Goal: Information Seeking & Learning: Learn about a topic

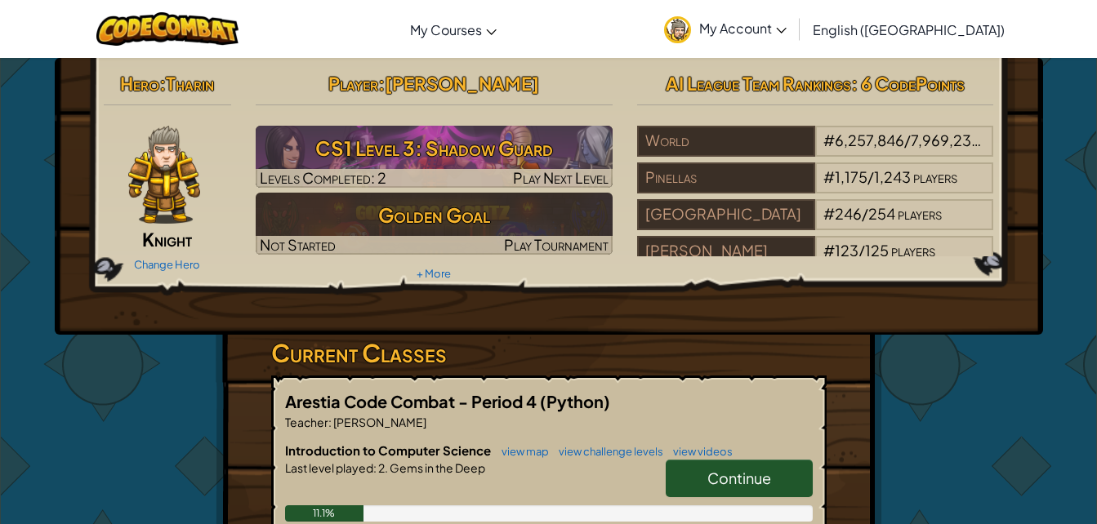
click at [733, 484] on span "Continue" at bounding box center [739, 478] width 64 height 19
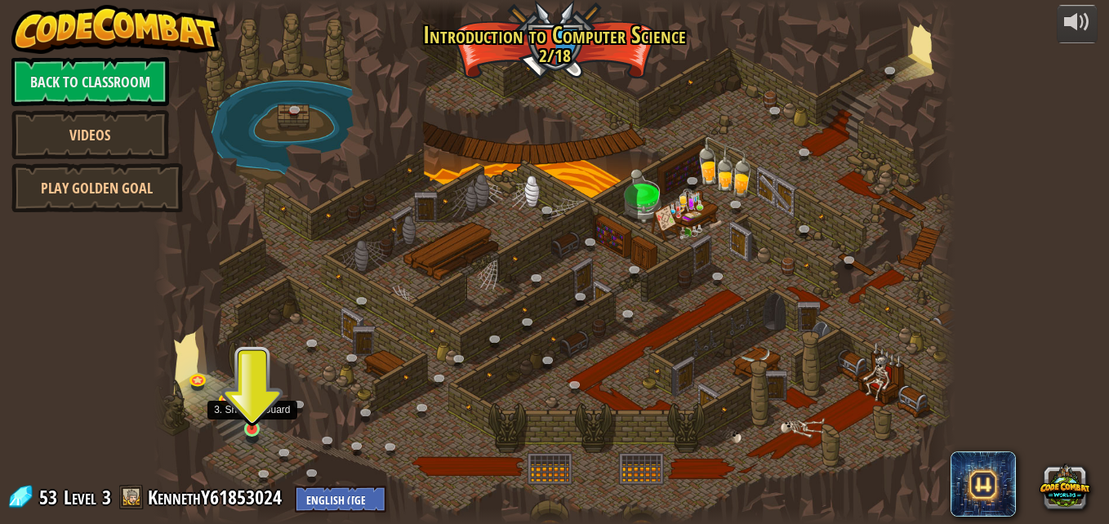
click at [254, 429] on img at bounding box center [252, 408] width 19 height 43
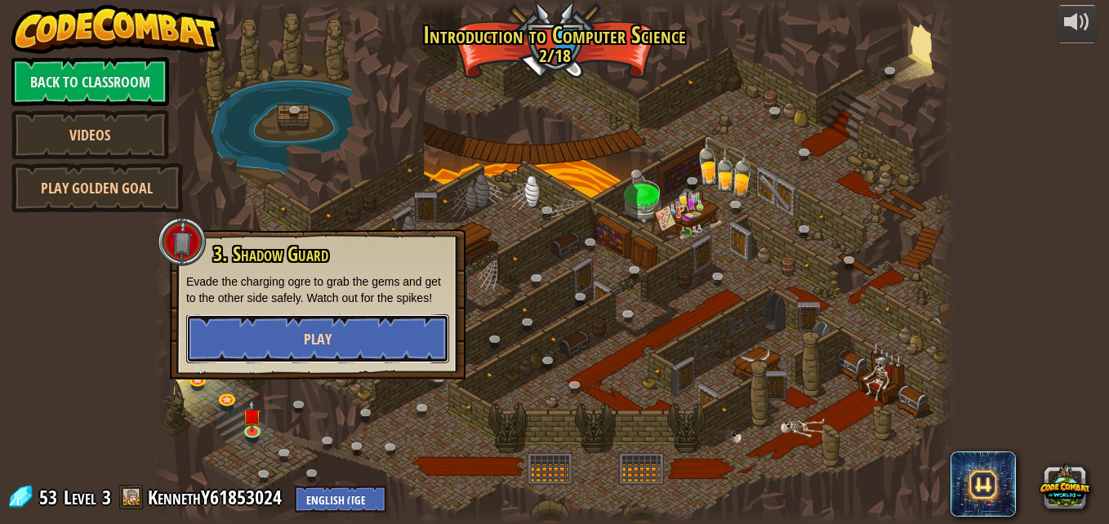
click at [364, 335] on button "Play" at bounding box center [317, 338] width 263 height 49
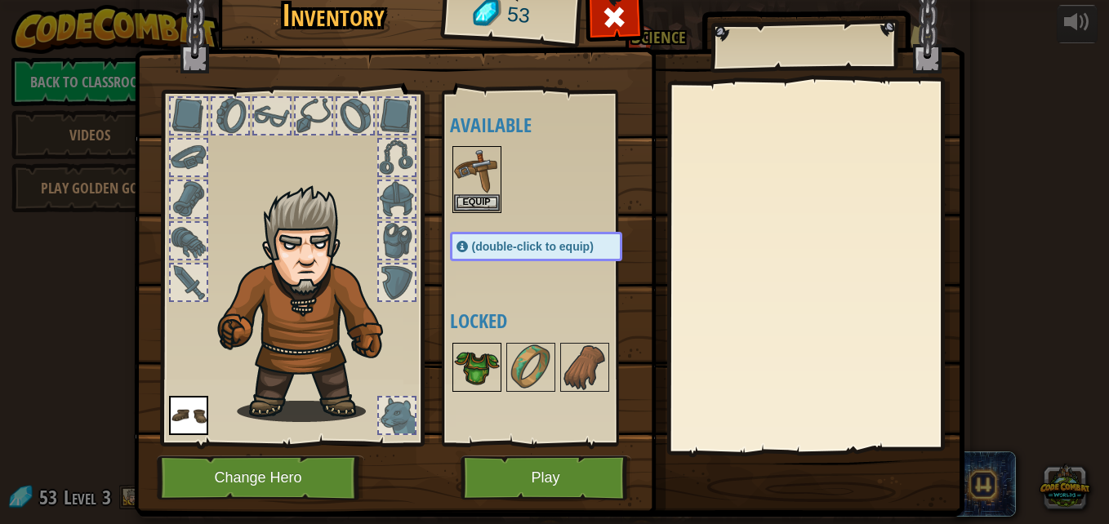
click at [463, 362] on img at bounding box center [477, 368] width 46 height 46
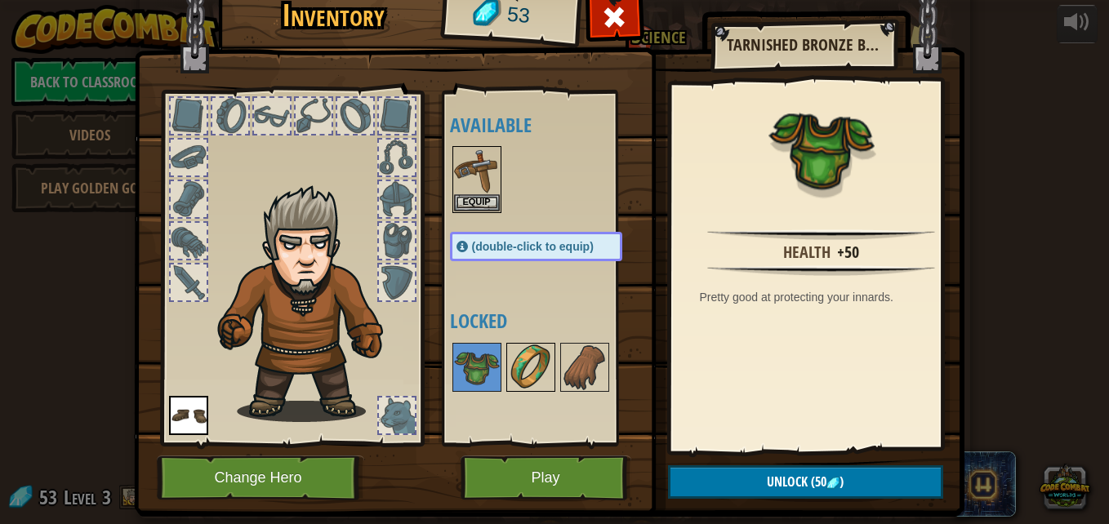
click at [525, 371] on img at bounding box center [531, 368] width 46 height 46
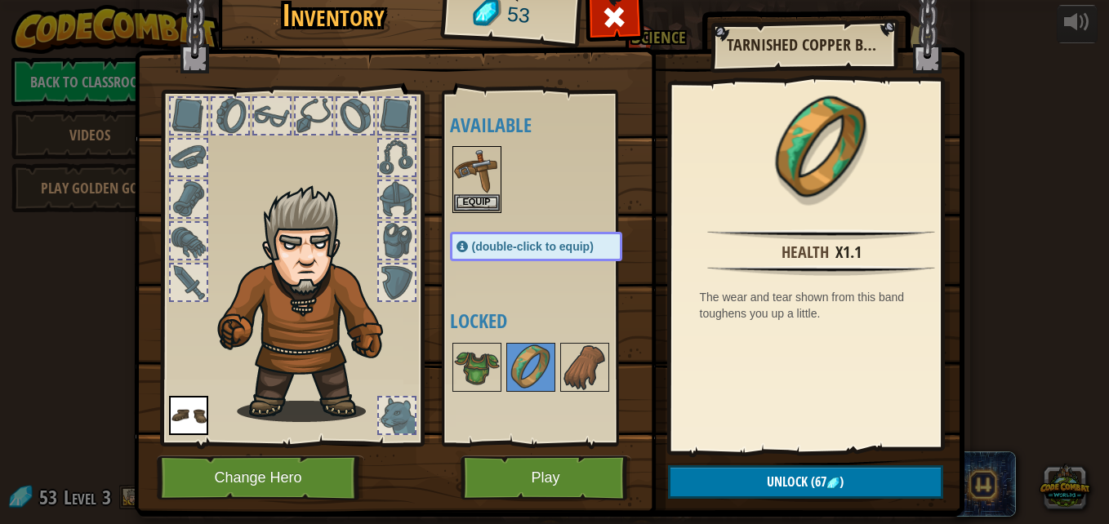
click at [192, 118] on div at bounding box center [189, 116] width 36 height 36
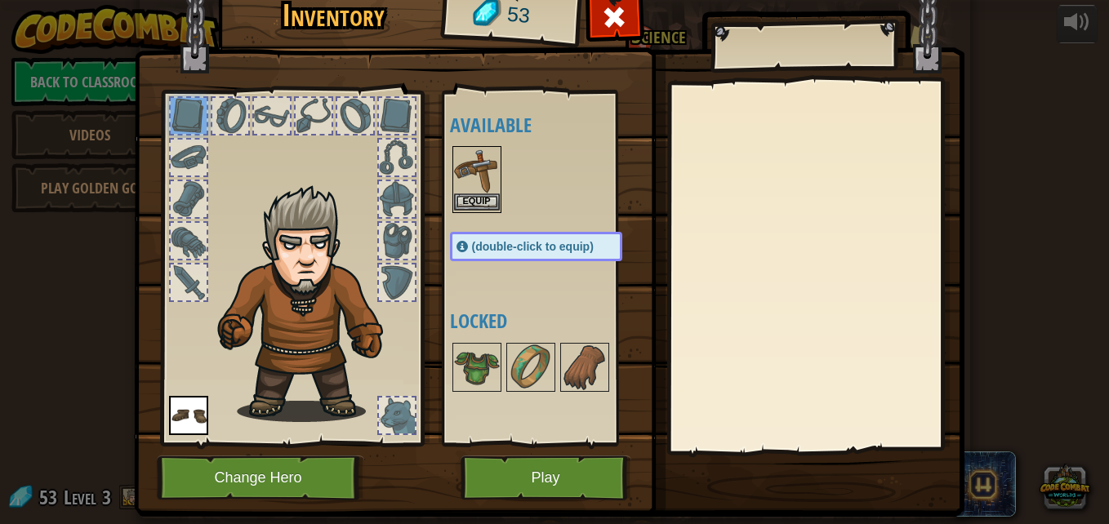
click at [471, 178] on img at bounding box center [477, 171] width 46 height 46
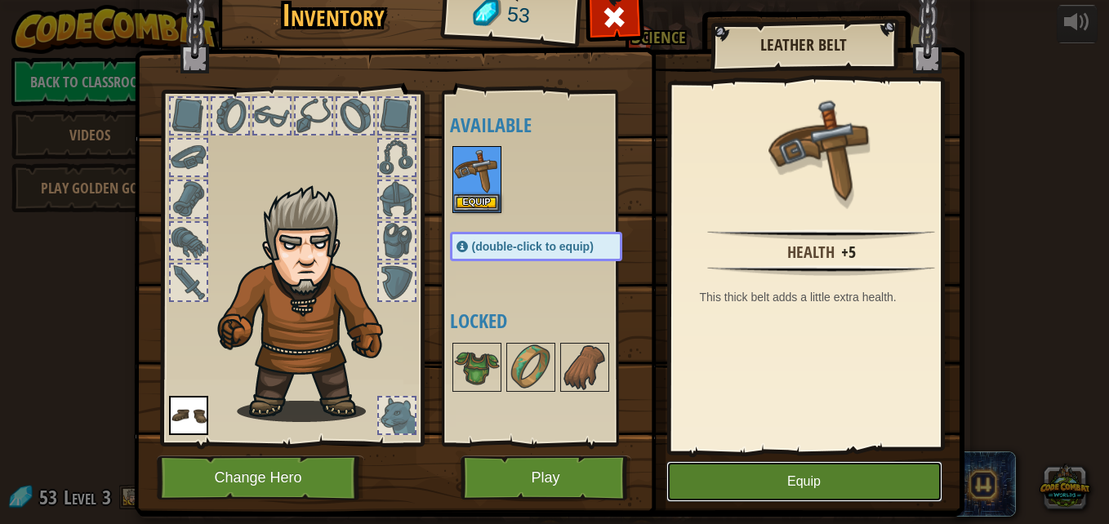
click at [775, 483] on button "Equip" at bounding box center [804, 481] width 276 height 41
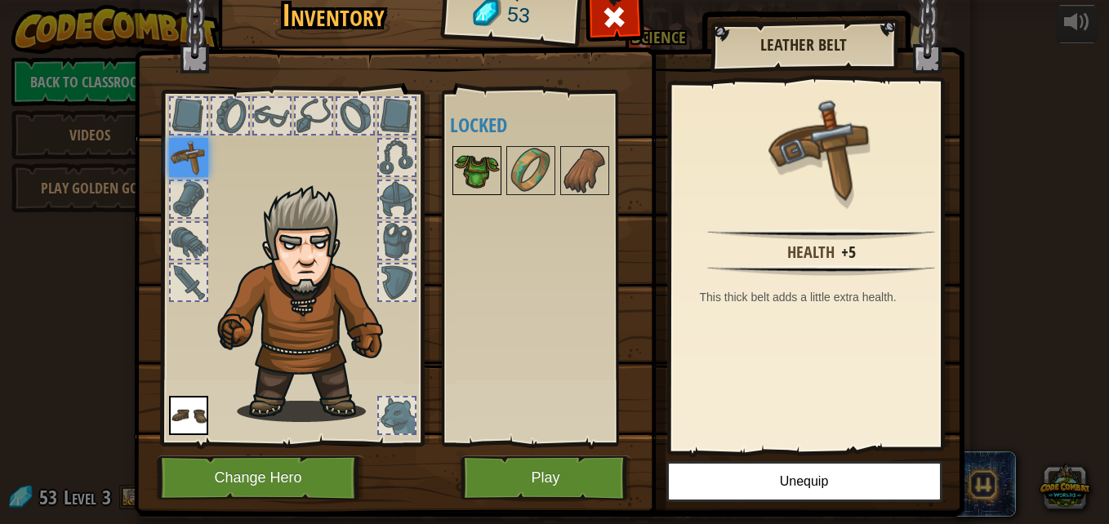
click at [485, 162] on img at bounding box center [477, 171] width 46 height 46
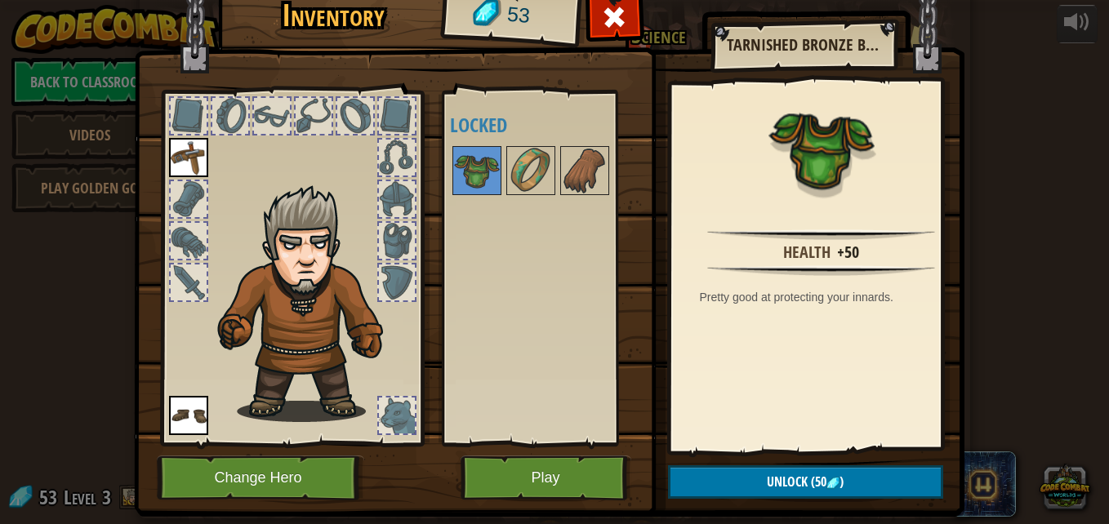
click at [383, 421] on div at bounding box center [397, 416] width 36 height 36
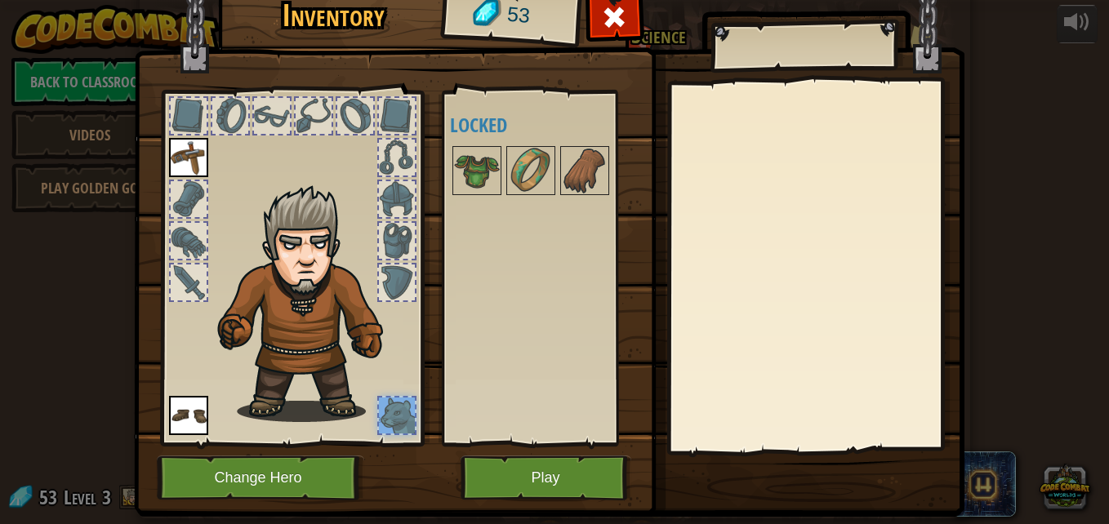
click at [183, 423] on img at bounding box center [188, 415] width 39 height 39
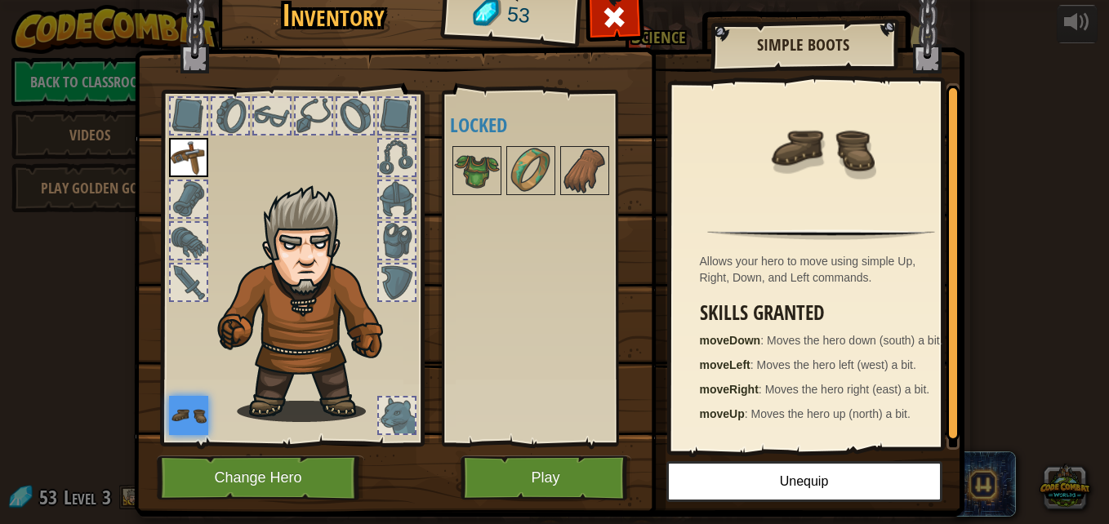
click at [193, 287] on div at bounding box center [189, 283] width 36 height 36
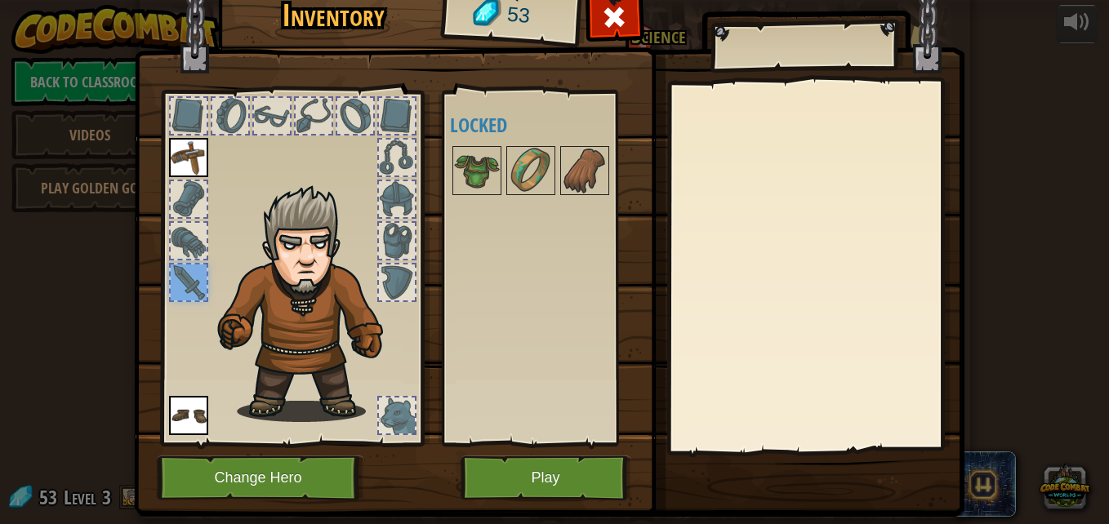
click at [185, 243] on div at bounding box center [189, 241] width 36 height 36
click at [185, 196] on div at bounding box center [189, 199] width 36 height 36
click at [179, 154] on img at bounding box center [188, 157] width 39 height 39
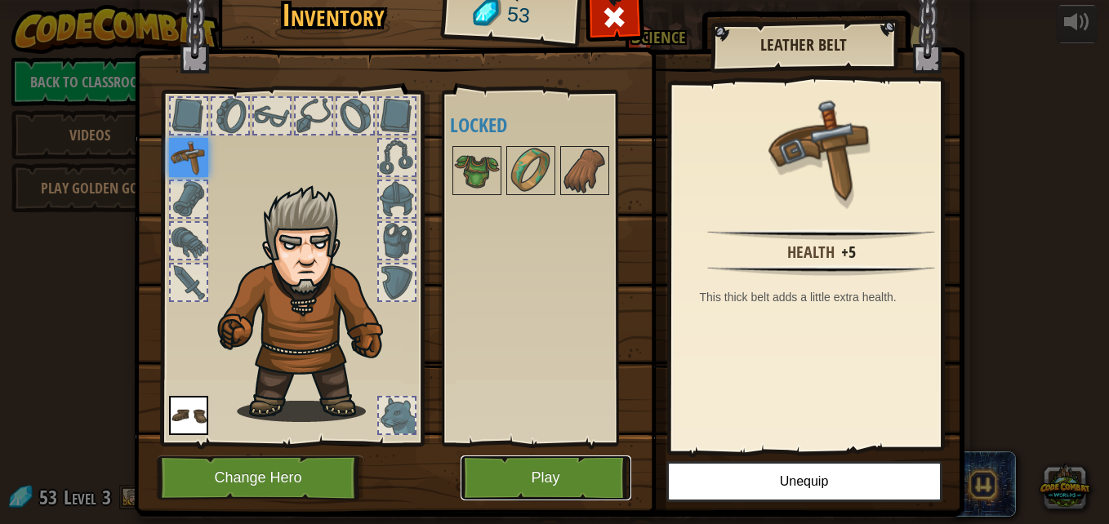
click at [595, 486] on button "Play" at bounding box center [546, 478] width 171 height 45
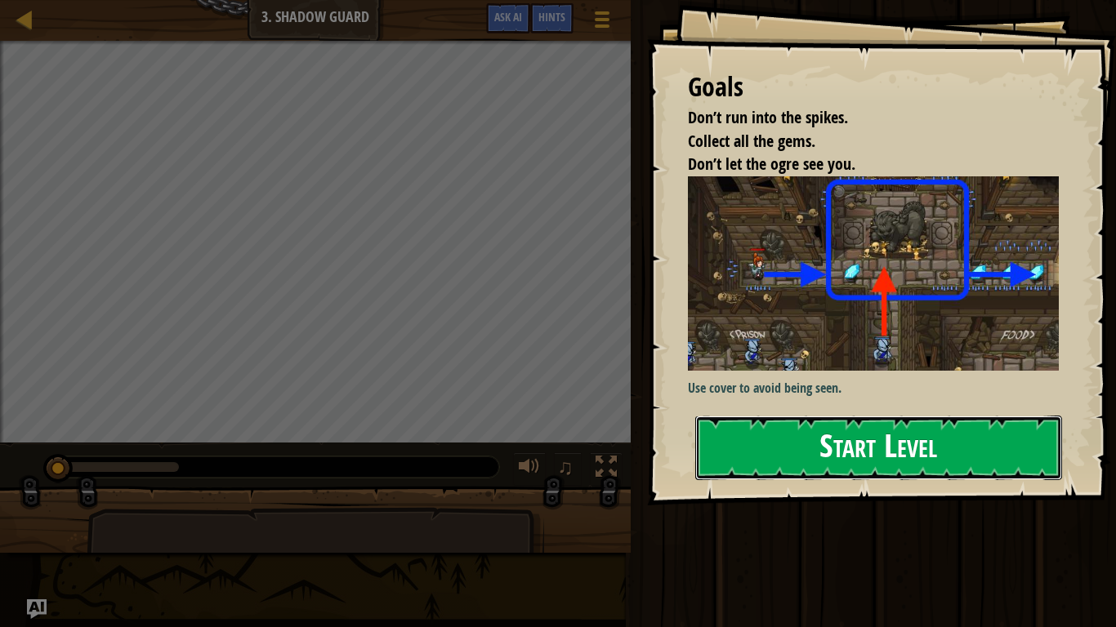
click at [771, 437] on button "Start Level" at bounding box center [878, 448] width 367 height 65
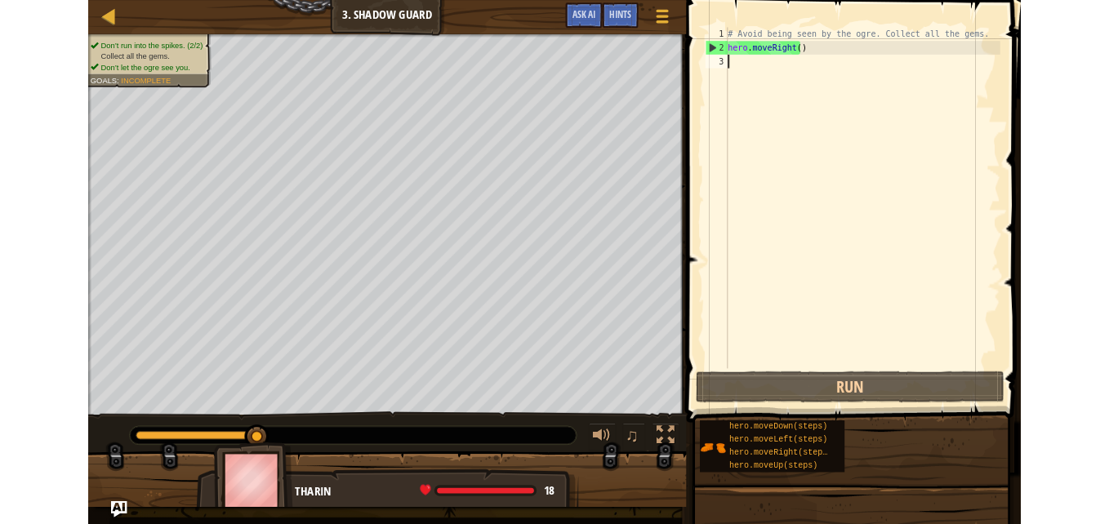
scroll to position [7, 0]
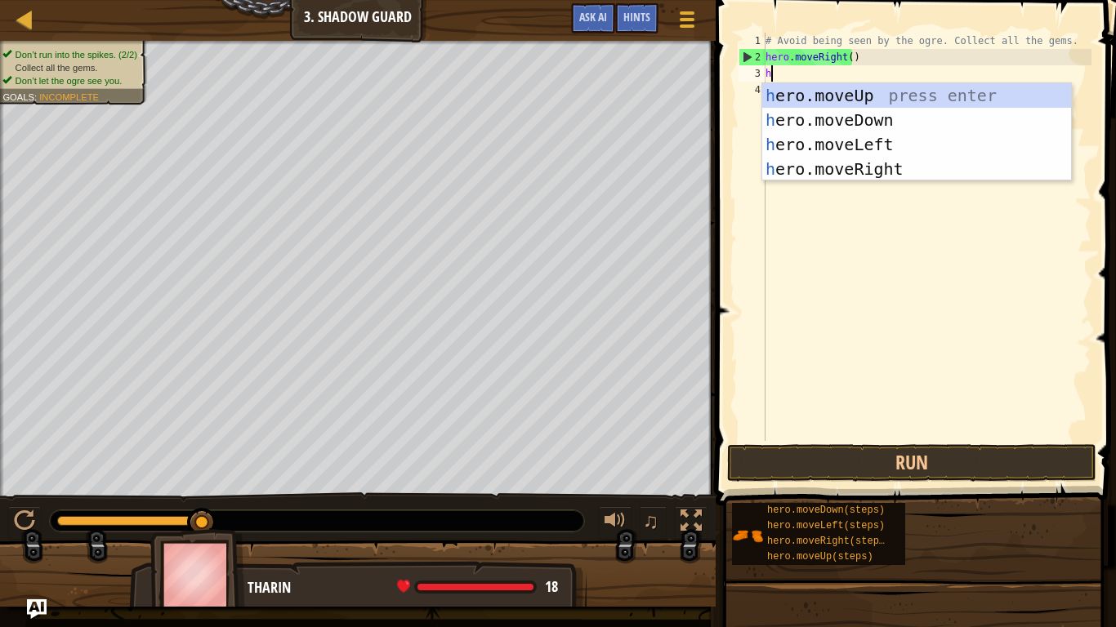
type textarea "he"
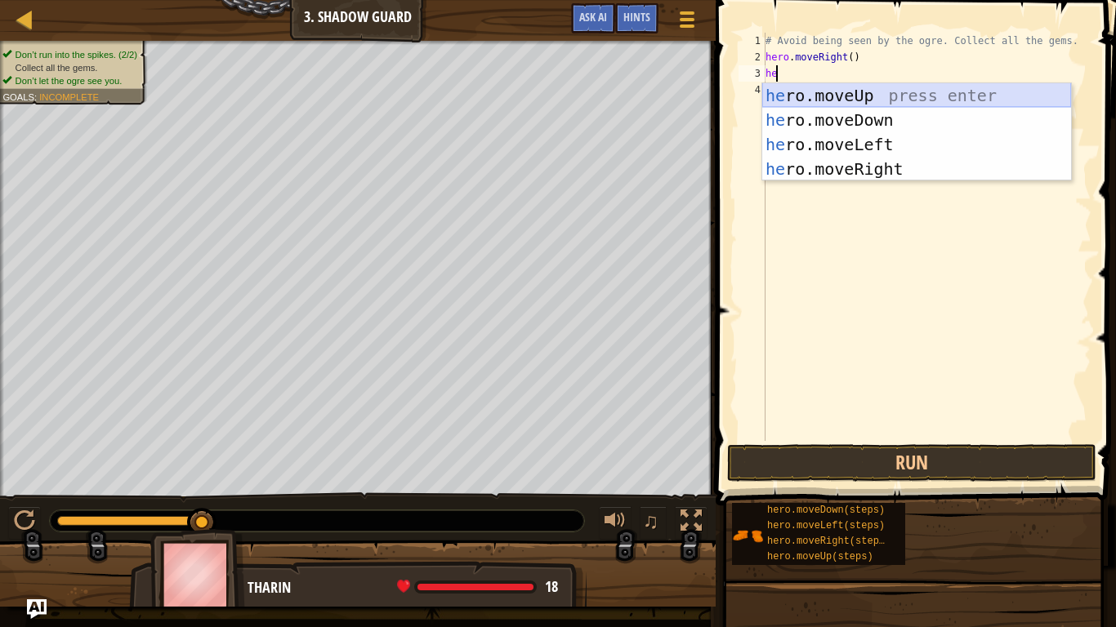
click at [867, 96] on div "he ro.moveUp press enter he ro.moveDown press enter he ro.moveLeft press enter …" at bounding box center [916, 156] width 309 height 147
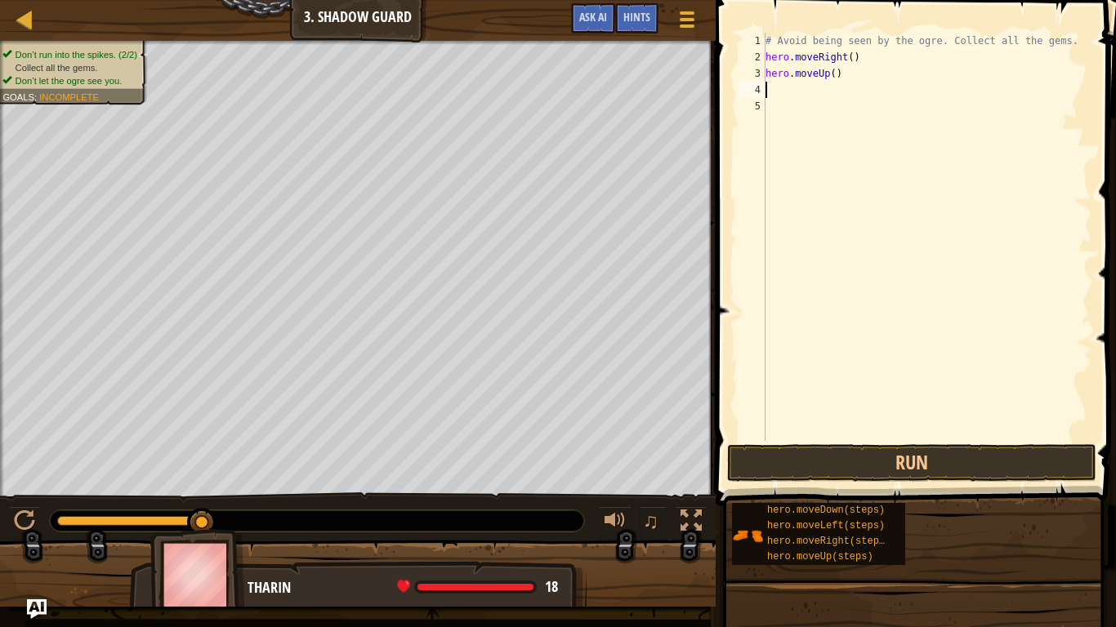
type textarea "h"
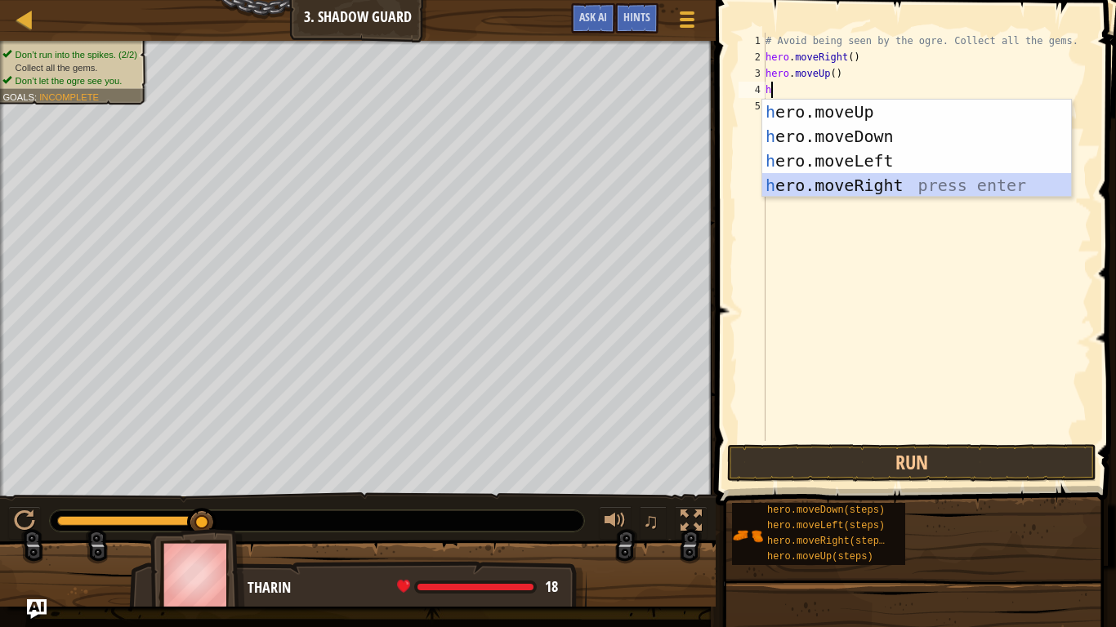
click at [836, 185] on div "h ero.moveUp press enter h ero.moveDown press enter h ero.moveLeft press enter …" at bounding box center [916, 173] width 309 height 147
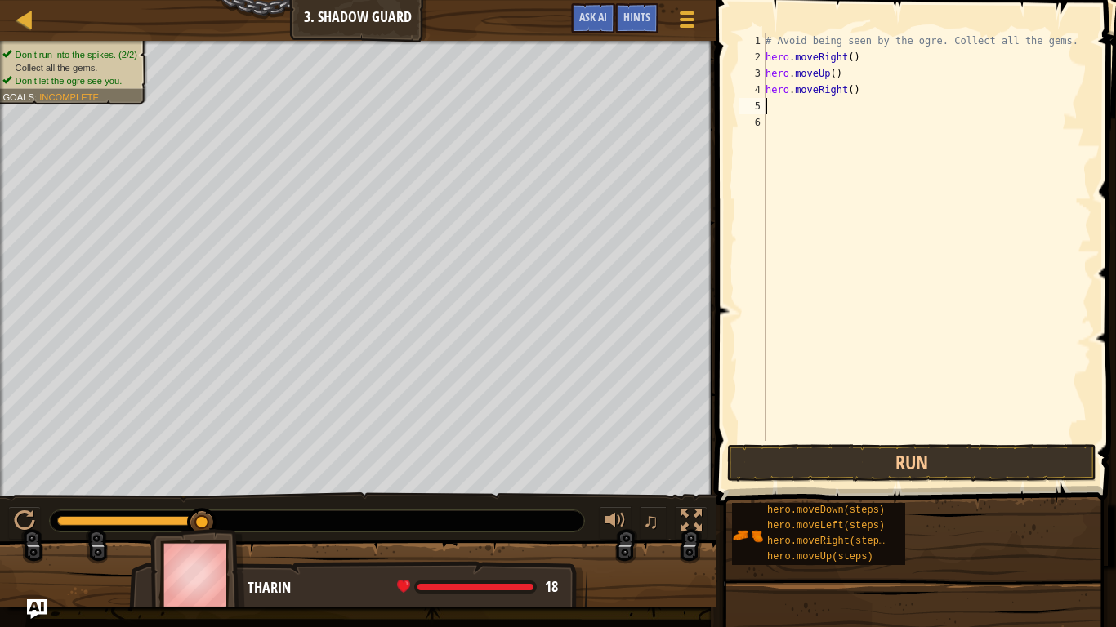
type textarea "h"
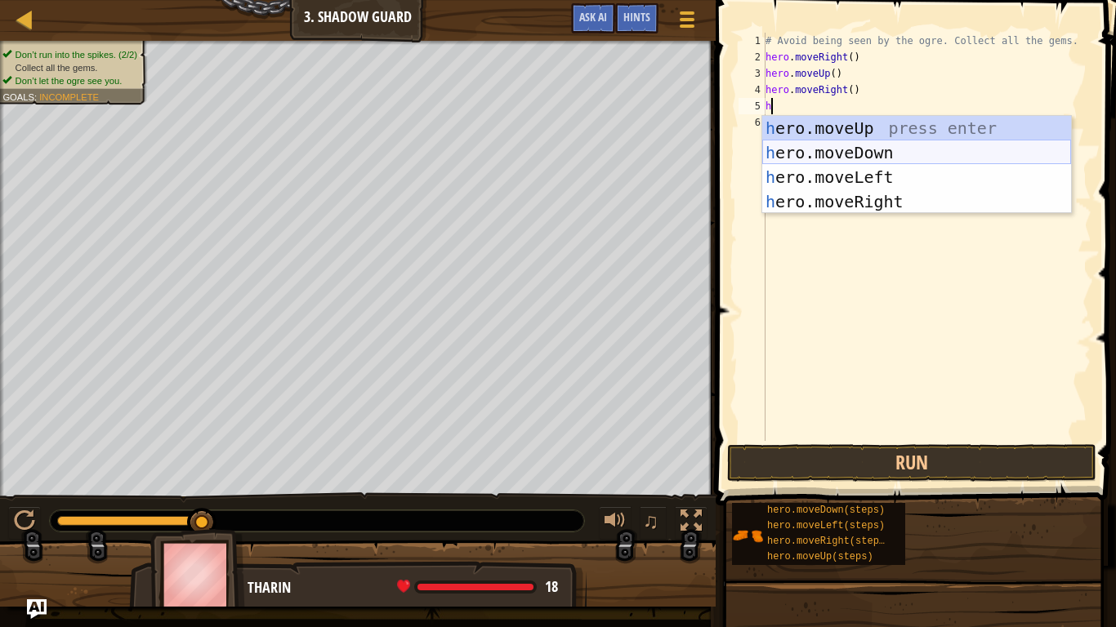
click at [907, 157] on div "h ero.moveUp press enter h ero.moveDown press enter h ero.moveLeft press enter …" at bounding box center [916, 189] width 309 height 147
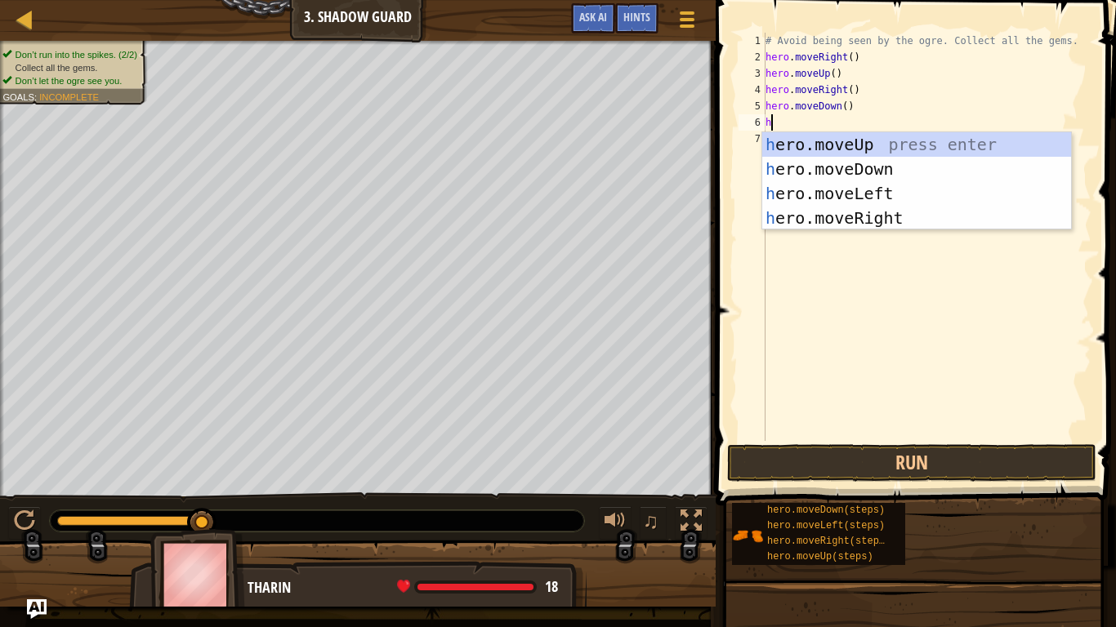
type textarea "h"
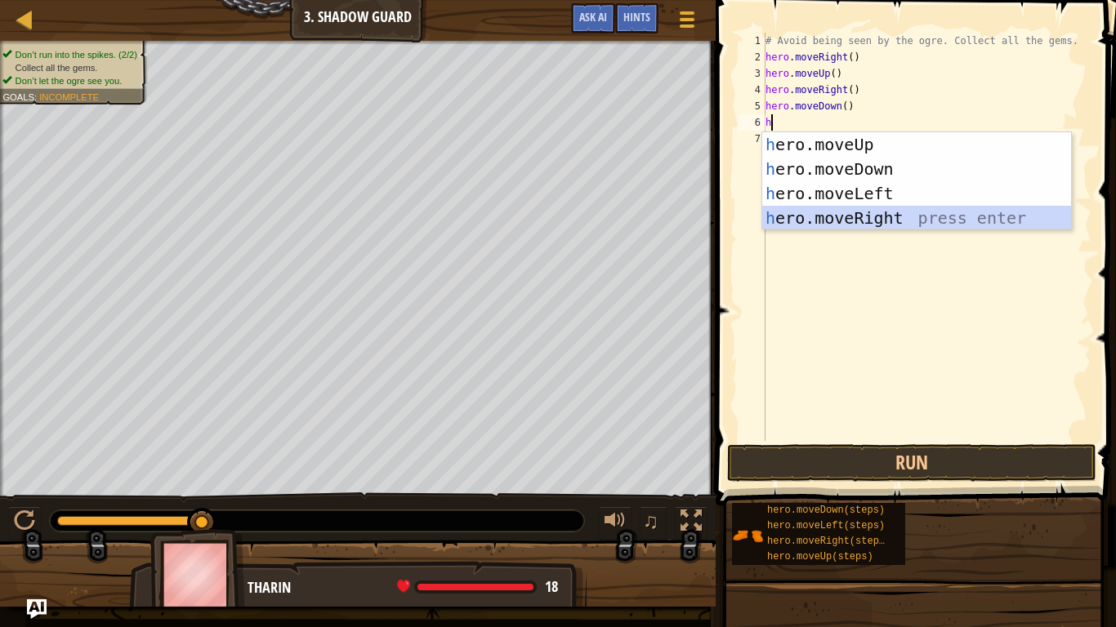
click at [884, 216] on div "h ero.moveUp press enter h ero.moveDown press enter h ero.moveLeft press enter …" at bounding box center [916, 205] width 309 height 147
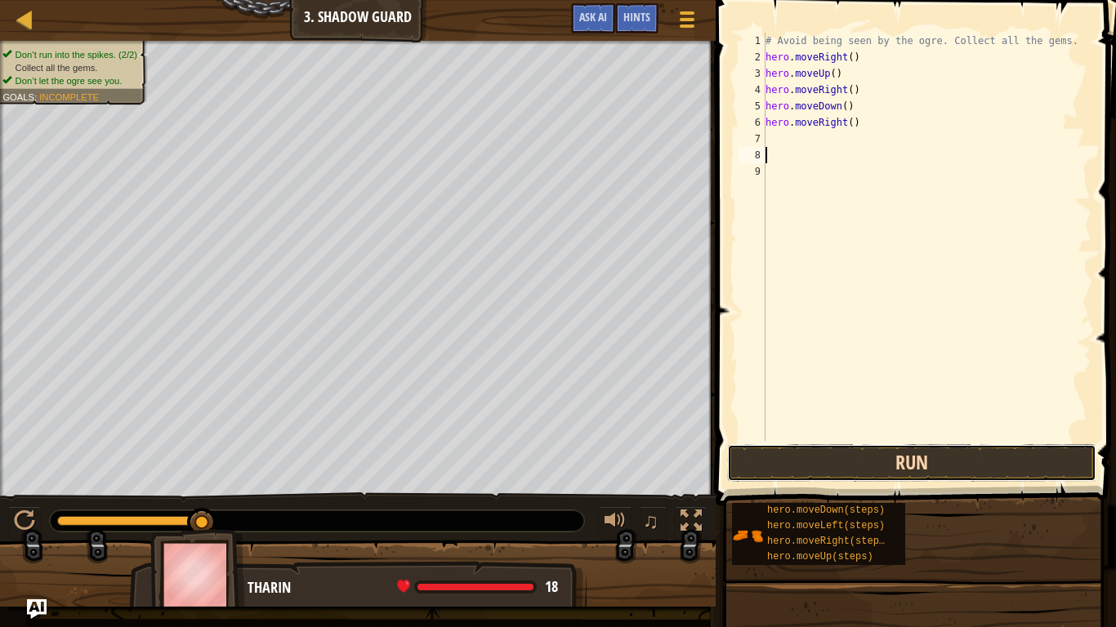
click at [912, 462] on button "Run" at bounding box center [911, 463] width 369 height 38
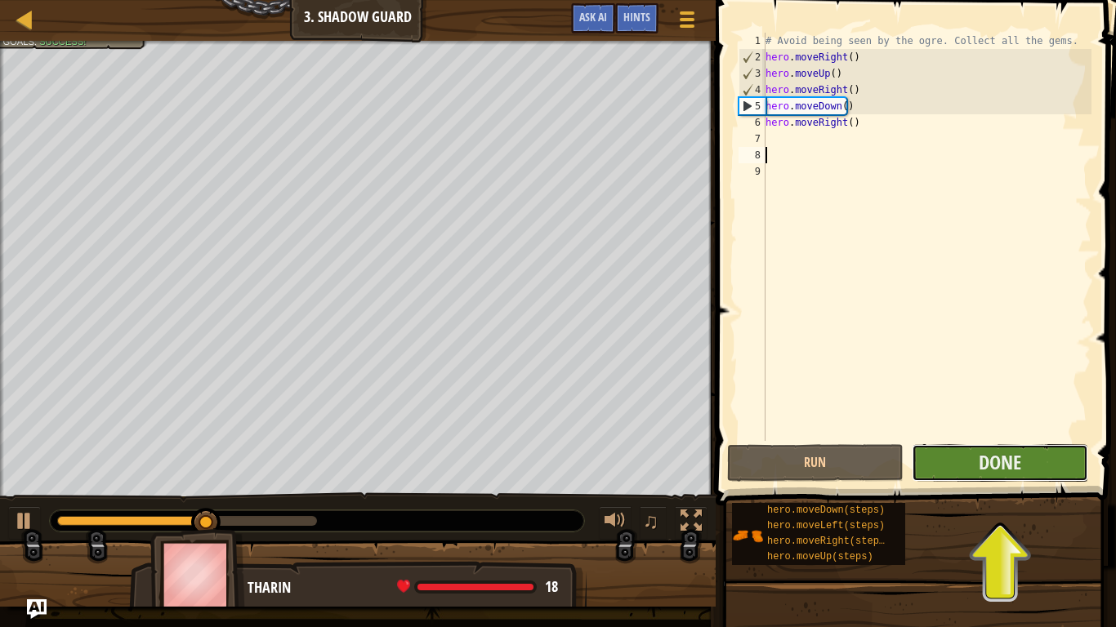
click at [973, 469] on button "Done" at bounding box center [1000, 463] width 176 height 38
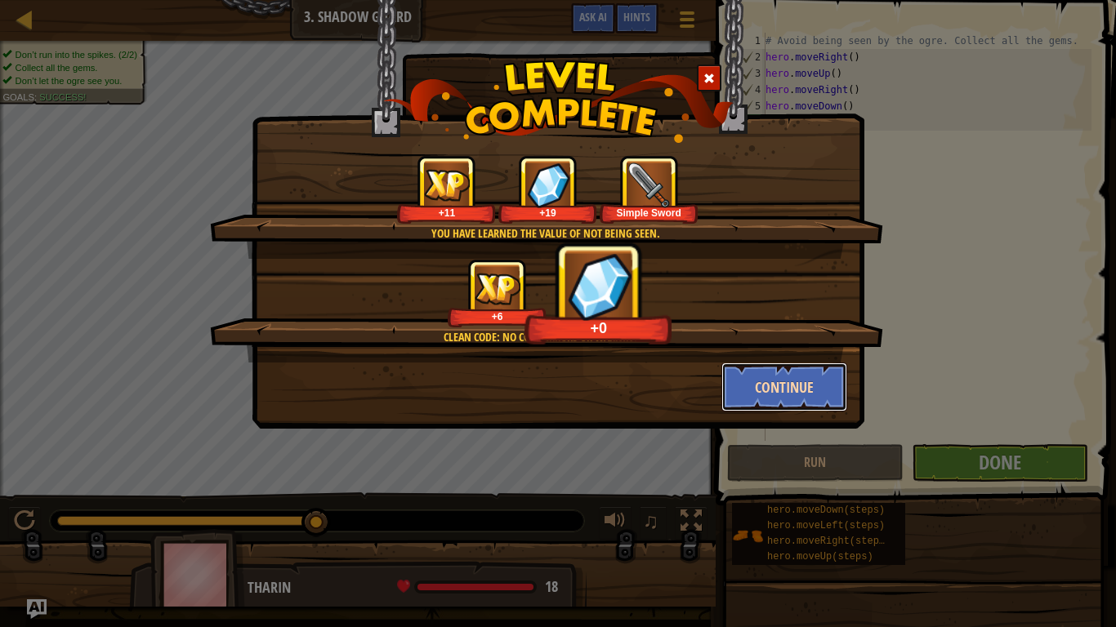
click at [803, 394] on button "Continue" at bounding box center [784, 387] width 127 height 49
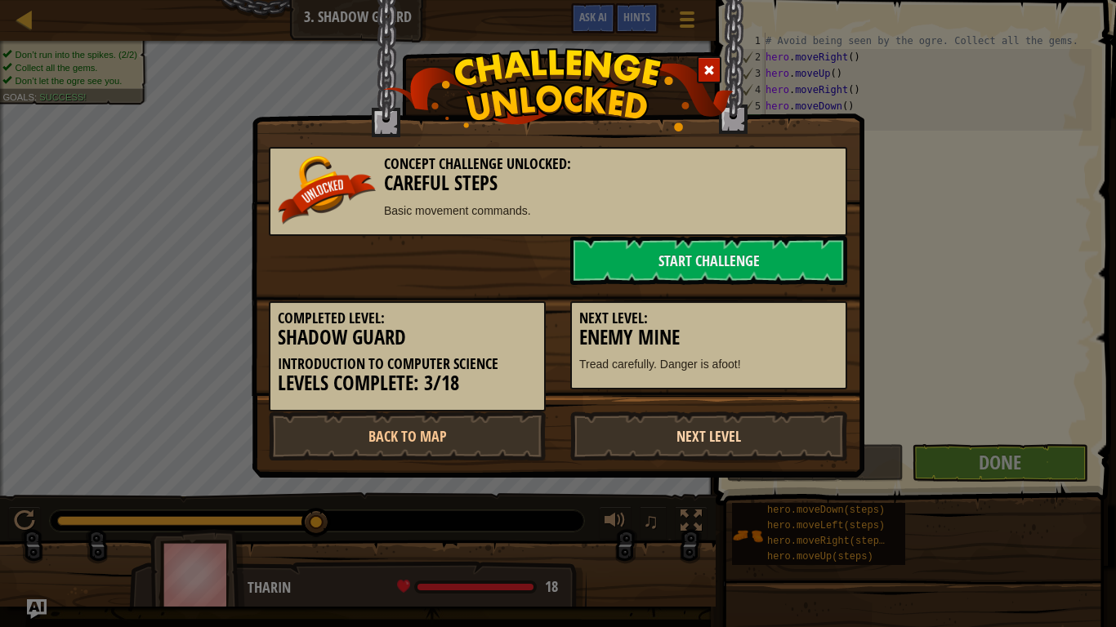
click at [732, 431] on link "Next Level" at bounding box center [708, 436] width 277 height 49
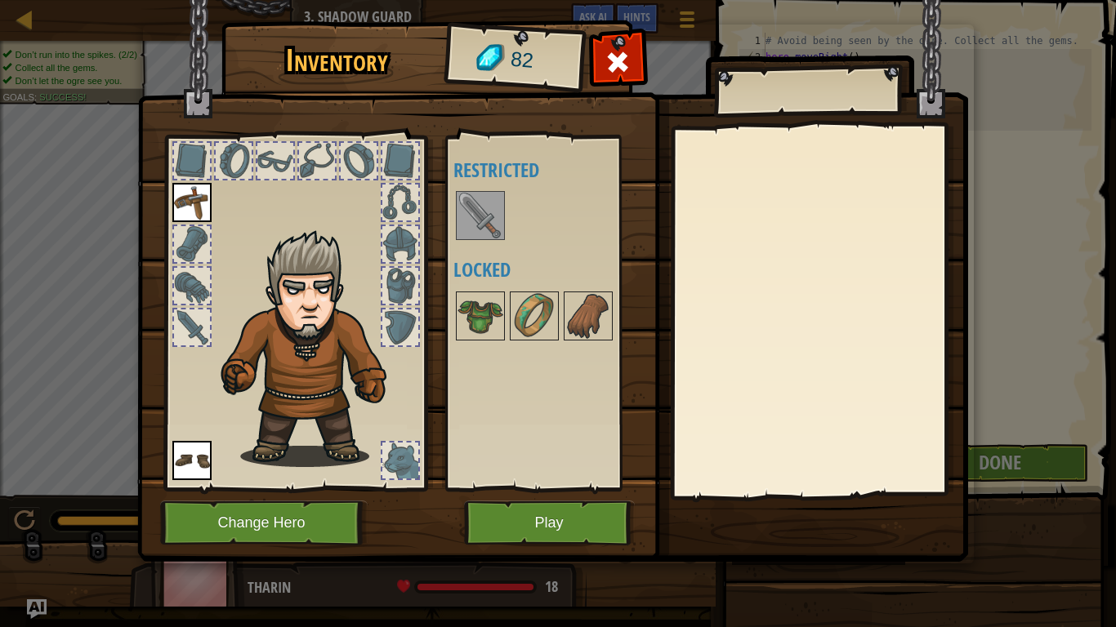
click at [479, 231] on img at bounding box center [480, 216] width 46 height 46
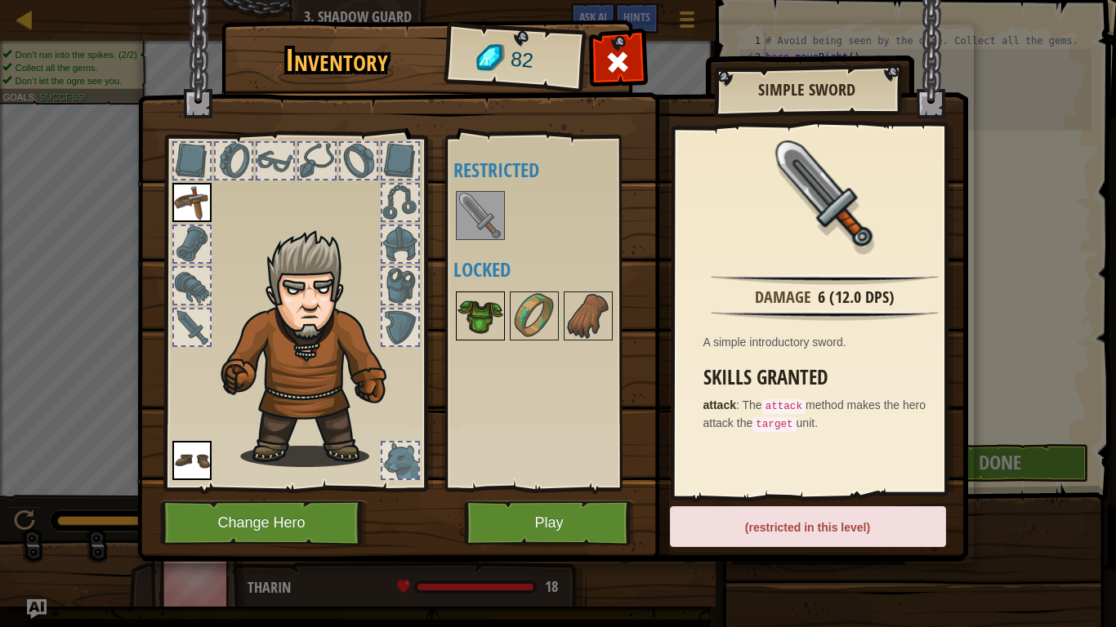
click at [500, 319] on img at bounding box center [480, 316] width 46 height 46
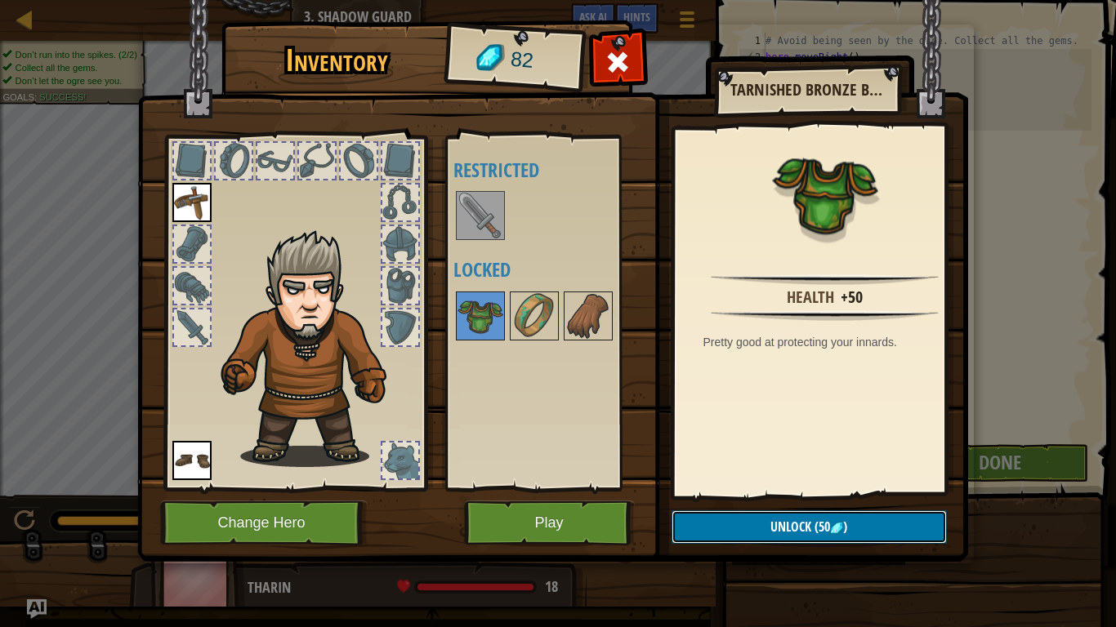
click at [790, 524] on span "Unlock" at bounding box center [790, 527] width 41 height 18
click at [782, 524] on button "Confirm" at bounding box center [808, 526] width 275 height 33
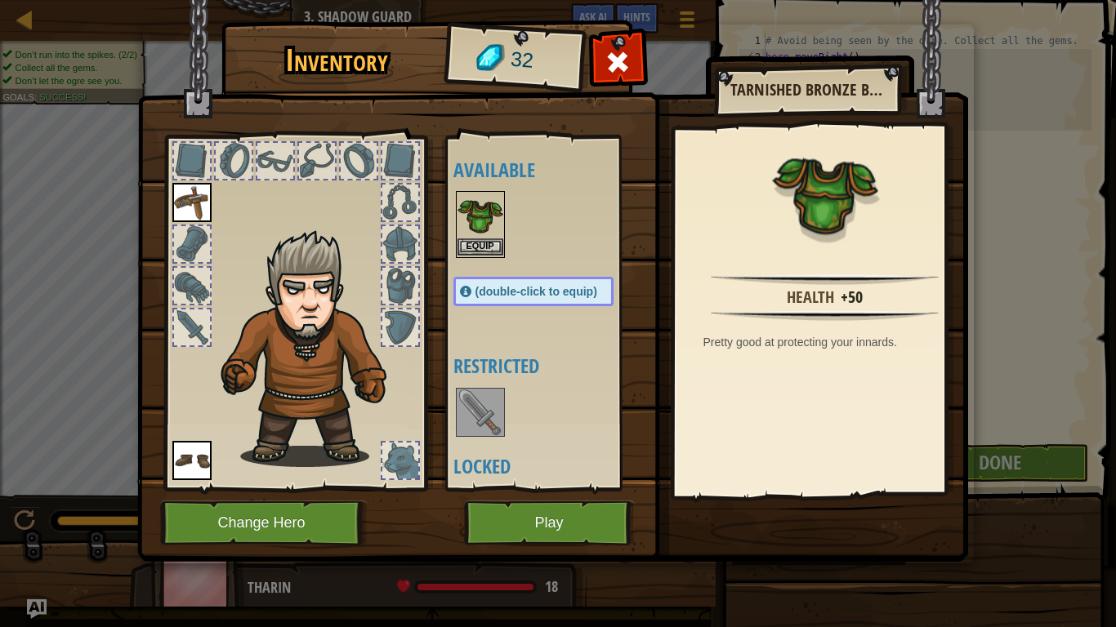
click at [476, 234] on img at bounding box center [480, 216] width 46 height 46
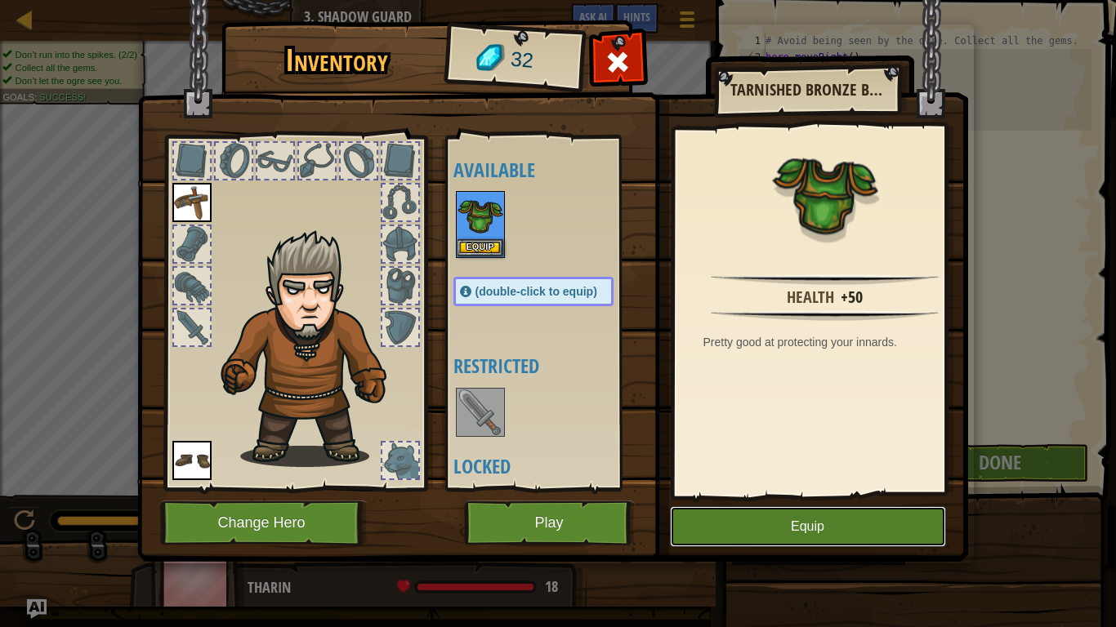
click at [813, 521] on button "Equip" at bounding box center [808, 526] width 276 height 41
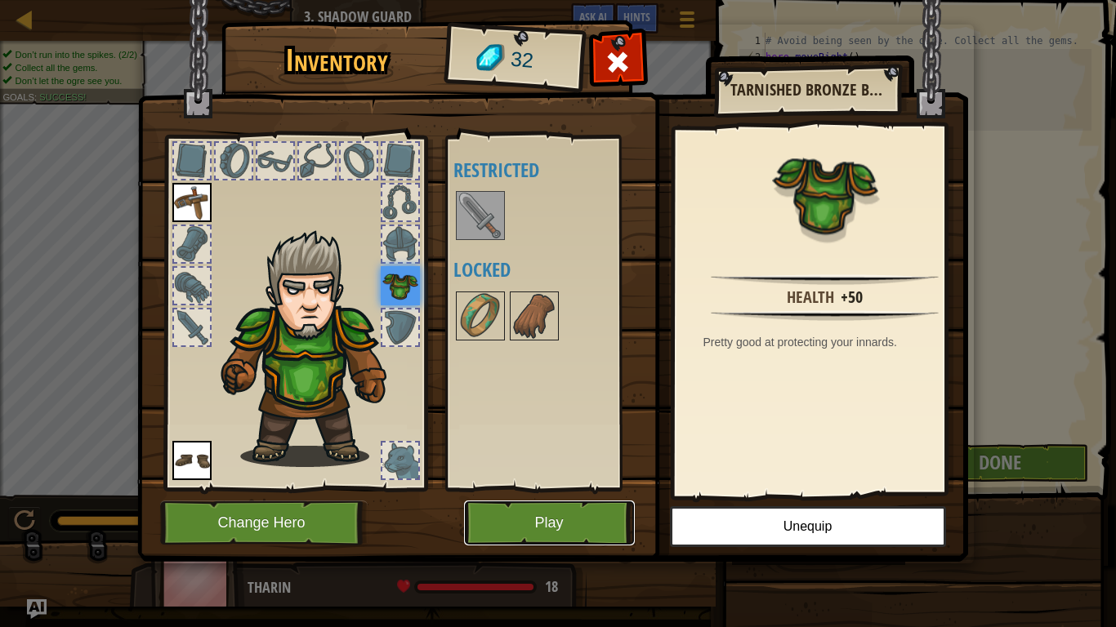
click at [542, 522] on button "Play" at bounding box center [549, 523] width 171 height 45
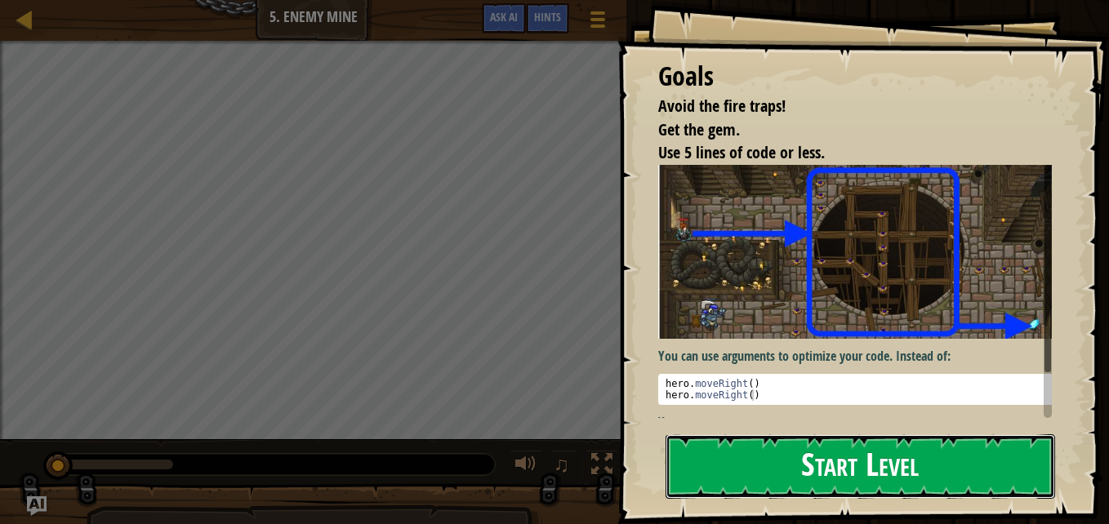
click at [753, 459] on button "Start Level" at bounding box center [861, 467] width 390 height 65
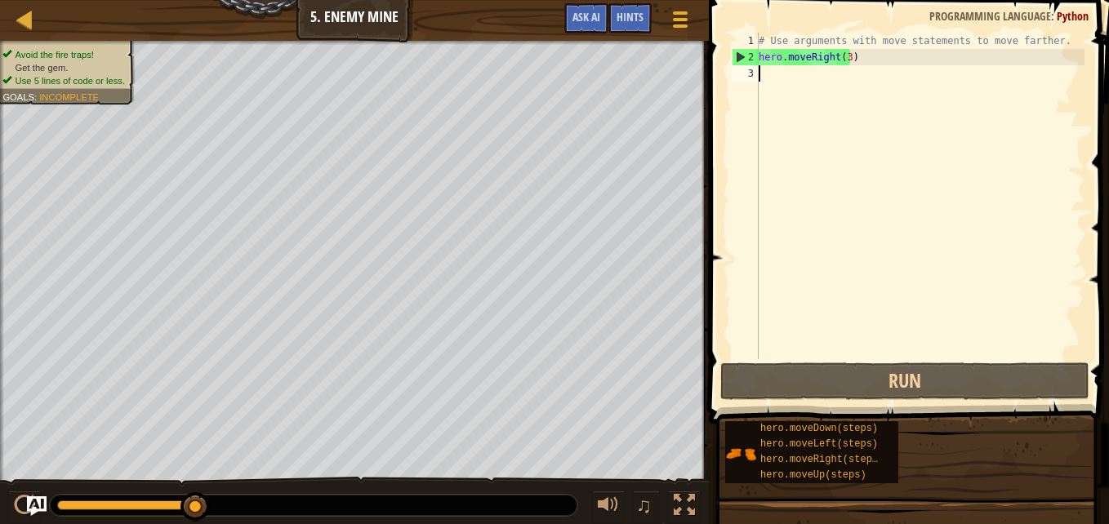
type textarea "h"
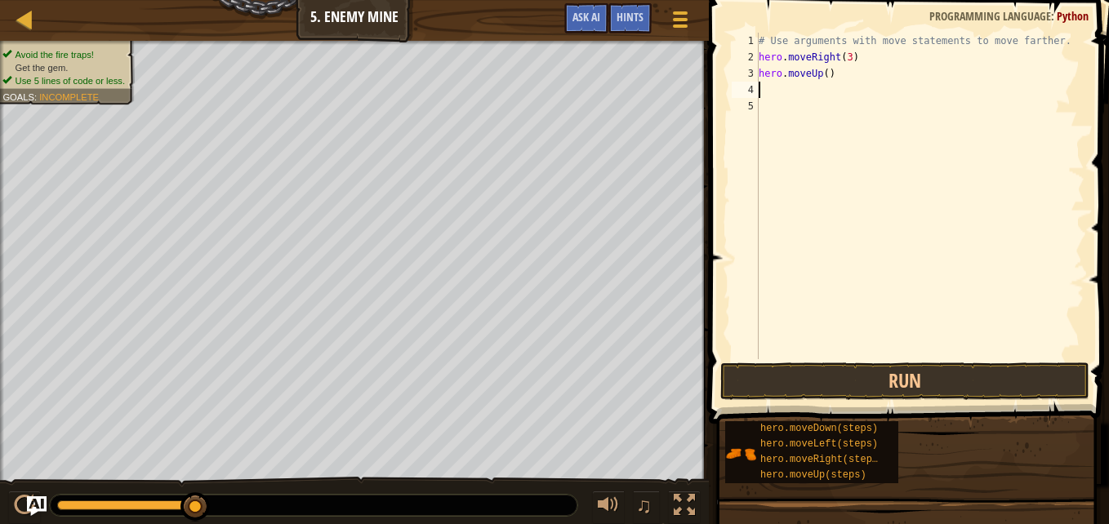
type textarea "h"
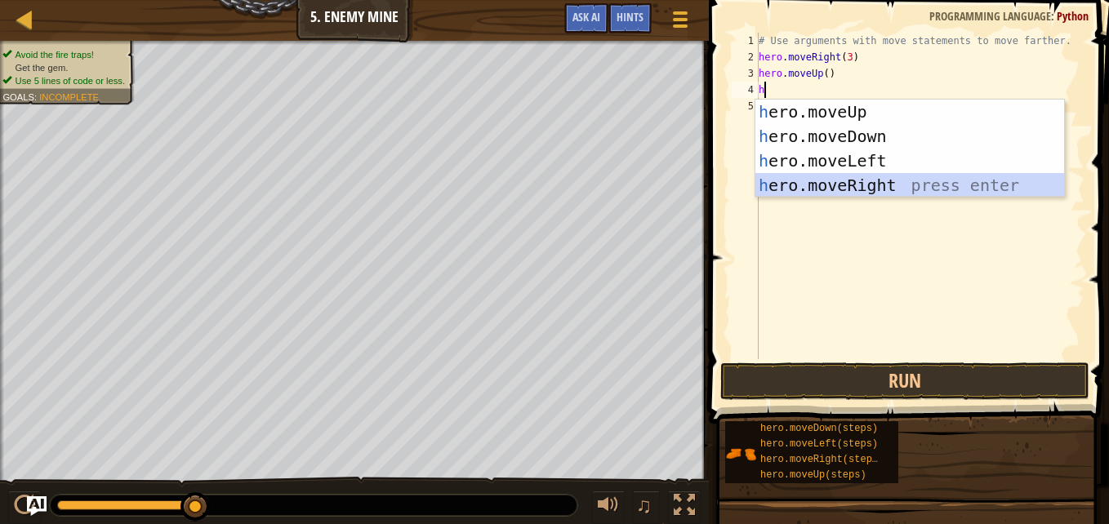
click at [885, 181] on div "h ero.moveUp press enter h ero.moveDown press enter h ero.moveLeft press enter …" at bounding box center [910, 173] width 309 height 147
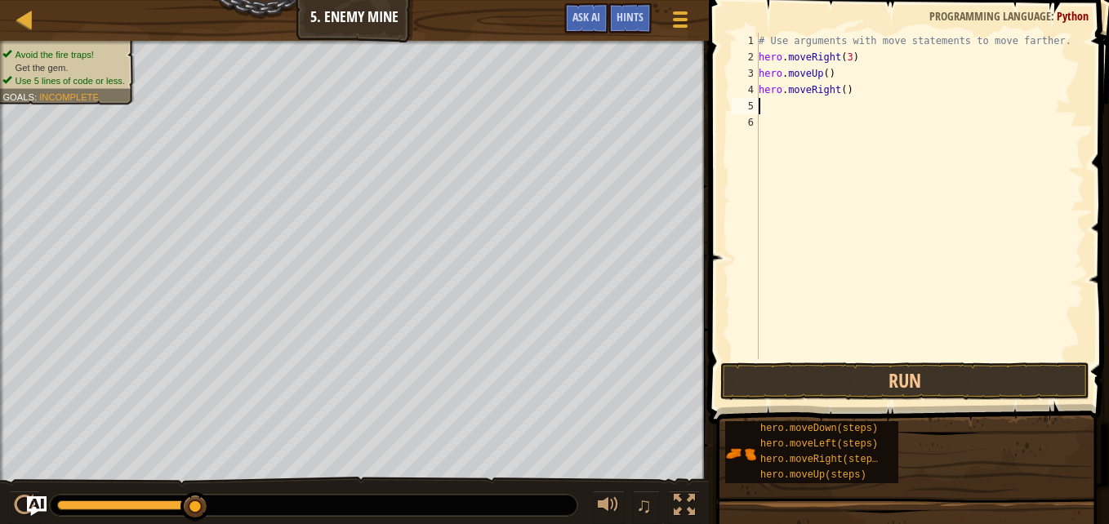
type textarea "h"
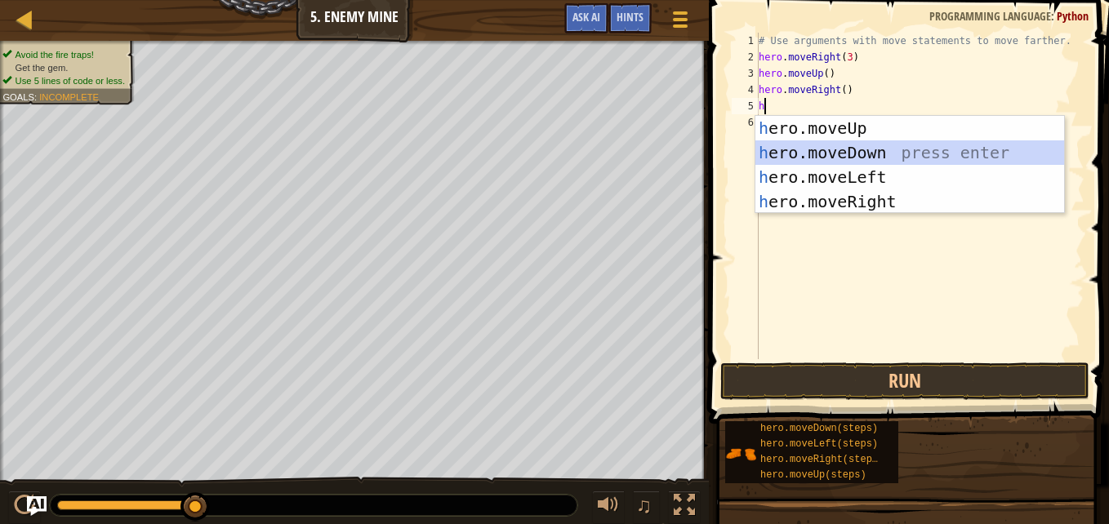
click at [840, 151] on div "h ero.moveUp press enter h ero.moveDown press enter h ero.moveLeft press enter …" at bounding box center [910, 189] width 309 height 147
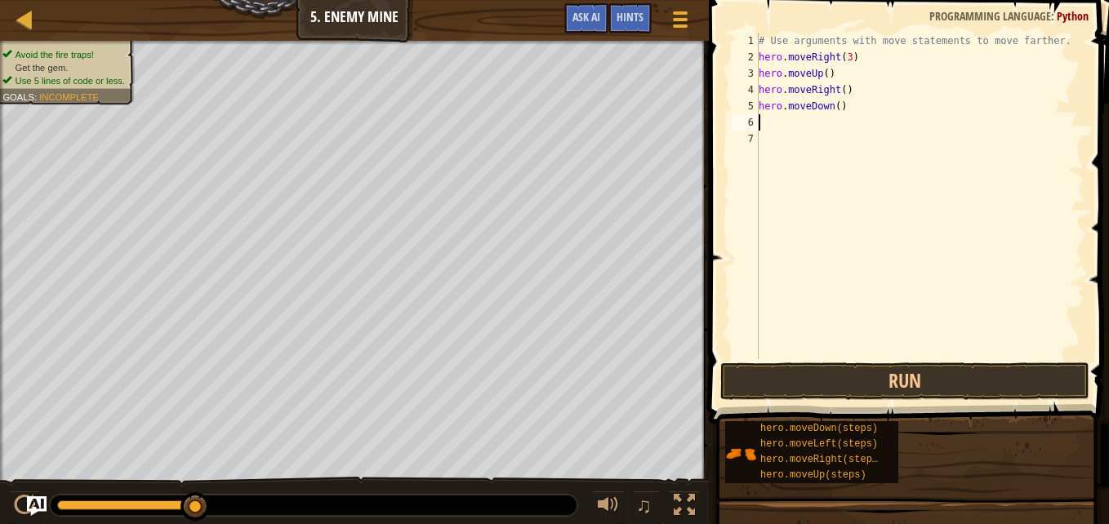
type textarea "h"
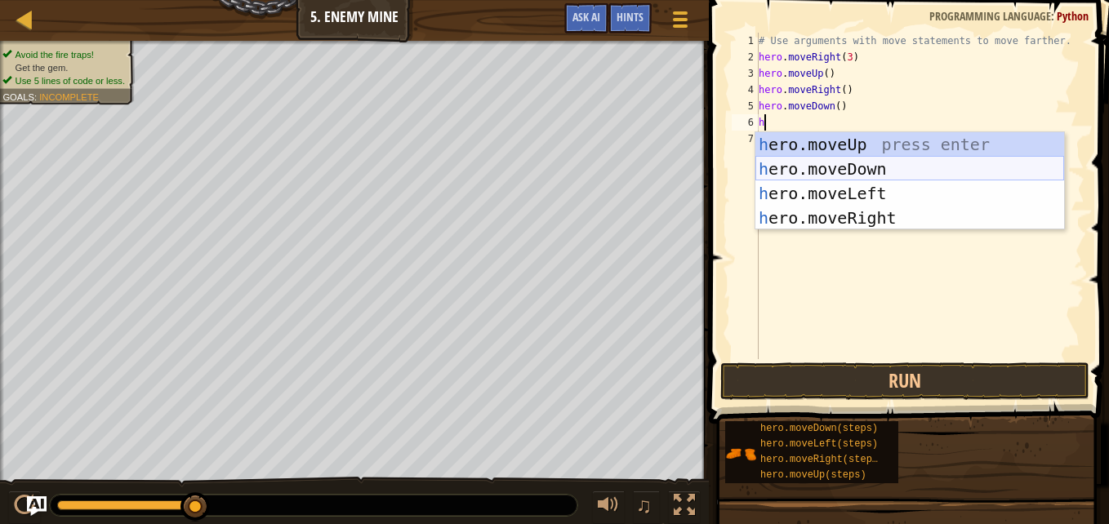
click at [852, 171] on div "h ero.moveUp press enter h ero.moveDown press enter h ero.moveLeft press enter …" at bounding box center [910, 205] width 309 height 147
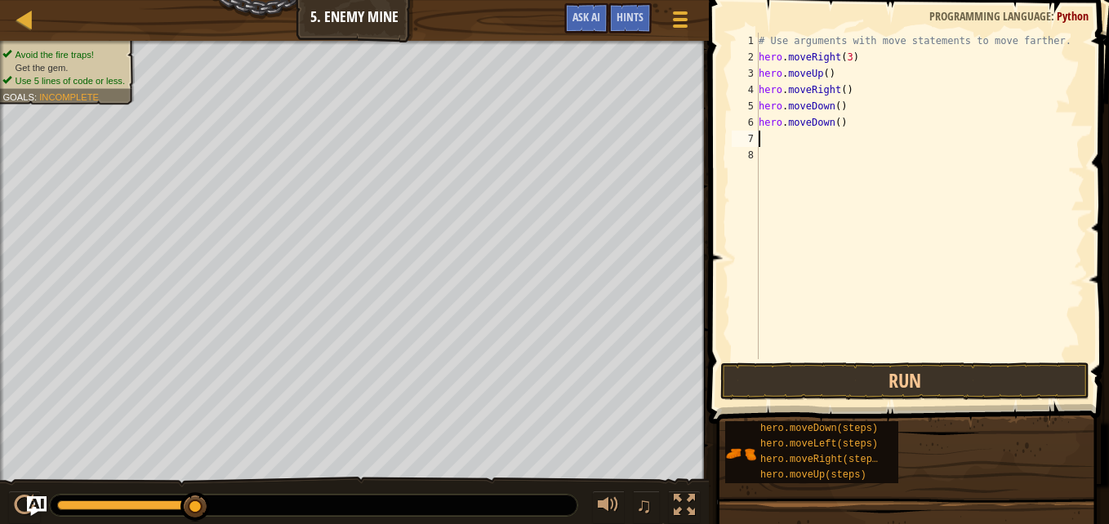
type textarea "h"
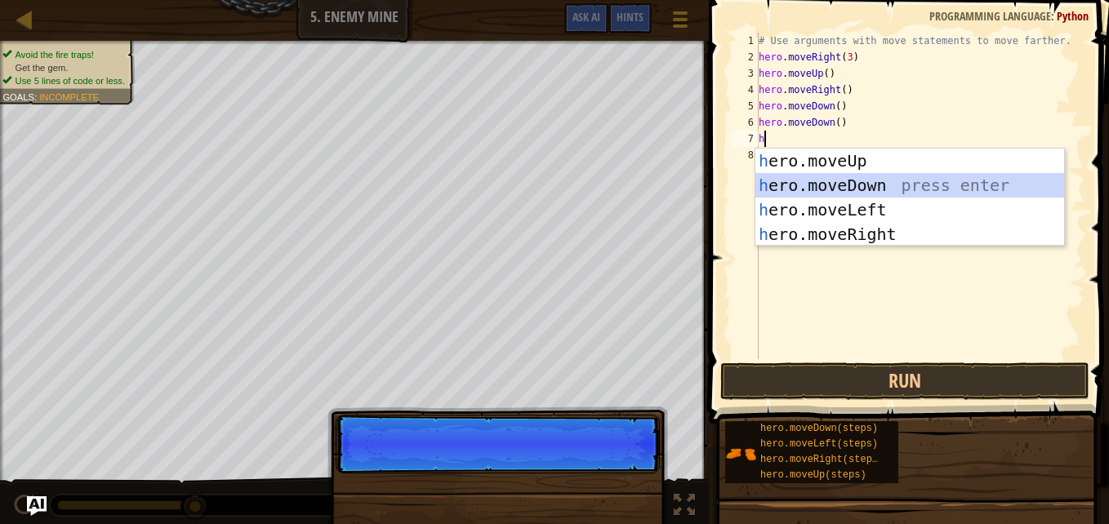
click at [865, 187] on div "h ero.moveUp press enter h ero.moveDown press enter h ero.moveLeft press enter …" at bounding box center [910, 222] width 309 height 147
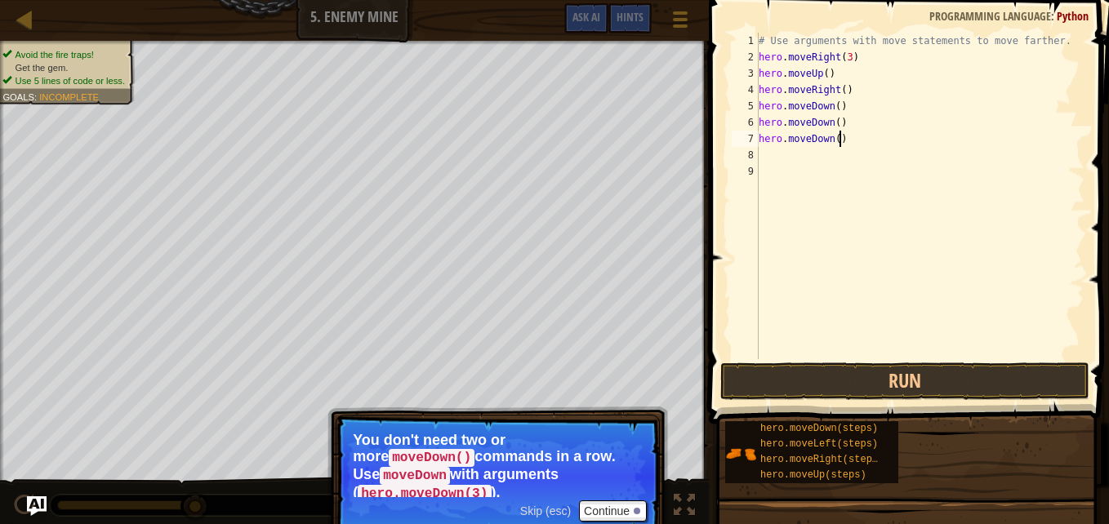
click at [842, 143] on div "# Use arguments with move statements to move farther. hero . moveRight ( 3 ) he…" at bounding box center [920, 212] width 329 height 359
type textarea "h"
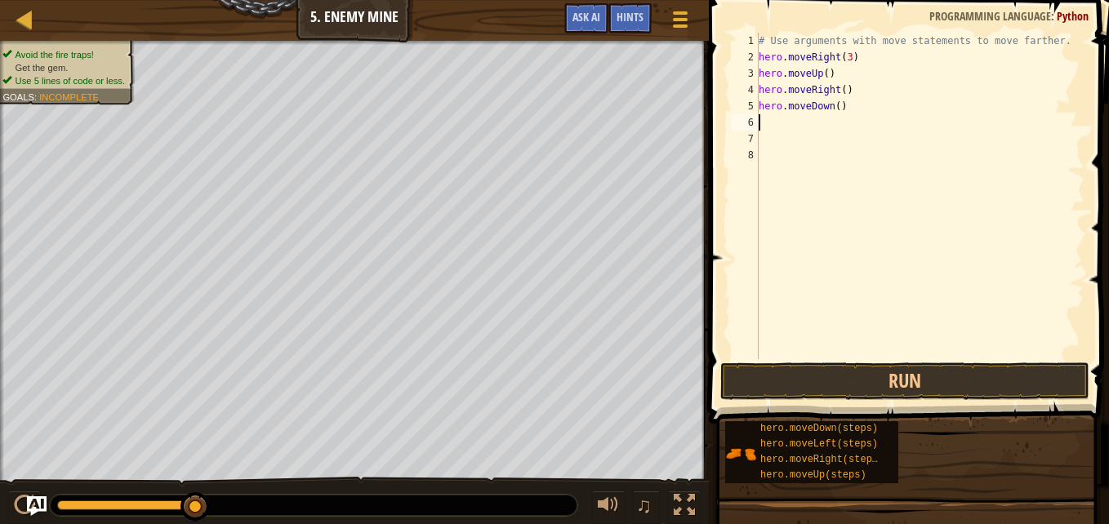
click at [837, 107] on div "# Use arguments with move statements to move farther. hero . moveRight ( 3 ) he…" at bounding box center [920, 212] width 329 height 359
click at [832, 108] on div "# Use arguments with move statements to move farther. hero . moveRight ( 3 ) he…" at bounding box center [920, 212] width 329 height 359
type textarea "hero.moveDown(3)"
click at [880, 114] on div "# Use arguments with move statements to move farther. hero . moveRight ( 3 ) he…" at bounding box center [920, 212] width 329 height 359
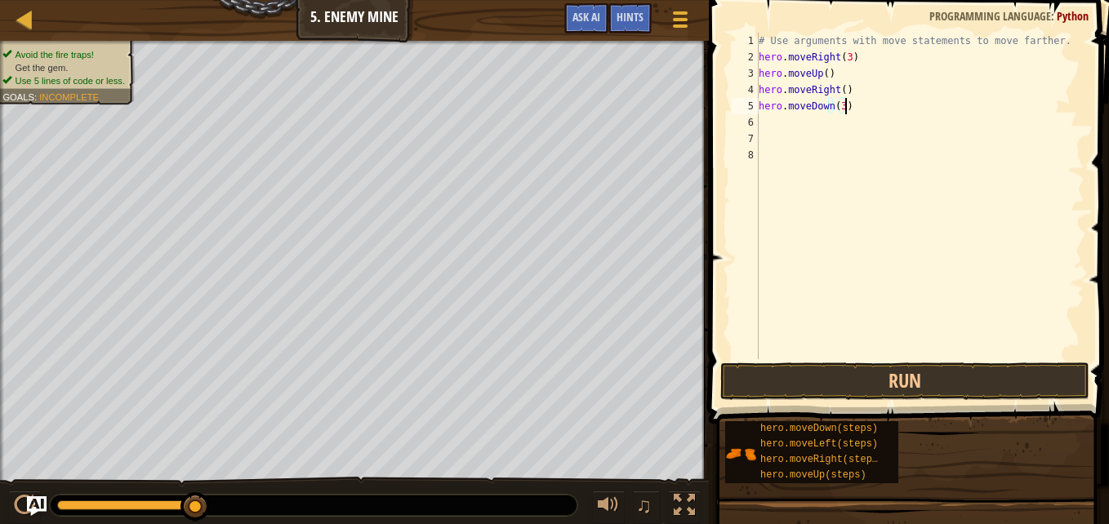
scroll to position [7, 0]
type textarea "h"
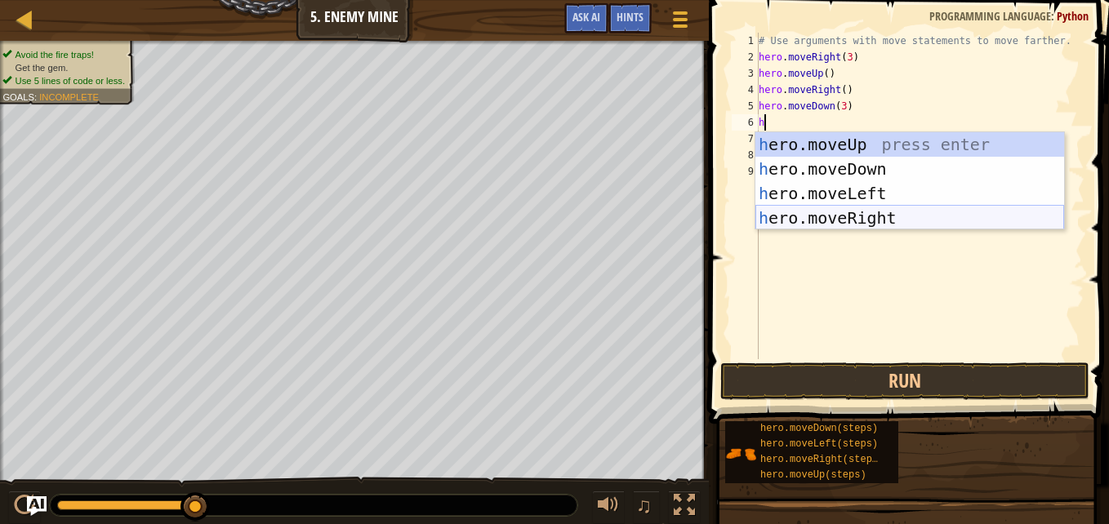
click at [867, 223] on div "h ero.moveUp press enter h ero.moveDown press enter h ero.moveLeft press enter …" at bounding box center [910, 205] width 309 height 147
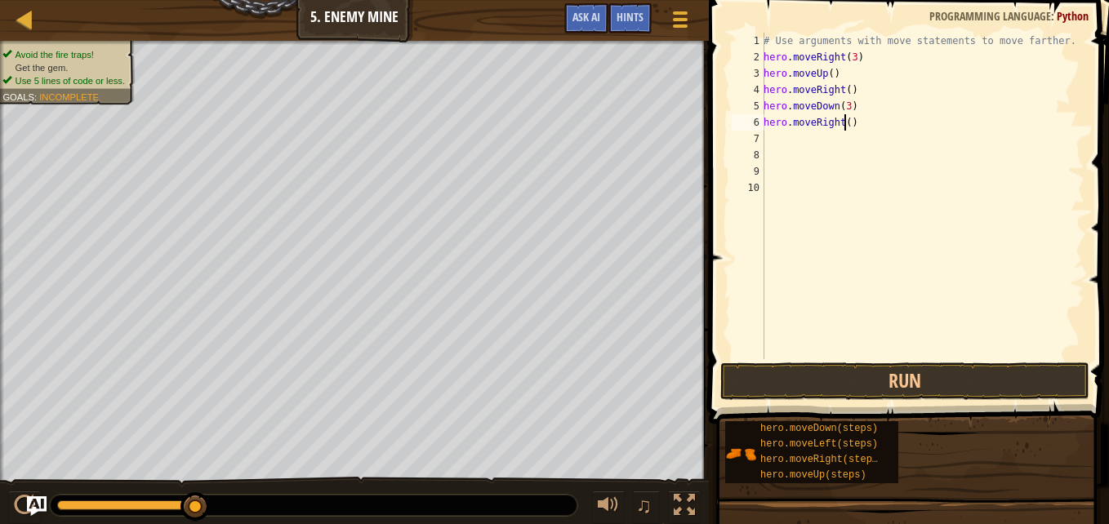
click at [844, 120] on div "# Use arguments with move statements to move farther. hero . moveRight ( 3 ) he…" at bounding box center [922, 212] width 324 height 359
type textarea "hero.moveRight(3)"
click at [893, 377] on button "Run" at bounding box center [904, 382] width 369 height 38
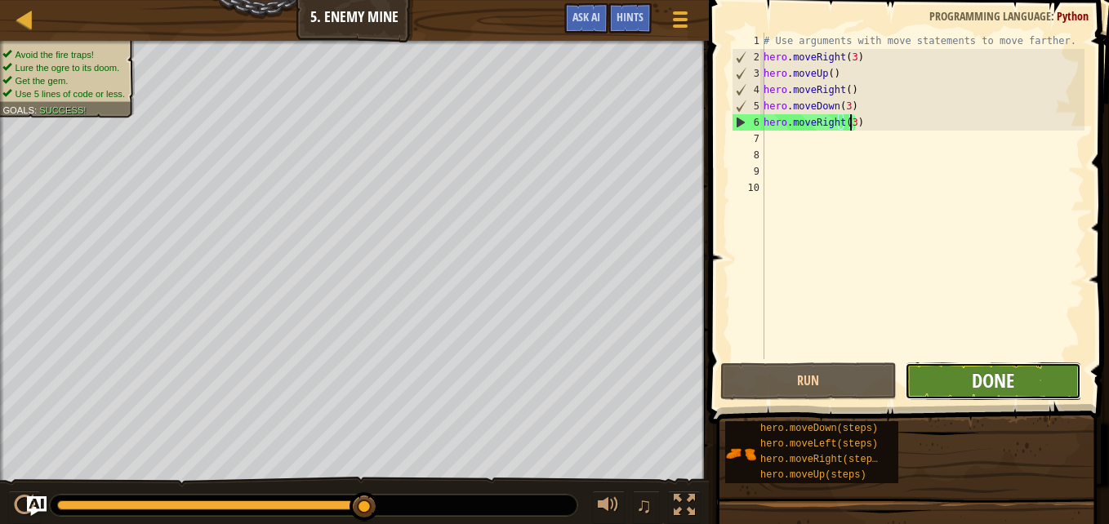
click at [994, 379] on span "Done" at bounding box center [993, 381] width 42 height 26
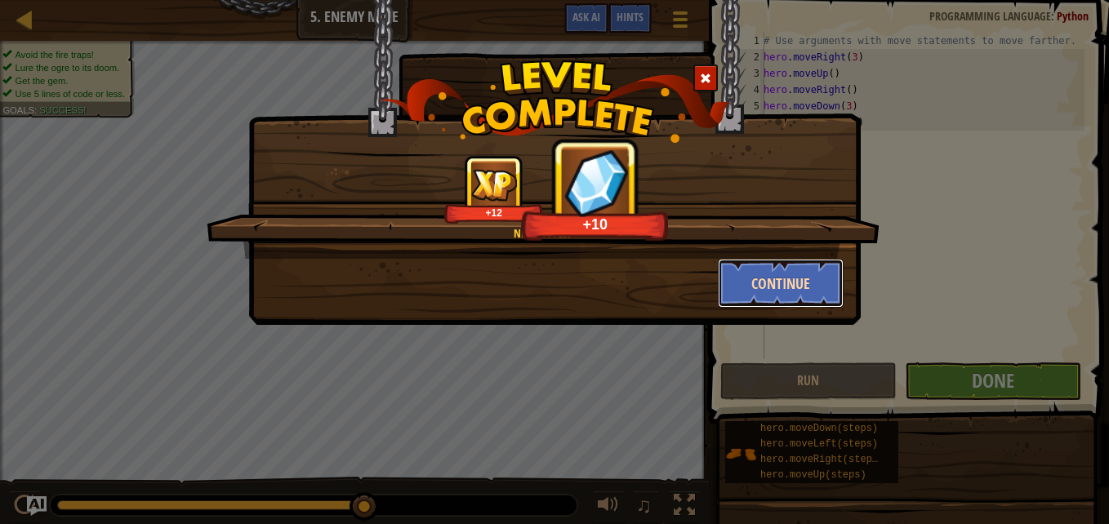
click at [760, 268] on button "Continue" at bounding box center [781, 283] width 127 height 49
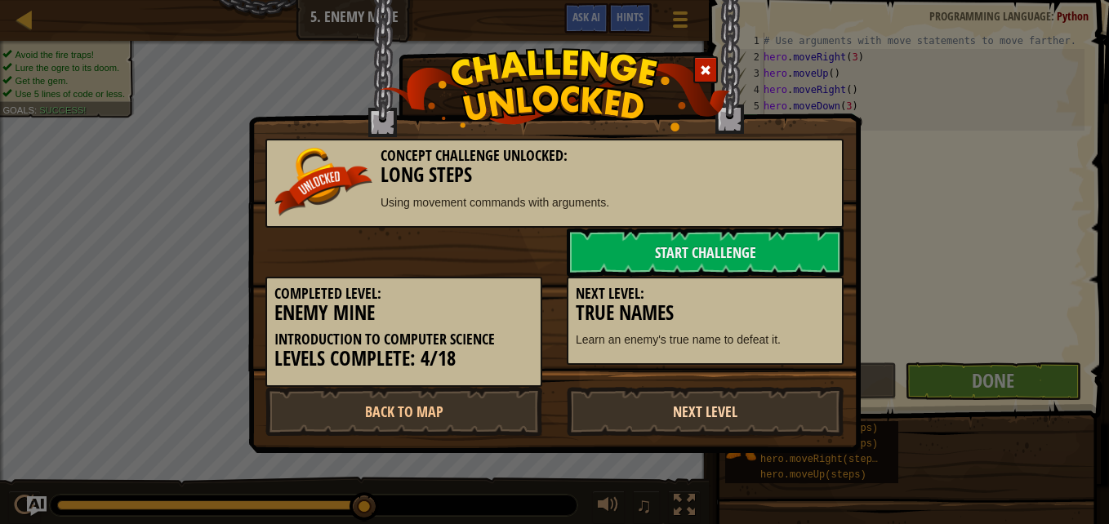
click at [692, 410] on link "Next Level" at bounding box center [705, 411] width 277 height 49
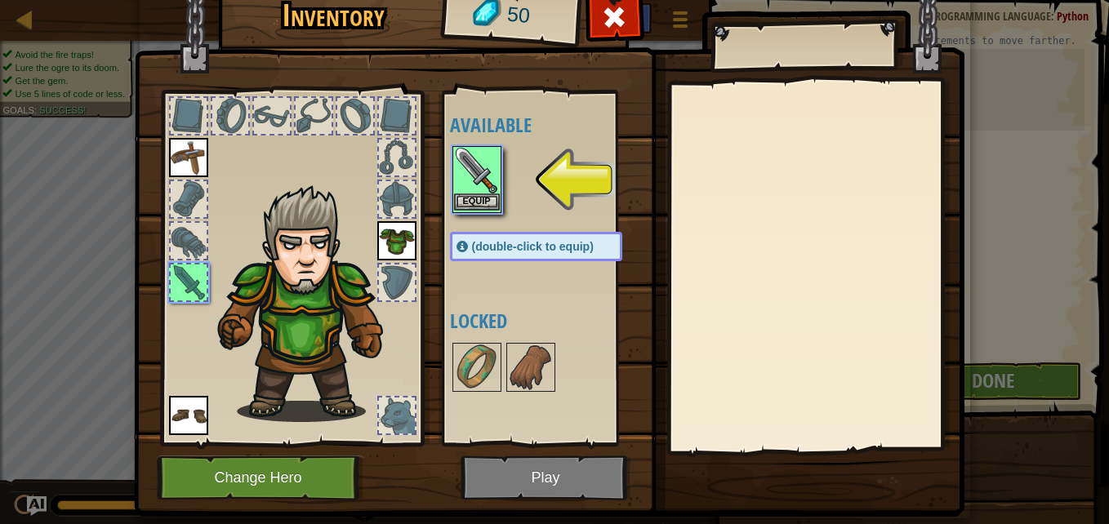
click at [474, 183] on img at bounding box center [477, 171] width 46 height 46
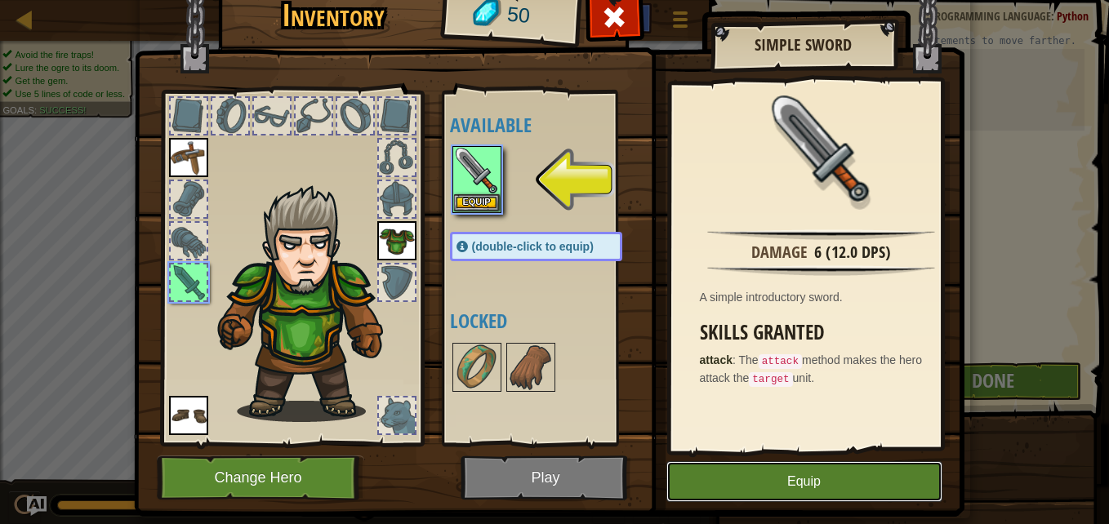
click at [809, 480] on button "Equip" at bounding box center [804, 481] width 276 height 41
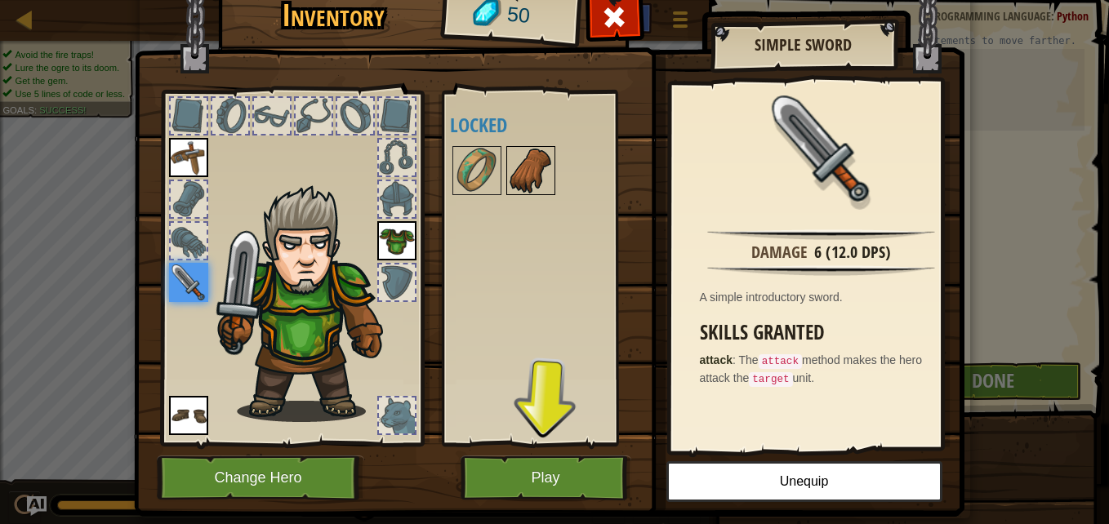
click at [525, 172] on img at bounding box center [531, 171] width 46 height 46
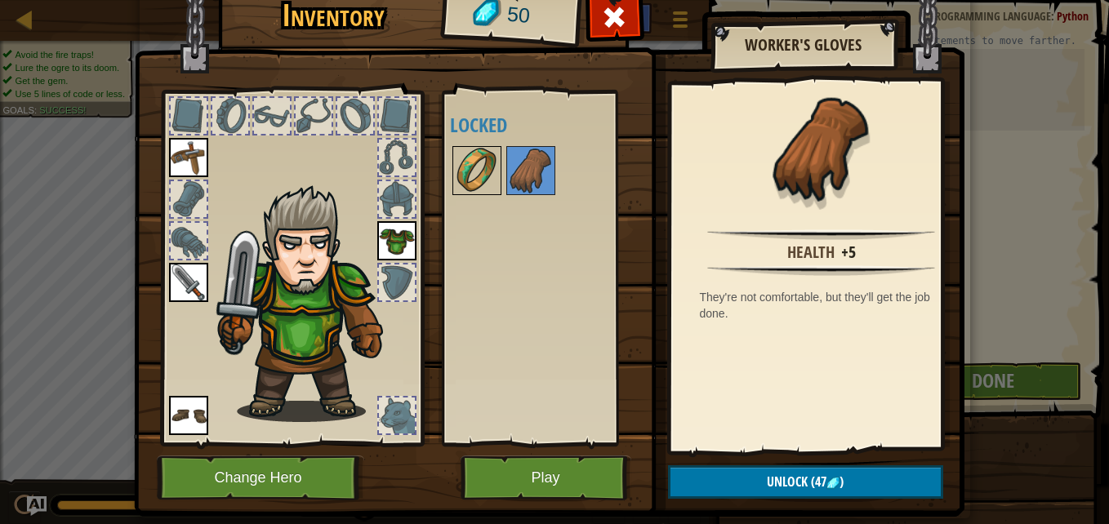
click at [476, 176] on img at bounding box center [477, 171] width 46 height 46
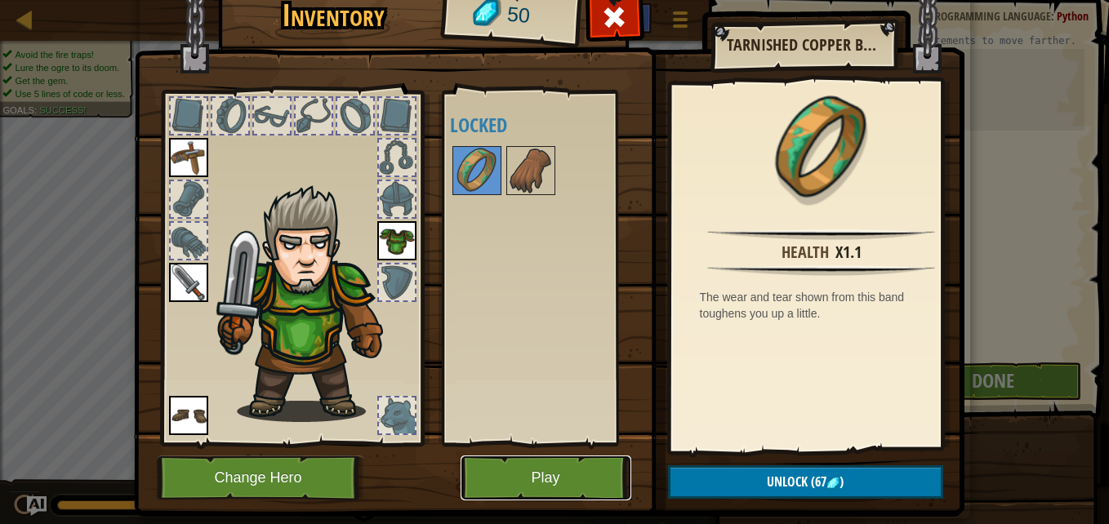
click at [563, 476] on button "Play" at bounding box center [546, 478] width 171 height 45
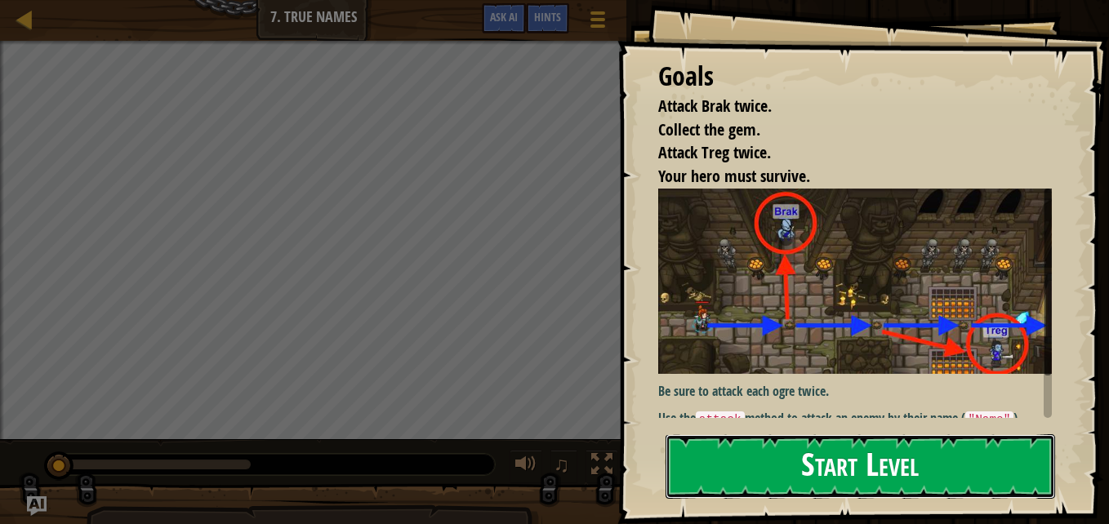
click at [772, 466] on button "Start Level" at bounding box center [861, 467] width 390 height 65
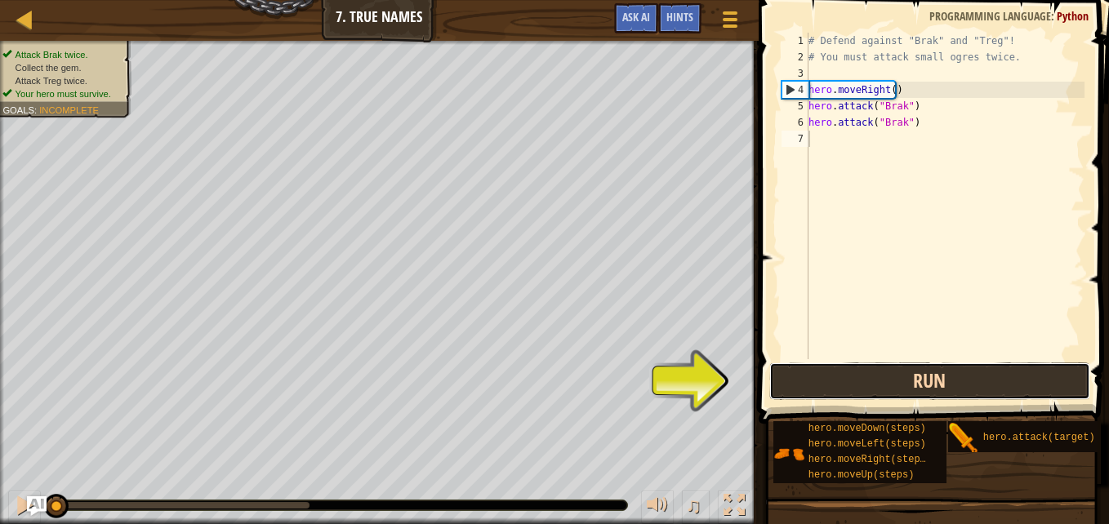
click at [889, 377] on button "Run" at bounding box center [929, 382] width 321 height 38
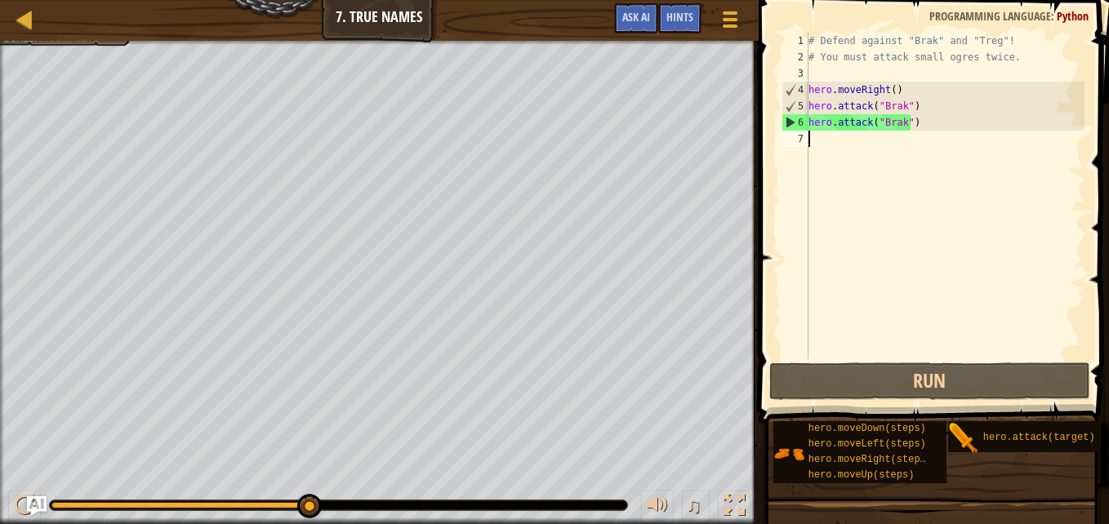
type textarea "h"
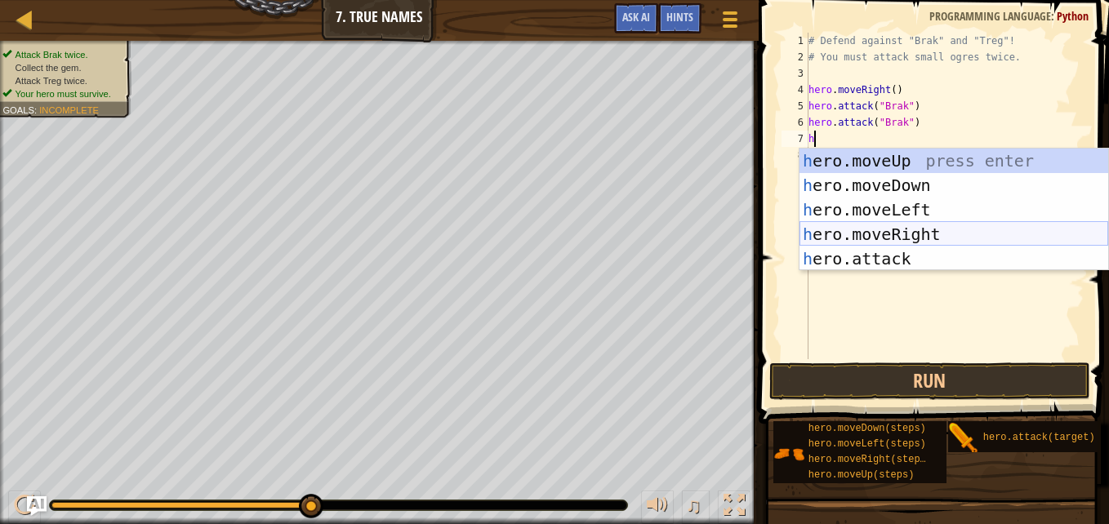
click at [917, 229] on div "h ero.moveUp press enter h ero.moveDown press enter h ero.moveLeft press enter …" at bounding box center [954, 235] width 309 height 172
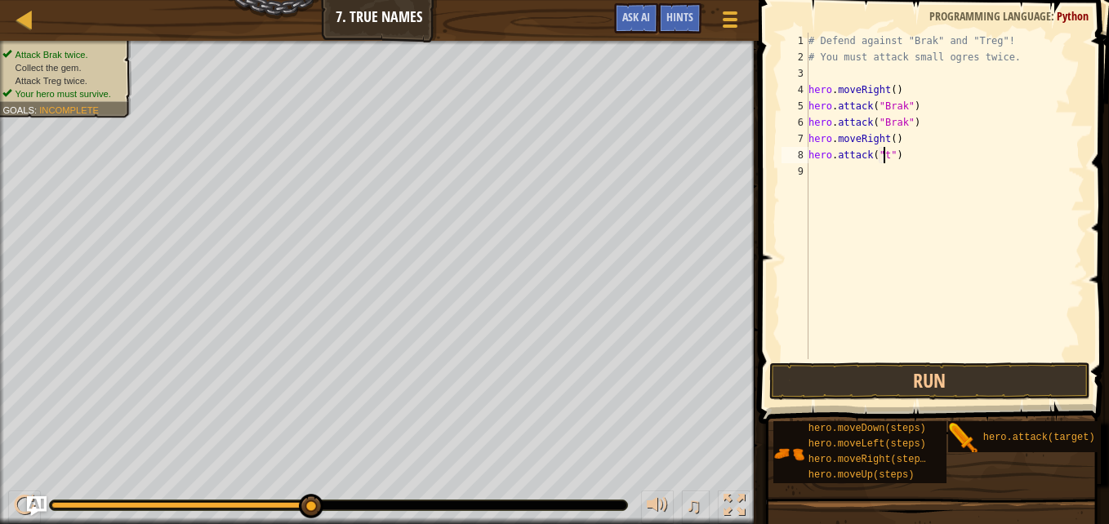
scroll to position [7, 7]
type textarea "hero.attack("treg")"
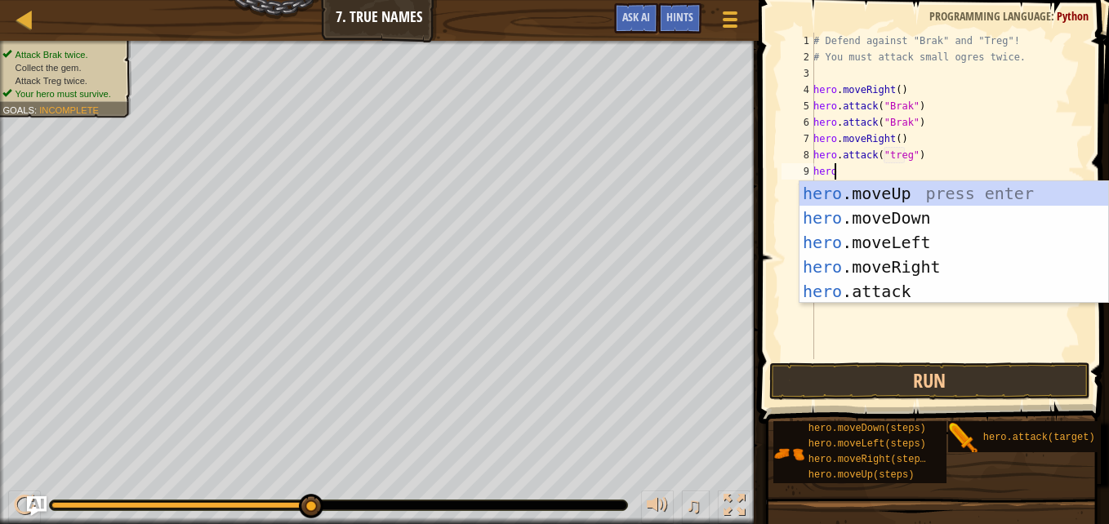
scroll to position [7, 1]
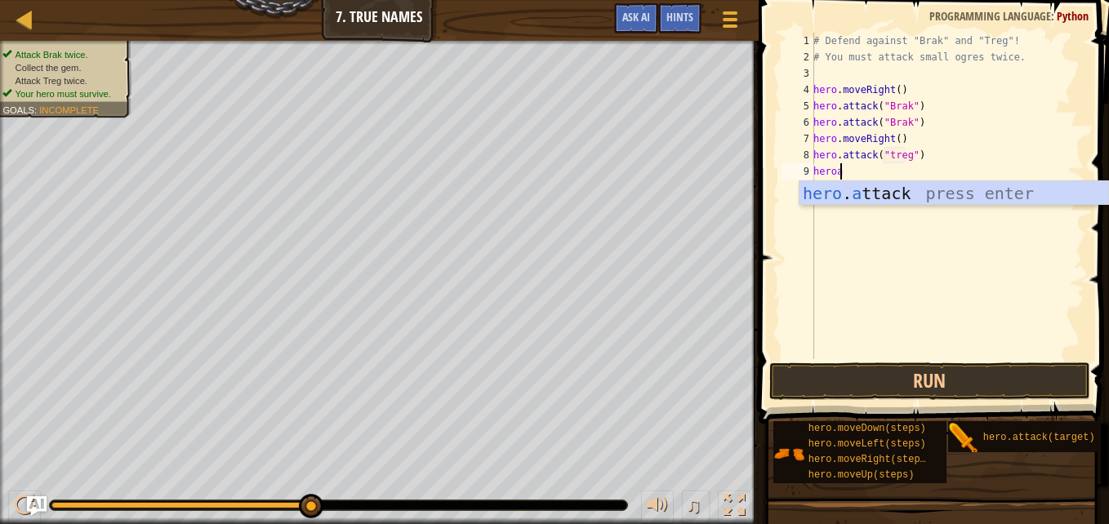
click at [945, 186] on div "hero . a ttack press enter" at bounding box center [954, 218] width 309 height 74
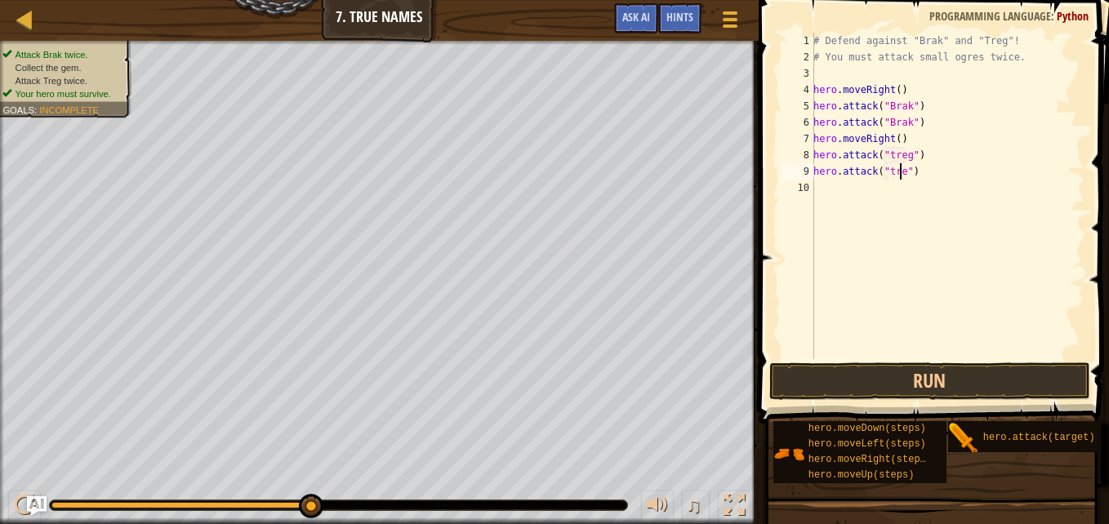
scroll to position [7, 7]
click at [923, 369] on button "Run" at bounding box center [929, 382] width 321 height 38
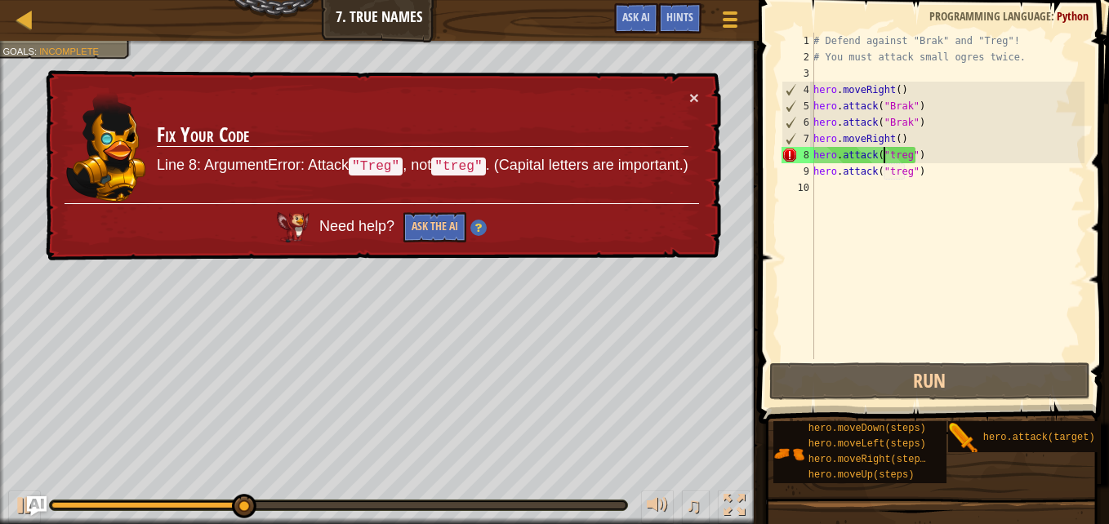
click at [884, 151] on div "# Defend against "Brak" and "Treg"! # You must attack small ogres twice. hero .…" at bounding box center [947, 212] width 274 height 359
click at [888, 159] on div "# Defend against "Brak" and "Treg"! # You must attack small ogres twice. hero .…" at bounding box center [947, 212] width 274 height 359
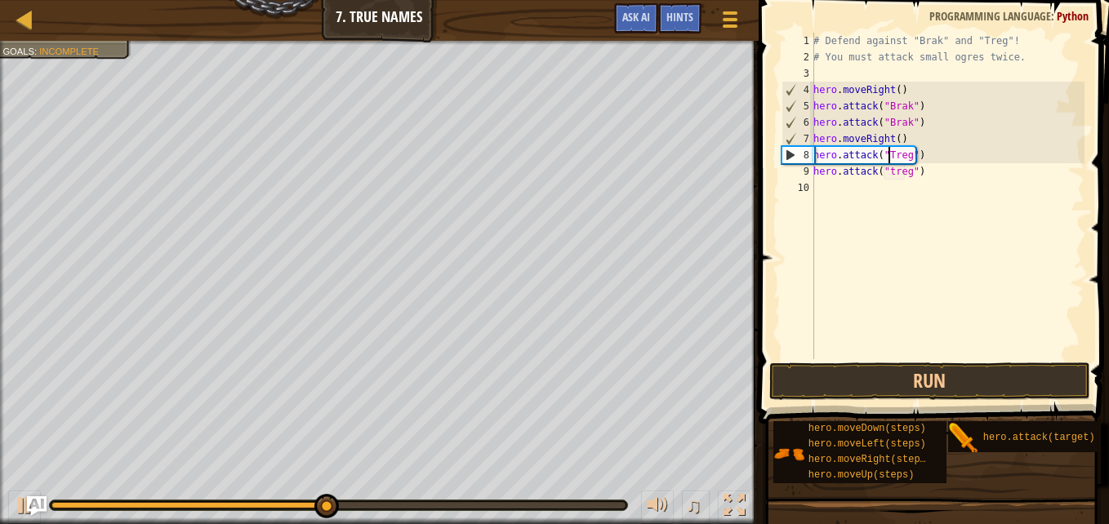
scroll to position [7, 6]
click at [888, 175] on div "# Defend against "Brak" and "Treg"! # You must attack small ogres twice. hero .…" at bounding box center [947, 212] width 274 height 359
type textarea "hero.attack("Treg")"
click at [931, 383] on button "Run" at bounding box center [929, 382] width 321 height 38
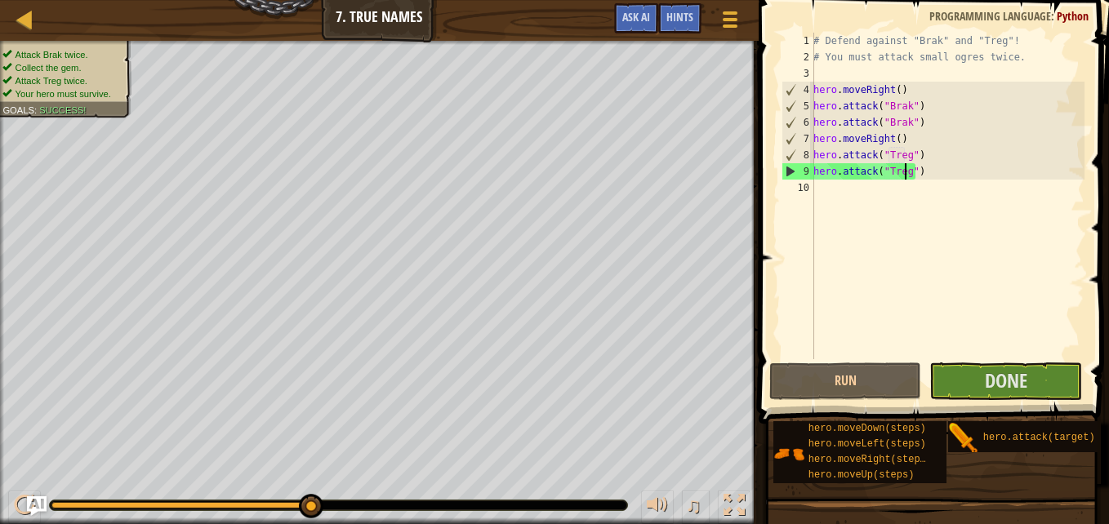
click at [907, 177] on div "# Defend against "Brak" and "Treg"! # You must attack small ogres twice. hero .…" at bounding box center [947, 212] width 274 height 359
click at [916, 191] on div "# Defend against "Brak" and "Treg"! # You must attack small ogres twice. hero .…" at bounding box center [947, 212] width 274 height 359
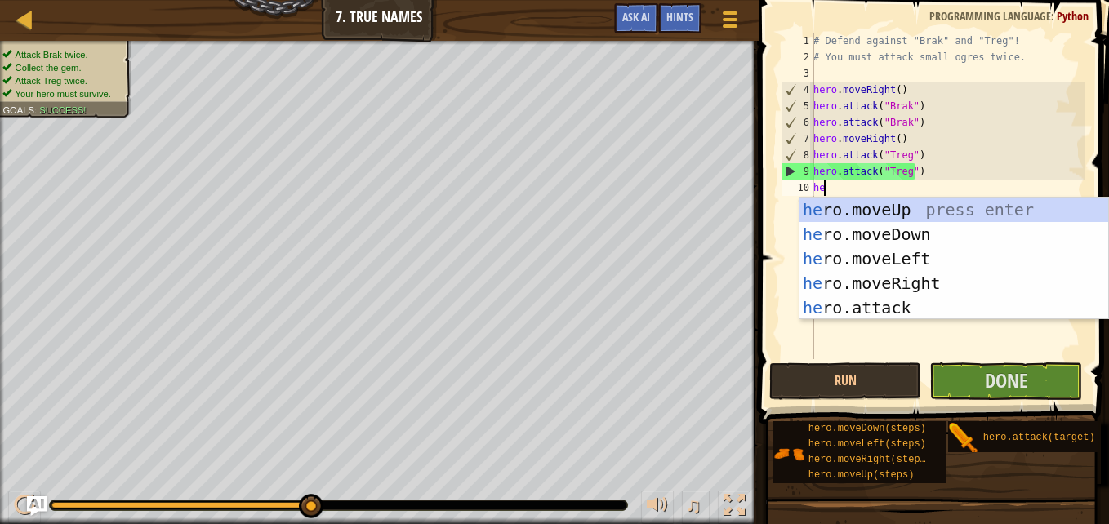
type textarea "her"
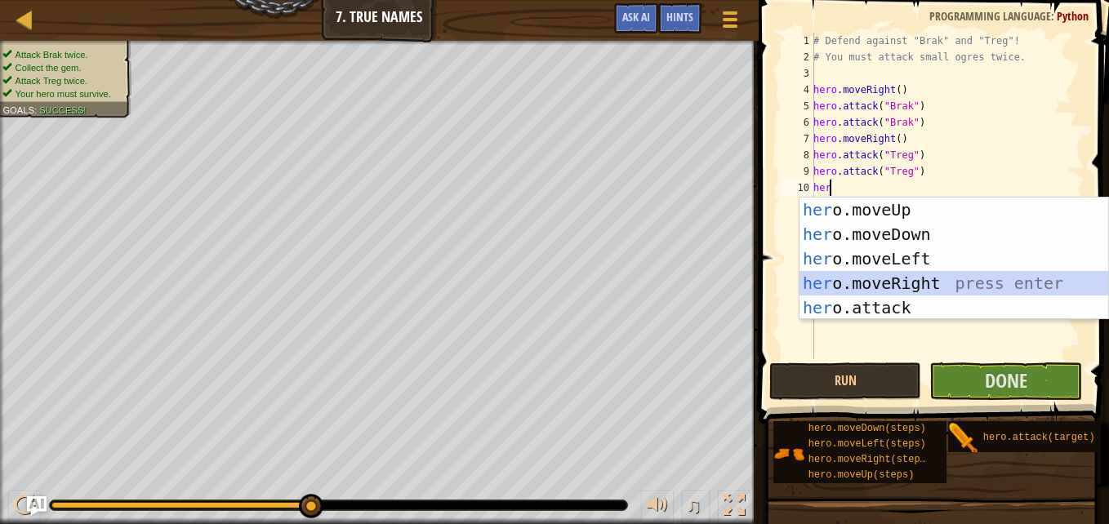
click at [919, 278] on div "her o.moveUp press enter her o.moveDown press enter her o.moveLeft press enter …" at bounding box center [954, 284] width 309 height 172
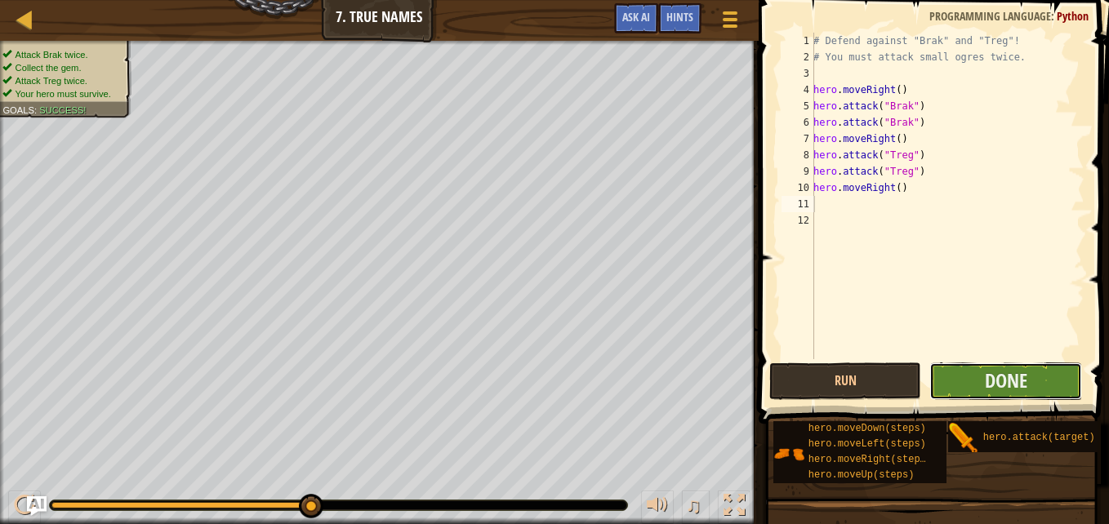
click at [983, 378] on button "Done" at bounding box center [1005, 382] width 153 height 38
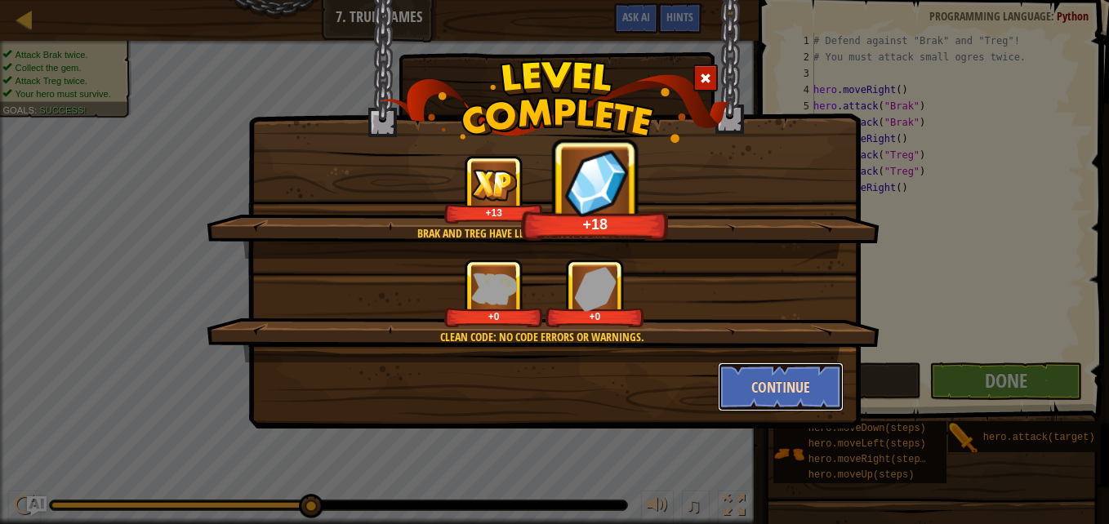
click at [782, 386] on button "Continue" at bounding box center [781, 387] width 127 height 49
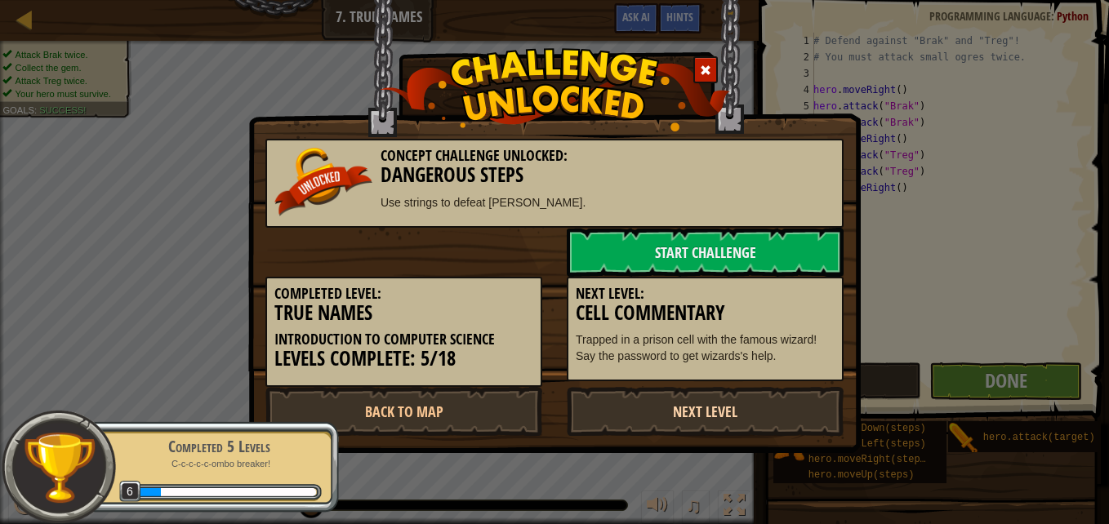
click at [663, 416] on link "Next Level" at bounding box center [705, 411] width 277 height 49
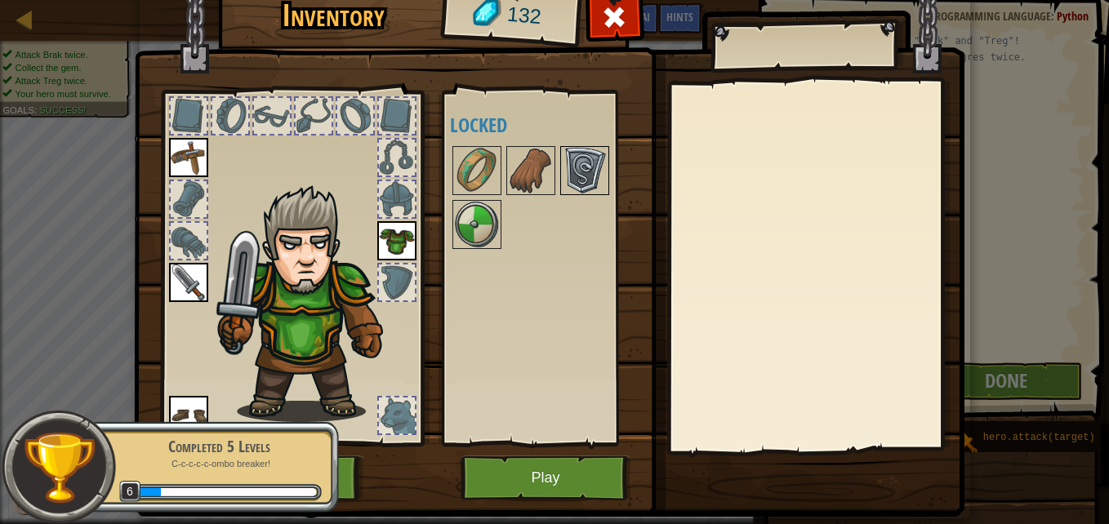
click at [595, 171] on img at bounding box center [585, 171] width 46 height 46
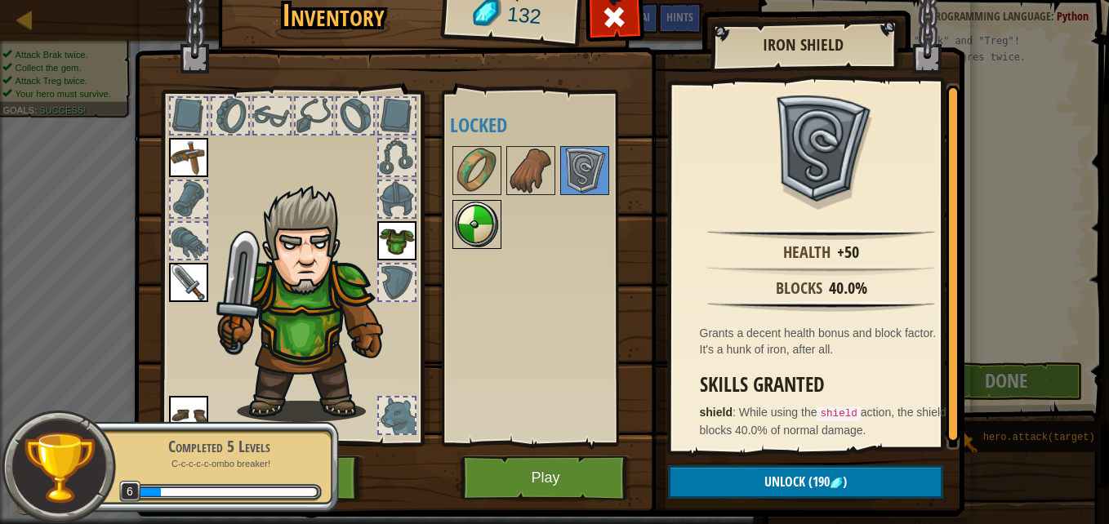
click at [454, 225] on img at bounding box center [477, 225] width 46 height 46
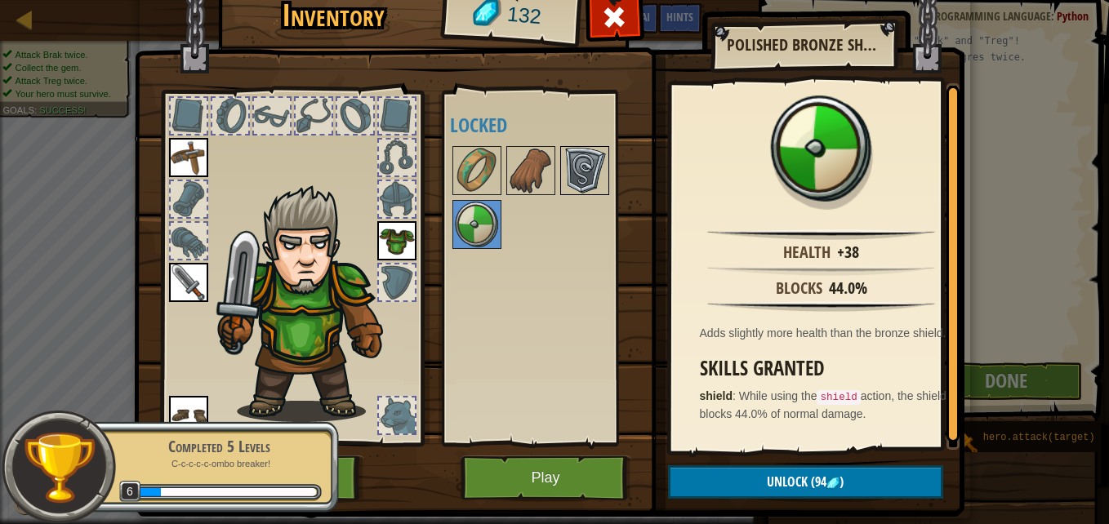
click at [581, 165] on img at bounding box center [585, 171] width 46 height 46
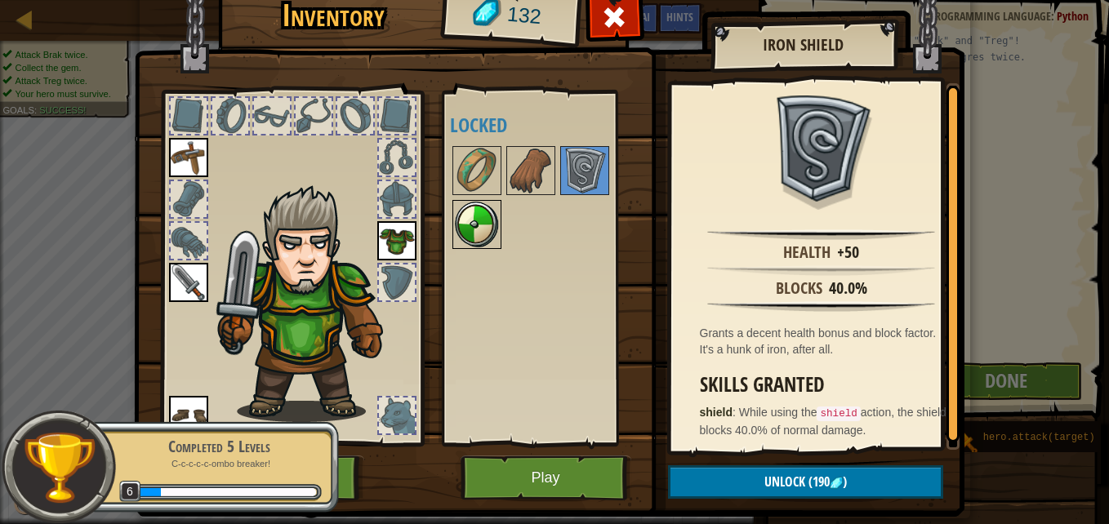
click at [464, 220] on img at bounding box center [477, 225] width 46 height 46
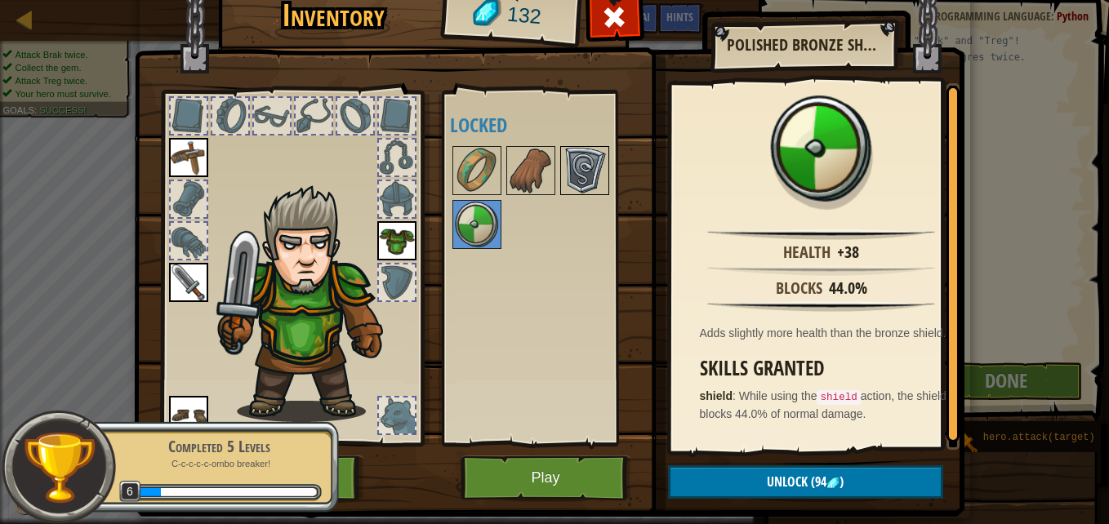
click at [580, 164] on img at bounding box center [585, 171] width 46 height 46
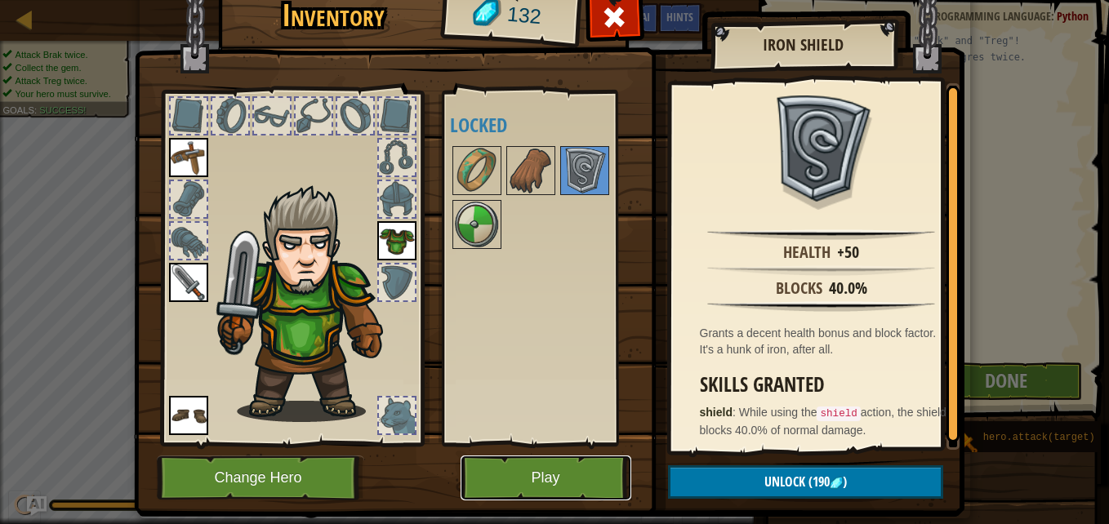
click at [518, 475] on button "Play" at bounding box center [546, 478] width 171 height 45
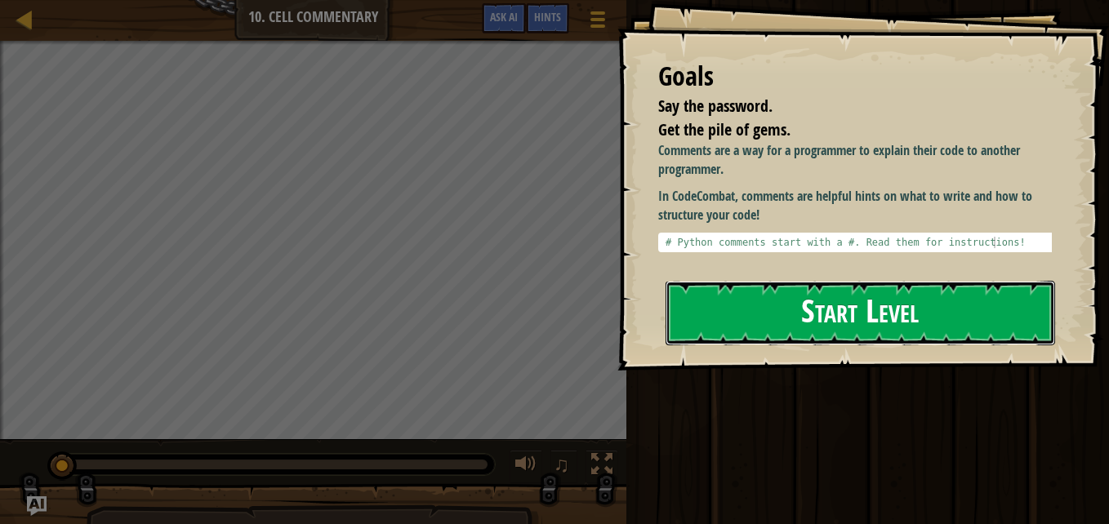
click at [765, 319] on button "Start Level" at bounding box center [861, 313] width 390 height 65
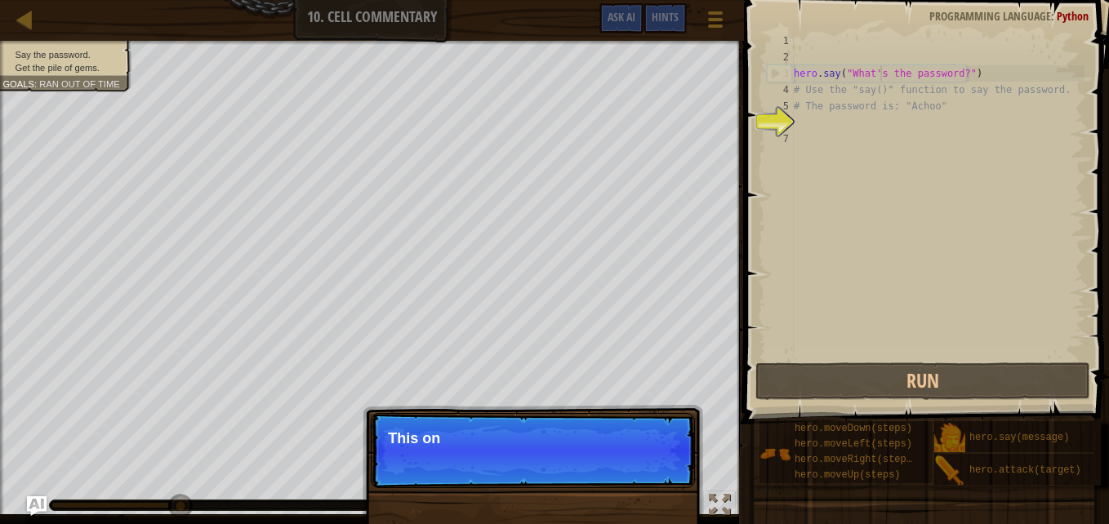
click at [881, 71] on div "hero . say ( "What's the password?" ) # Use the "say()" function to say the pas…" at bounding box center [938, 212] width 294 height 359
type textarea "hero.say("What's the password?")"
click at [849, 133] on div "hero . say ( "What's the password?" ) # Use the "say()" function to say the pas…" at bounding box center [938, 212] width 294 height 359
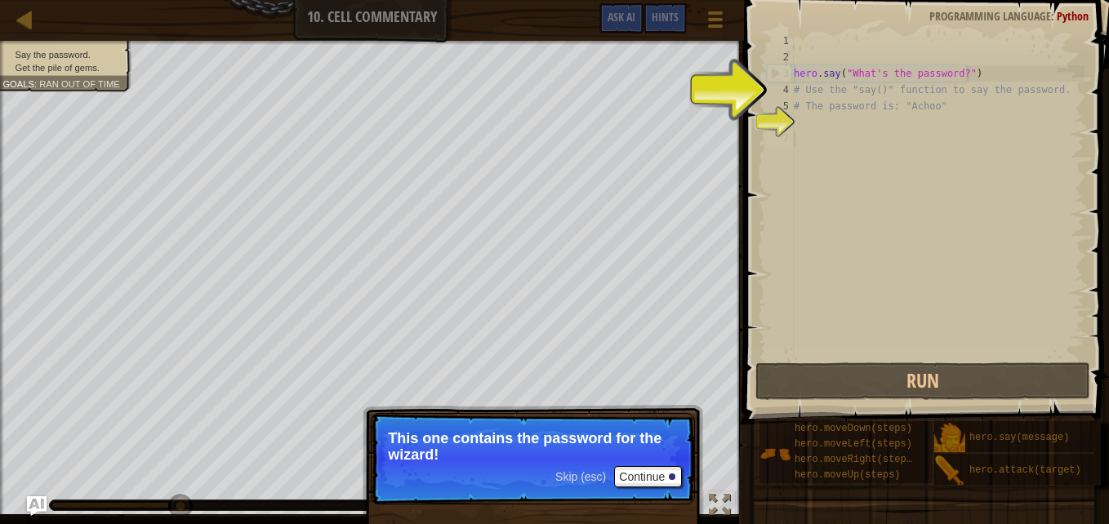
click at [837, 127] on div "hero . say ( "What's the password?" ) # Use the "say()" function to say the pas…" at bounding box center [938, 212] width 294 height 359
click at [800, 122] on div "hero . say ( "What's the password?" ) # Use the "say()" function to say the pas…" at bounding box center [938, 212] width 294 height 359
click at [781, 72] on div "3" at bounding box center [781, 73] width 26 height 16
type textarea "hero.say("What's the password?")"
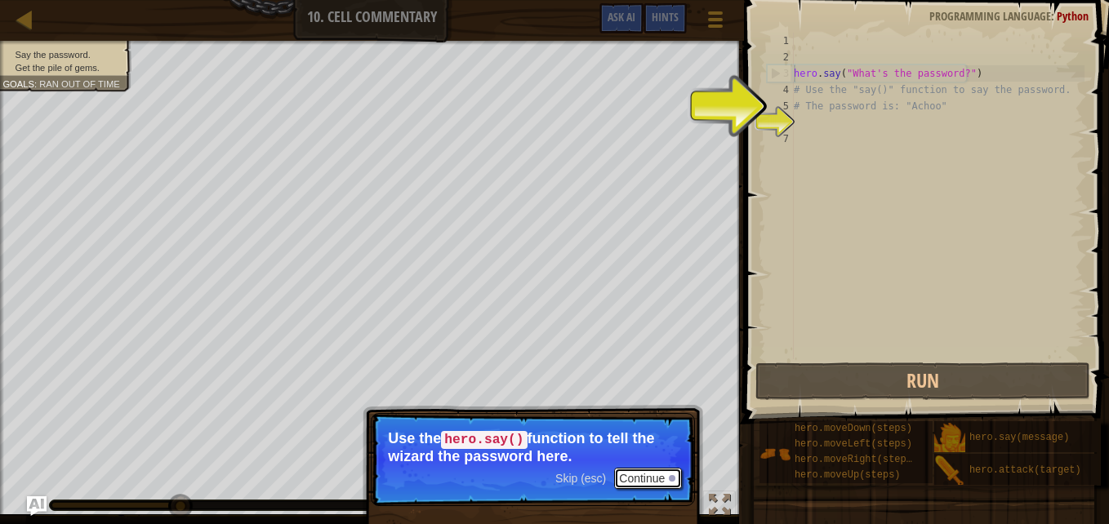
click at [652, 483] on button "Continue" at bounding box center [648, 478] width 68 height 21
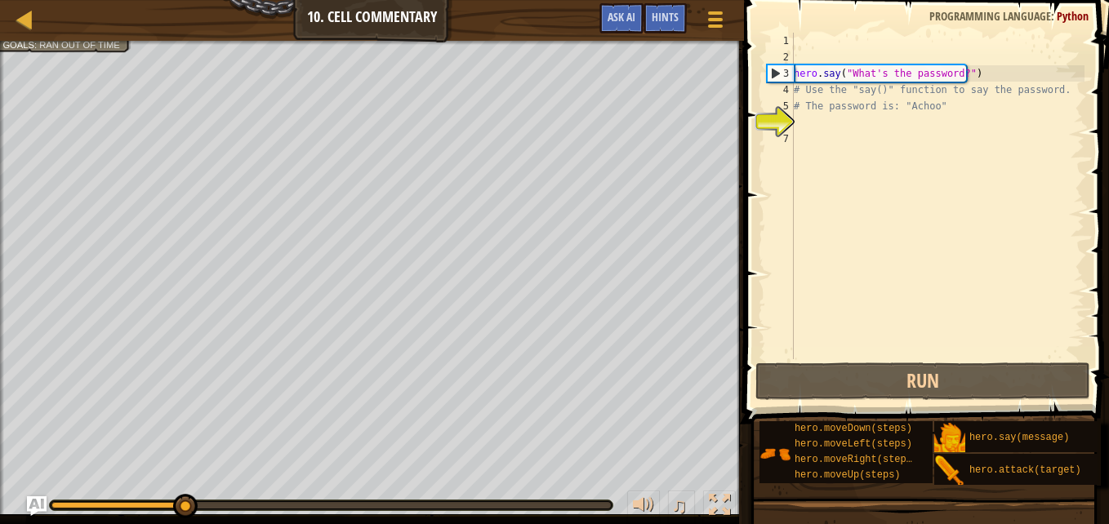
scroll to position [7, 1]
click at [839, 136] on div "hero . say ( "What's the password?" ) # Use the "say()" function to say the pas…" at bounding box center [938, 212] width 294 height 359
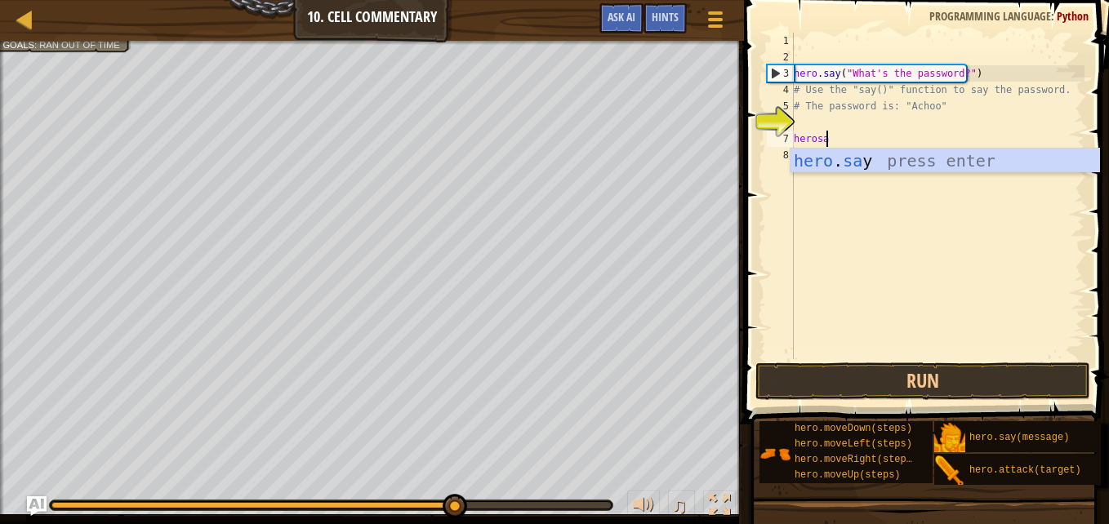
scroll to position [7, 2]
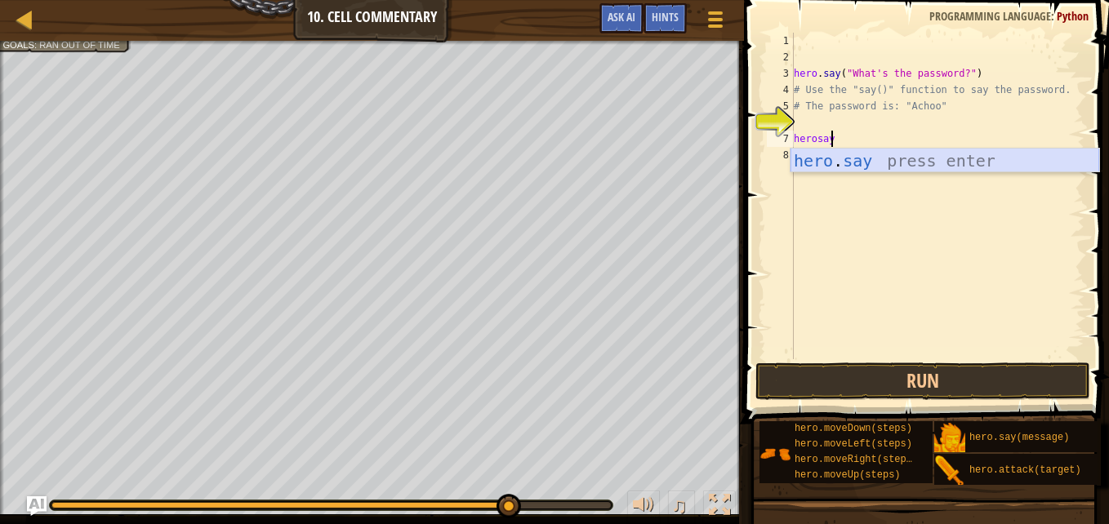
click at [871, 155] on div "hero . say press enter" at bounding box center [945, 186] width 309 height 74
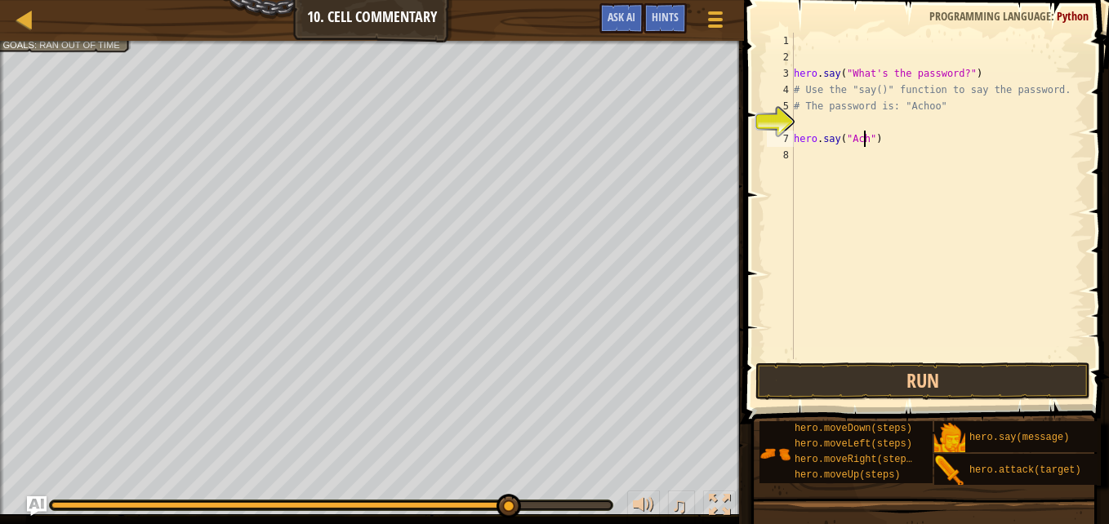
scroll to position [7, 7]
type textarea "hero.say("Achoo")"
click at [904, 376] on button "Run" at bounding box center [923, 382] width 335 height 38
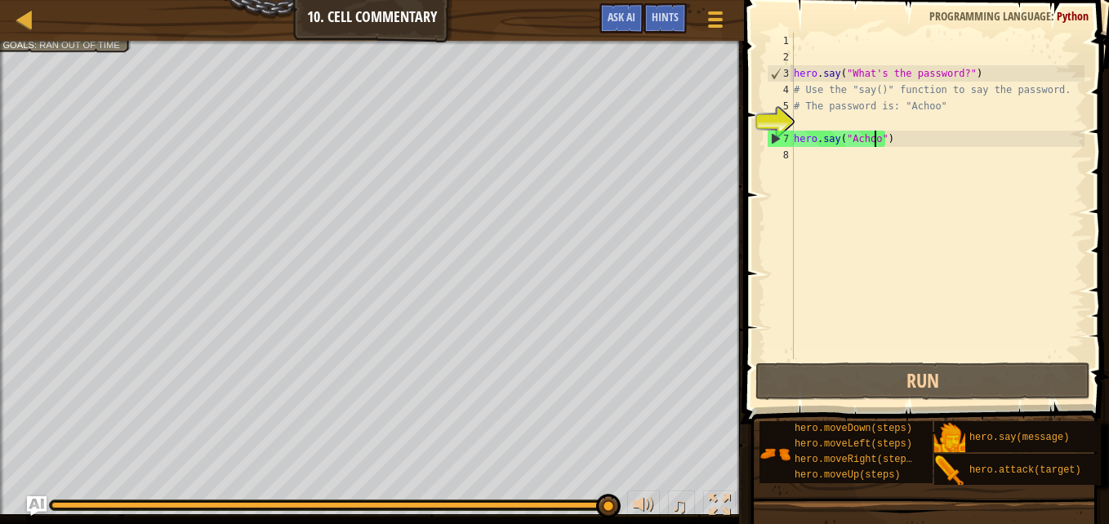
click at [920, 162] on div "hero . say ( "What's the password?" ) # Use the "say()" function to say the pas…" at bounding box center [938, 212] width 294 height 359
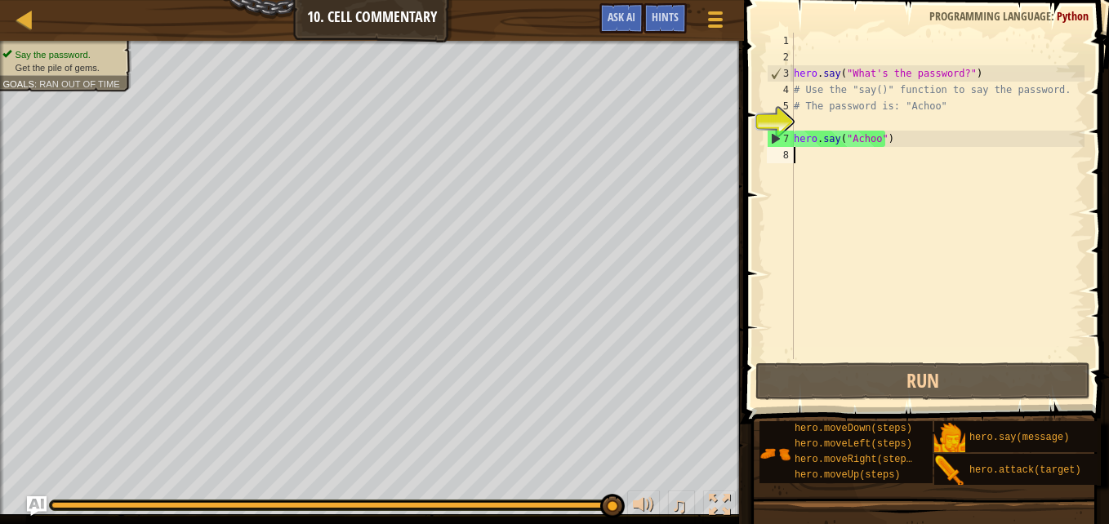
scroll to position [7, 0]
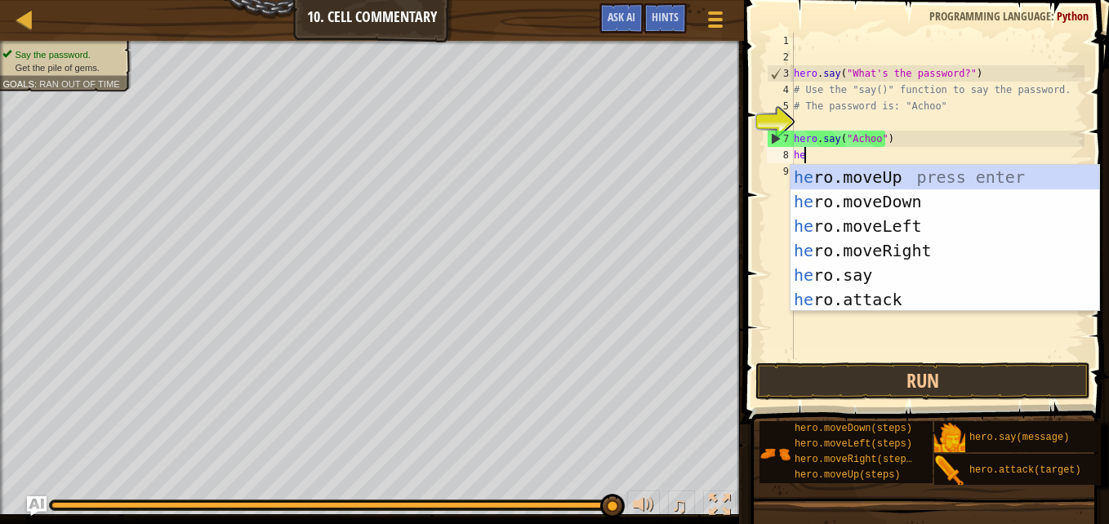
type textarea "her"
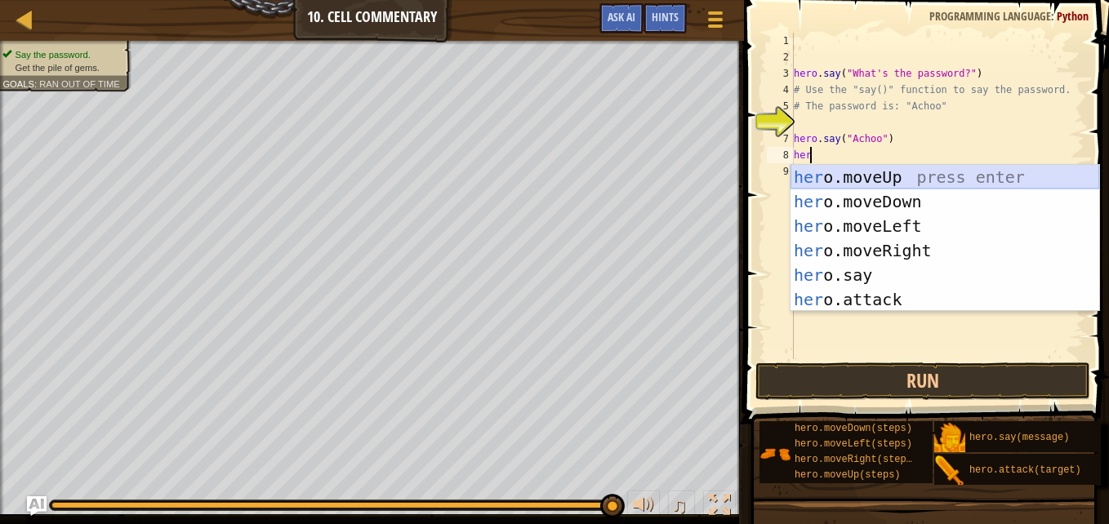
click at [899, 174] on div "her o.moveUp press enter her o.moveDown press enter her o.moveLeft press enter …" at bounding box center [945, 263] width 309 height 196
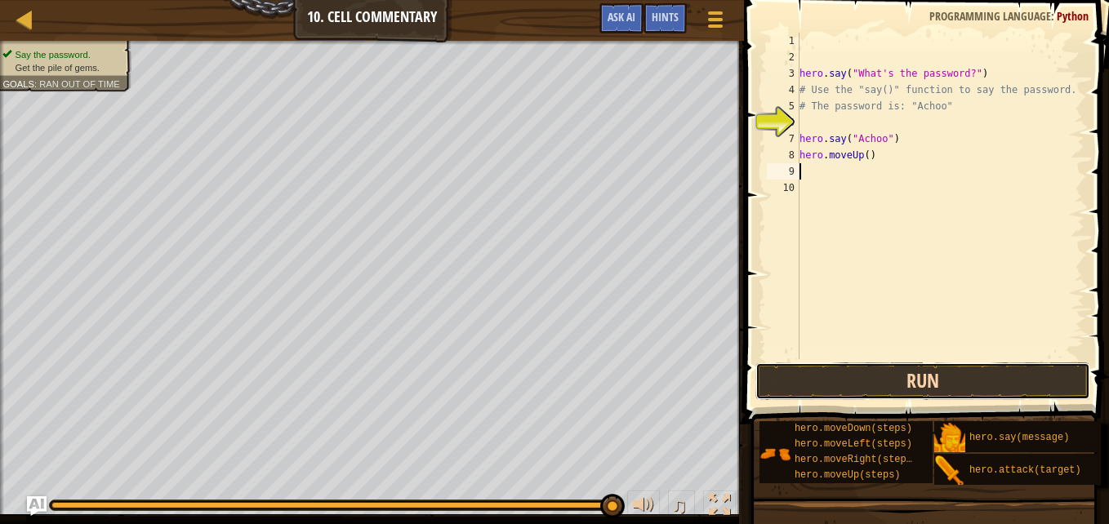
click at [884, 375] on button "Run" at bounding box center [923, 382] width 335 height 38
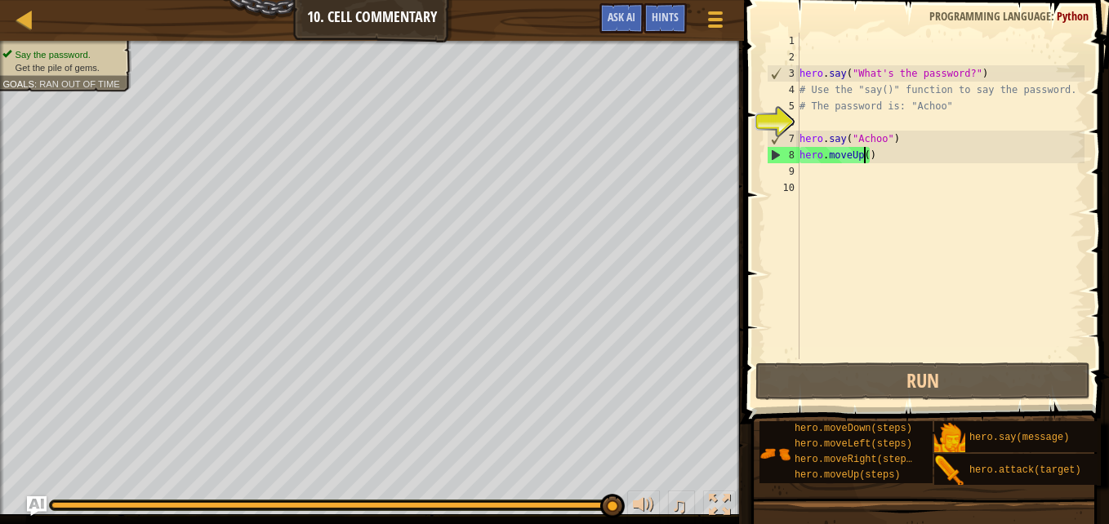
click at [863, 155] on div "hero . say ( "What's the password?" ) # Use the "say()" function to say the pas…" at bounding box center [940, 212] width 289 height 359
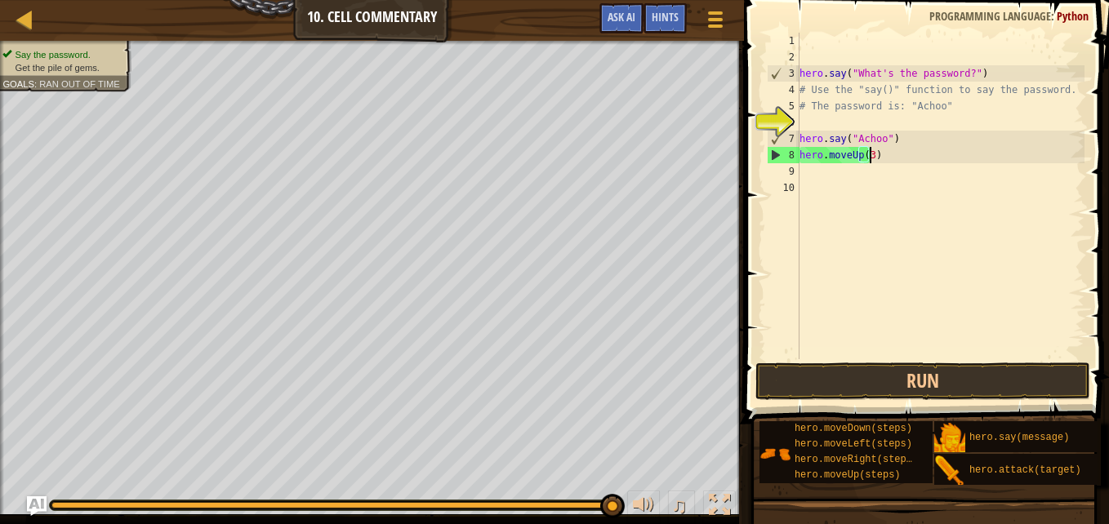
scroll to position [7, 6]
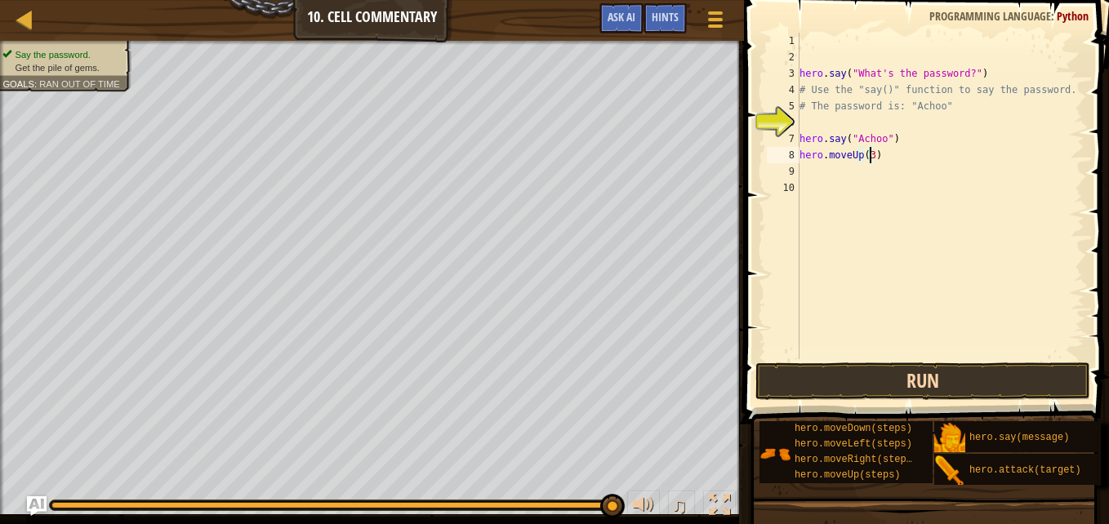
type textarea "hero.moveUp(3)"
click at [871, 380] on button "Run" at bounding box center [923, 382] width 335 height 38
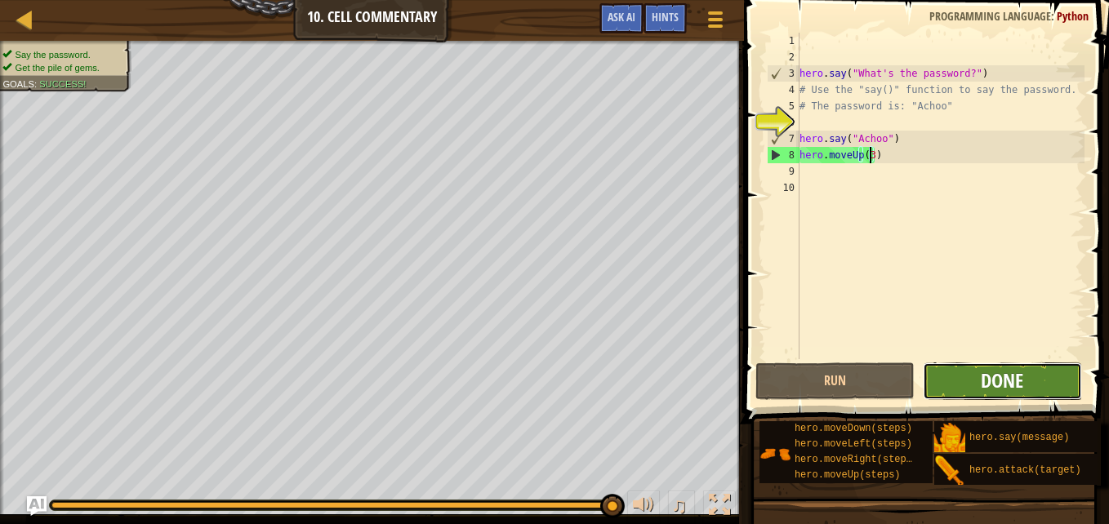
click at [999, 391] on span "Done" at bounding box center [1002, 381] width 42 height 26
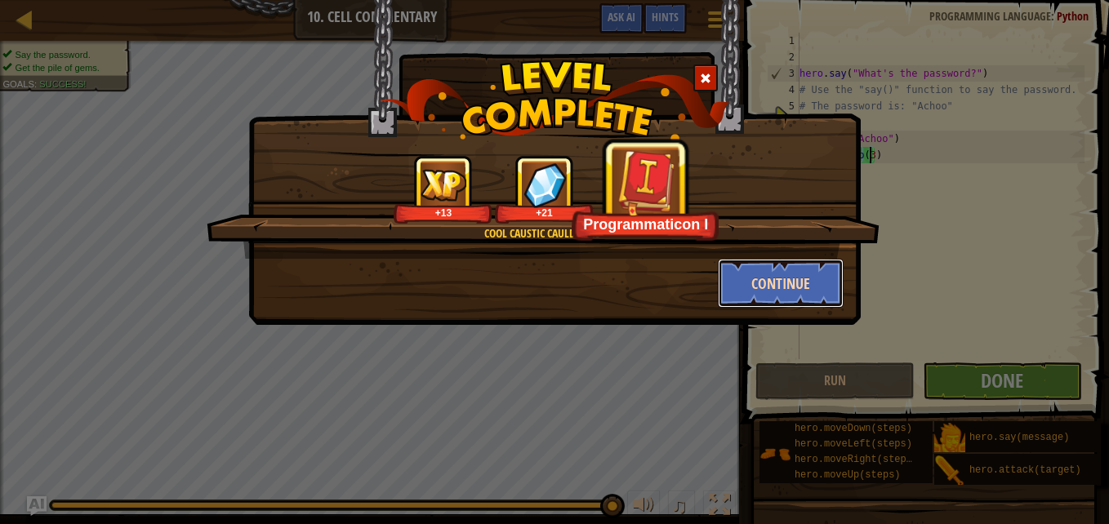
click at [781, 294] on button "Continue" at bounding box center [781, 283] width 127 height 49
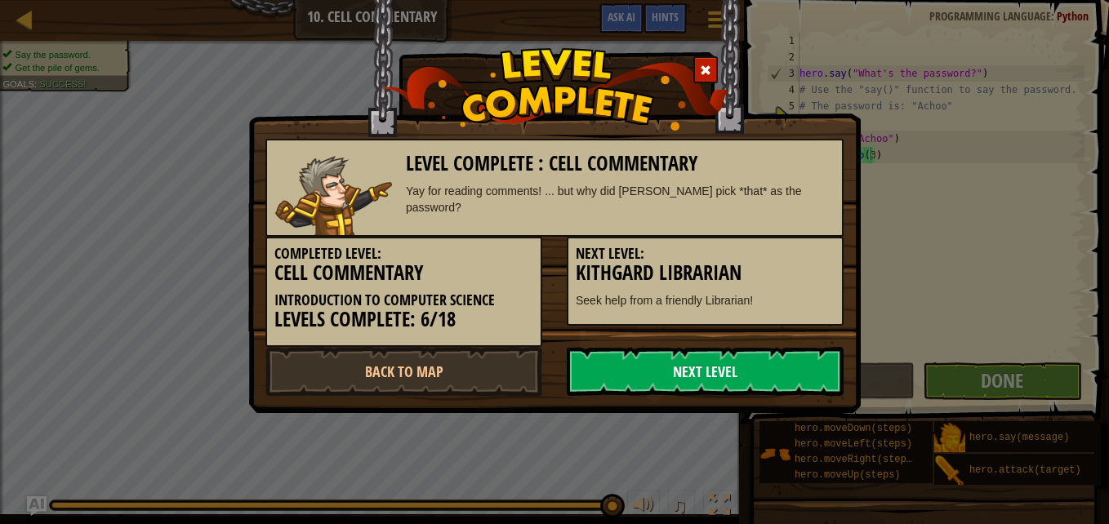
click at [713, 367] on link "Next Level" at bounding box center [705, 371] width 277 height 49
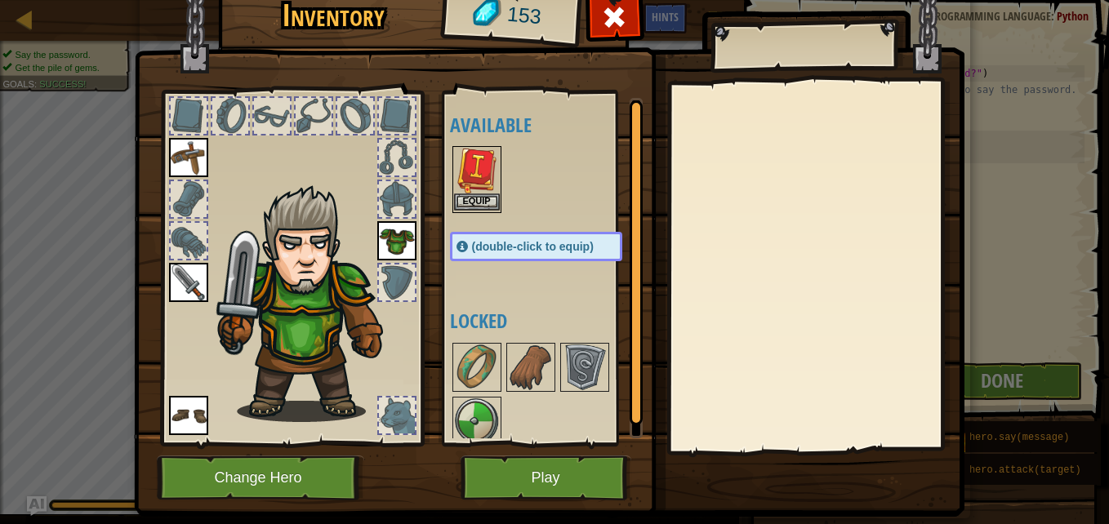
click at [476, 176] on img at bounding box center [477, 171] width 46 height 46
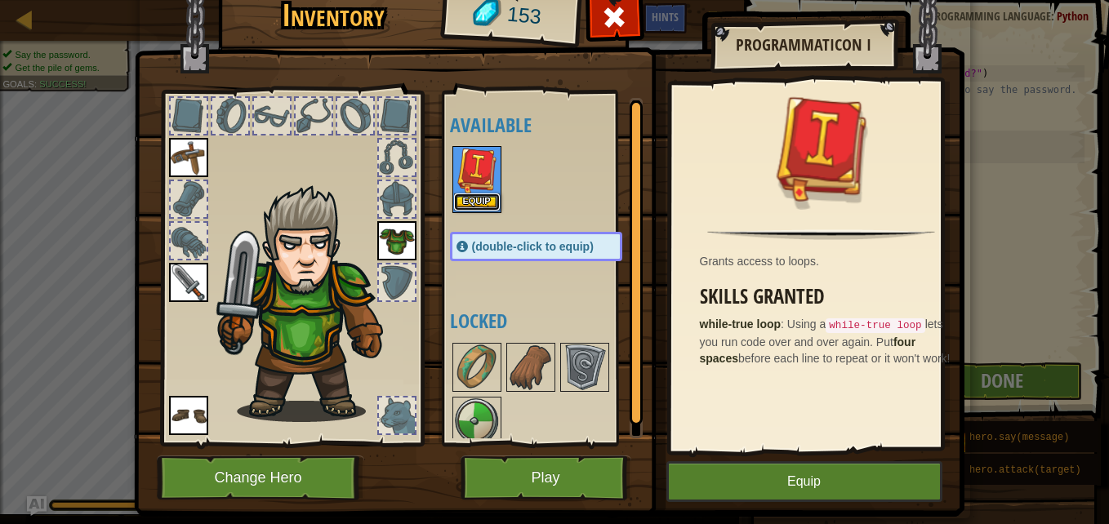
click at [472, 203] on button "Equip" at bounding box center [477, 202] width 46 height 17
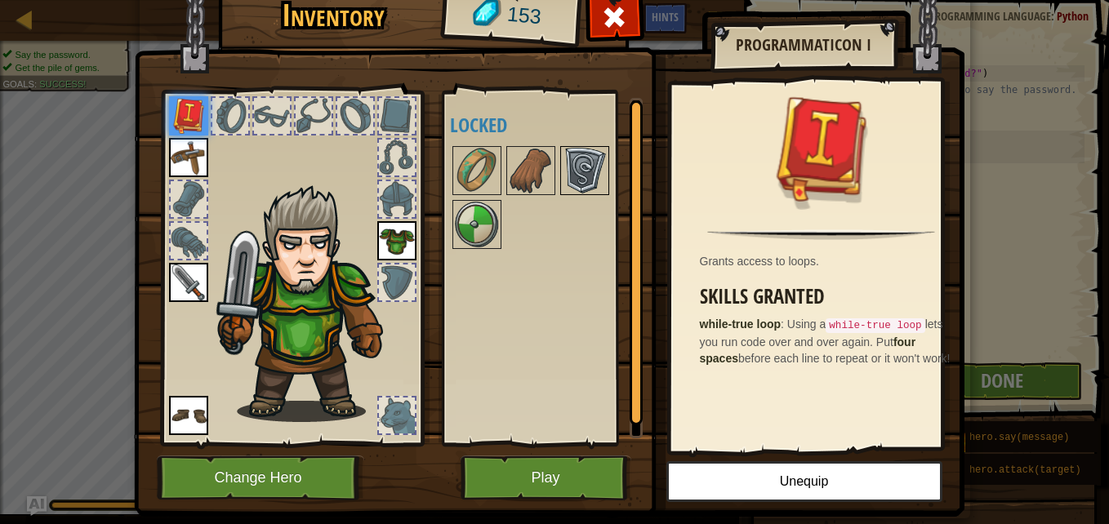
click at [591, 176] on img at bounding box center [585, 171] width 46 height 46
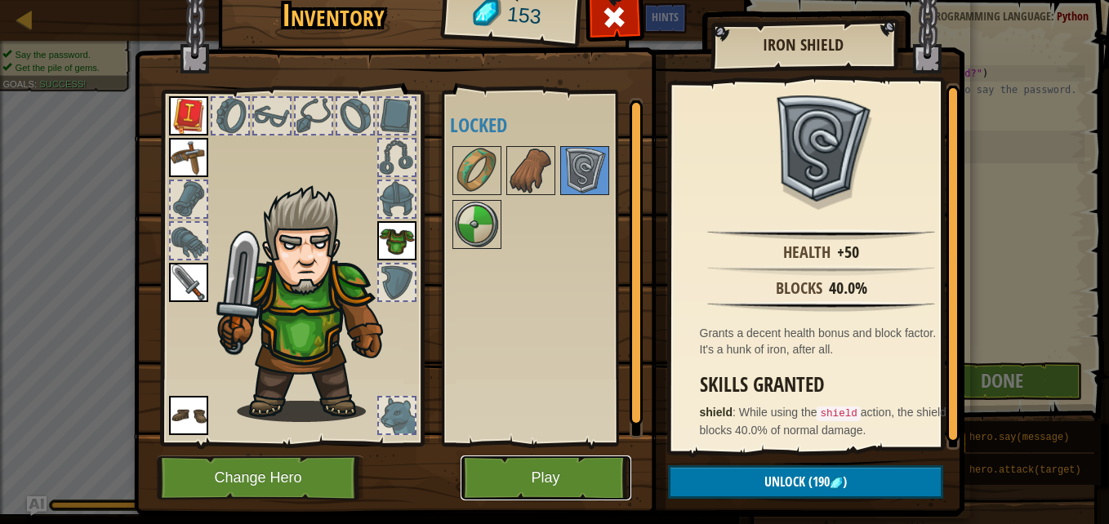
click at [538, 478] on button "Play" at bounding box center [546, 478] width 171 height 45
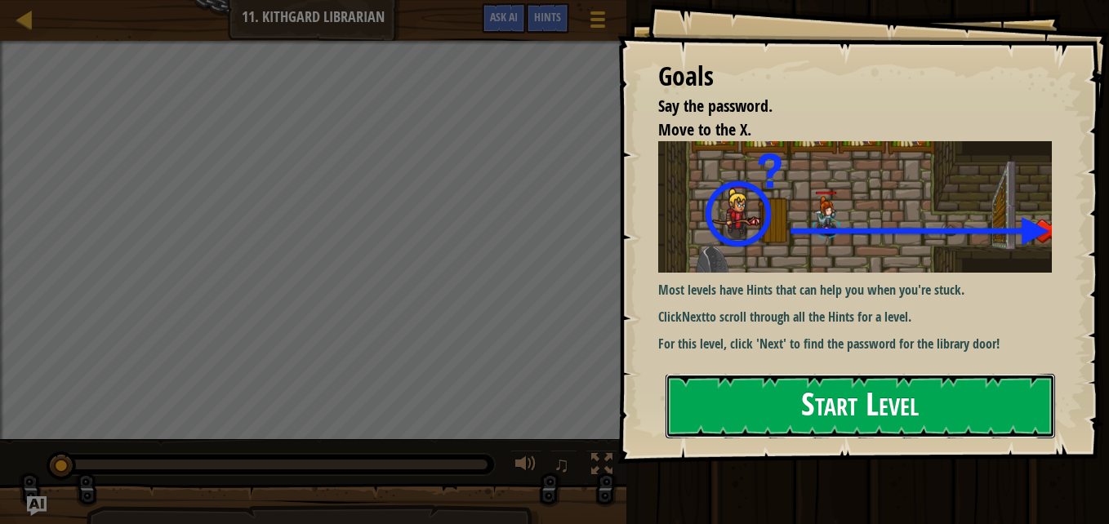
click at [710, 426] on button "Start Level" at bounding box center [861, 406] width 390 height 65
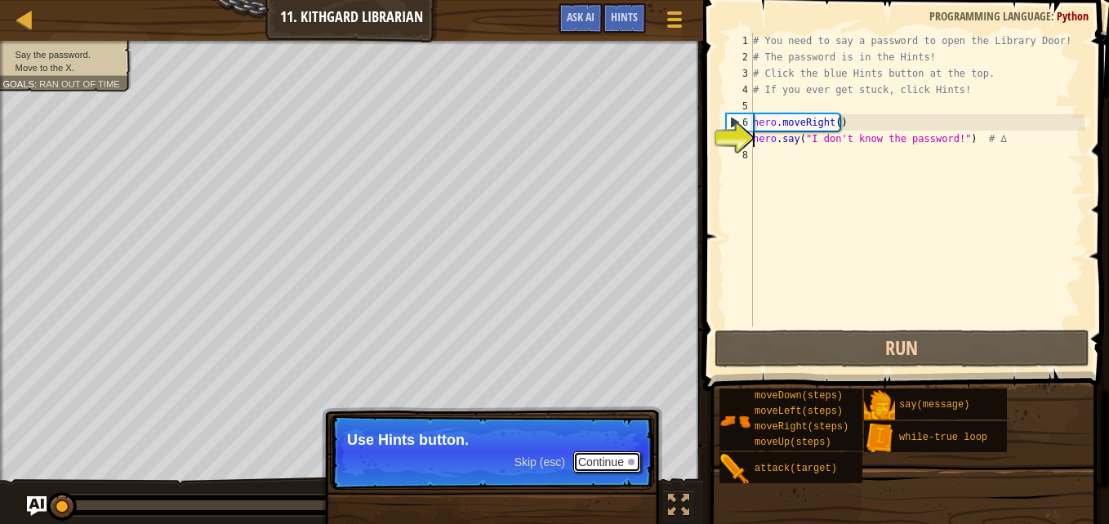
click at [600, 457] on button "Continue" at bounding box center [607, 462] width 68 height 21
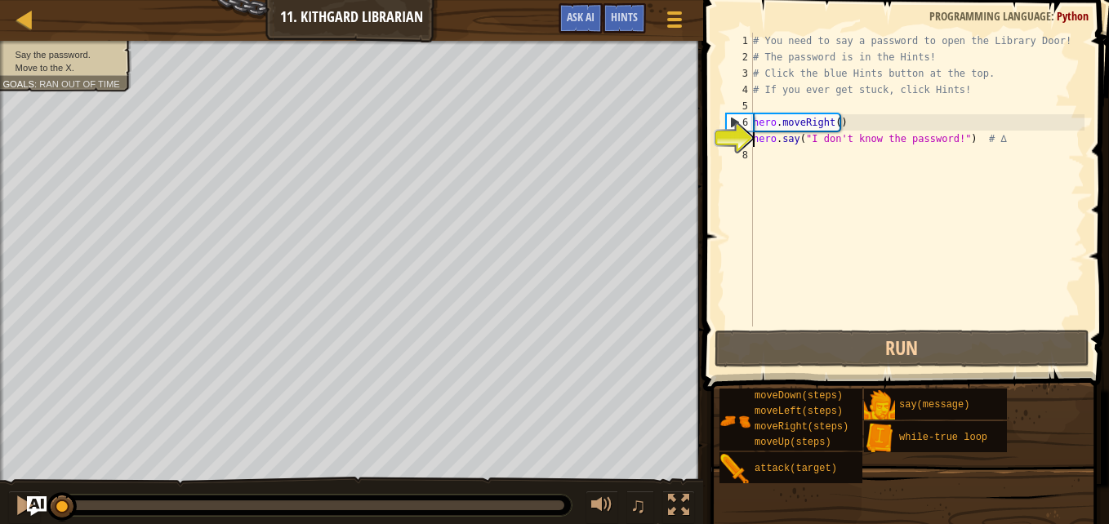
click at [823, 135] on div "# You need to say a password to open the Library Door! # The password is in the…" at bounding box center [917, 196] width 335 height 327
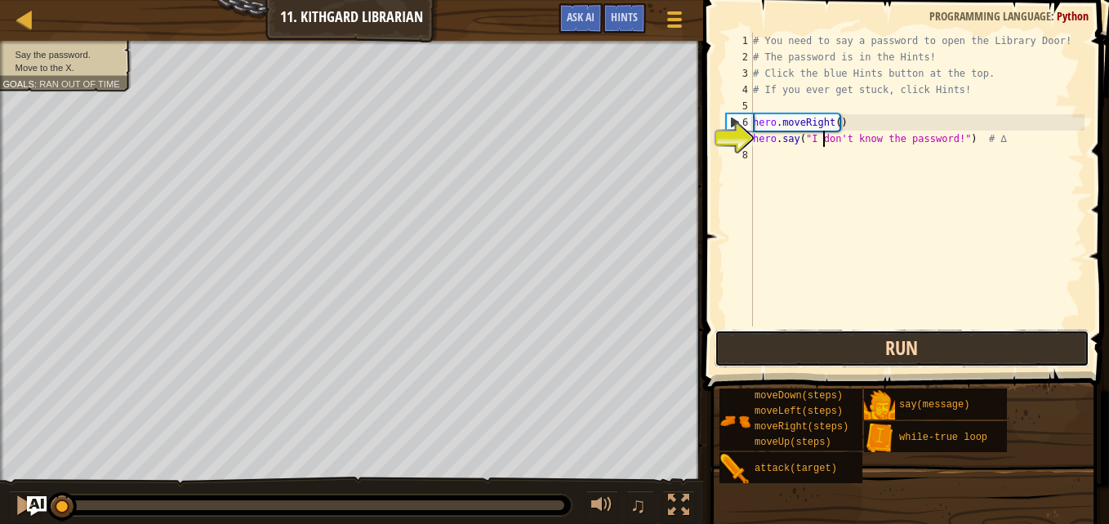
click at [794, 347] on button "Run" at bounding box center [902, 349] width 375 height 38
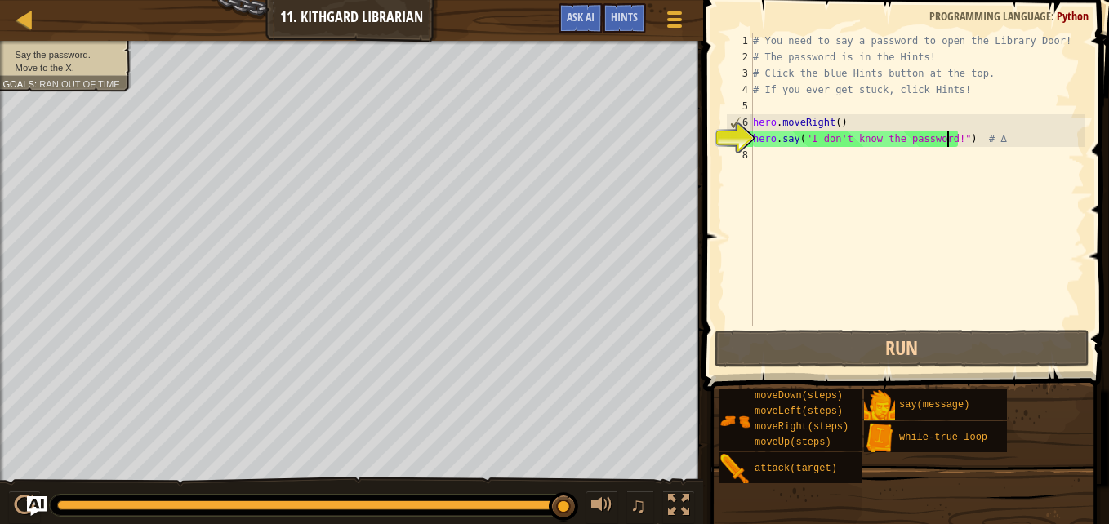
click at [945, 140] on div "# You need to say a password to open the Library Door! # The password is in the…" at bounding box center [917, 196] width 335 height 327
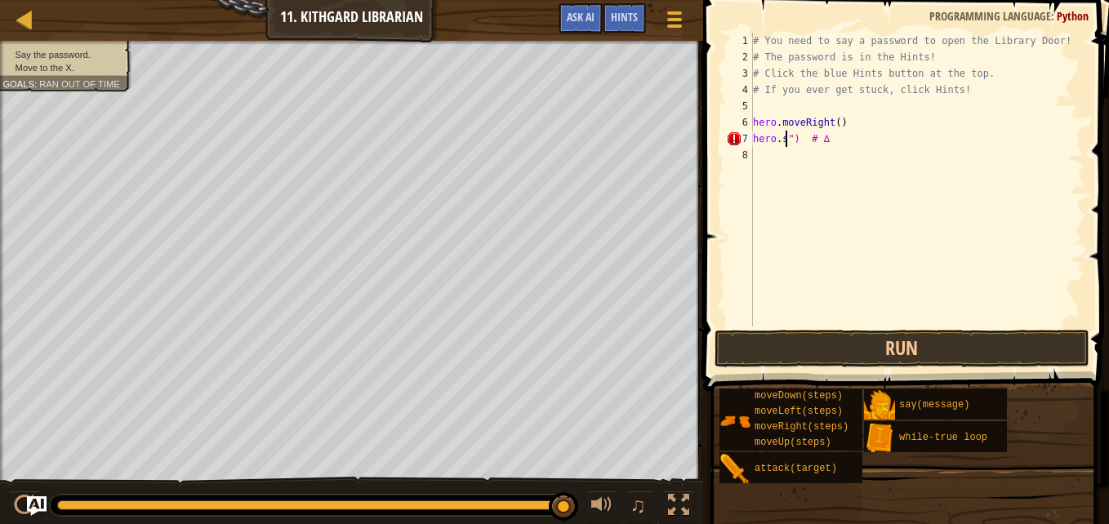
type textarea "") # ∆"
click at [818, 163] on div "# You need to say a password to open the Library Door! # The password is in the…" at bounding box center [917, 196] width 335 height 327
click at [849, 134] on div "# You need to say a password to open the Library Door! # The password is in the…" at bounding box center [917, 196] width 335 height 327
type textarea """
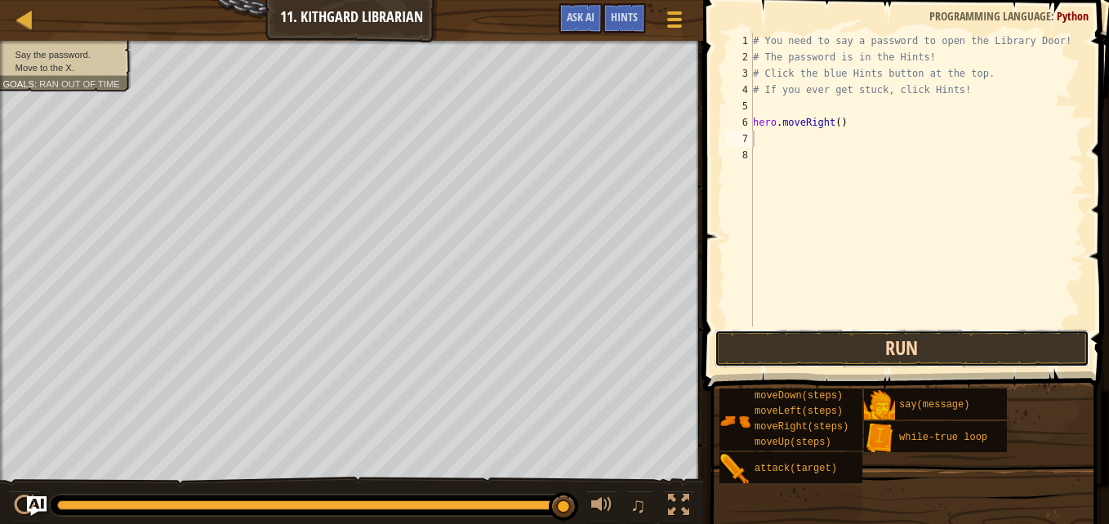
click at [871, 347] on button "Run" at bounding box center [902, 349] width 375 height 38
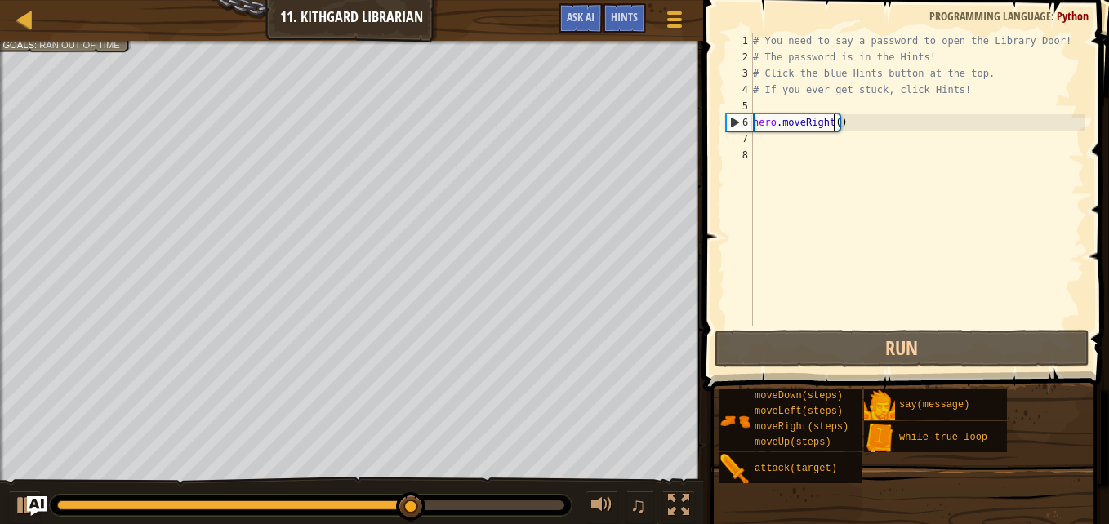
click at [831, 126] on div "# You need to say a password to open the Library Door! # The password is in the…" at bounding box center [917, 196] width 335 height 327
type textarea "hero.moveRight(3)"
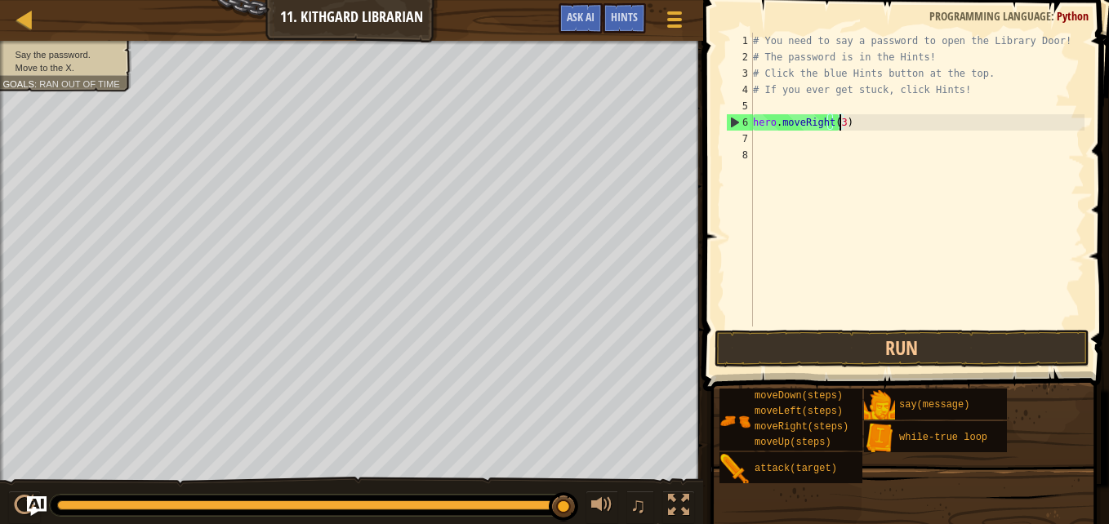
scroll to position [7, 0]
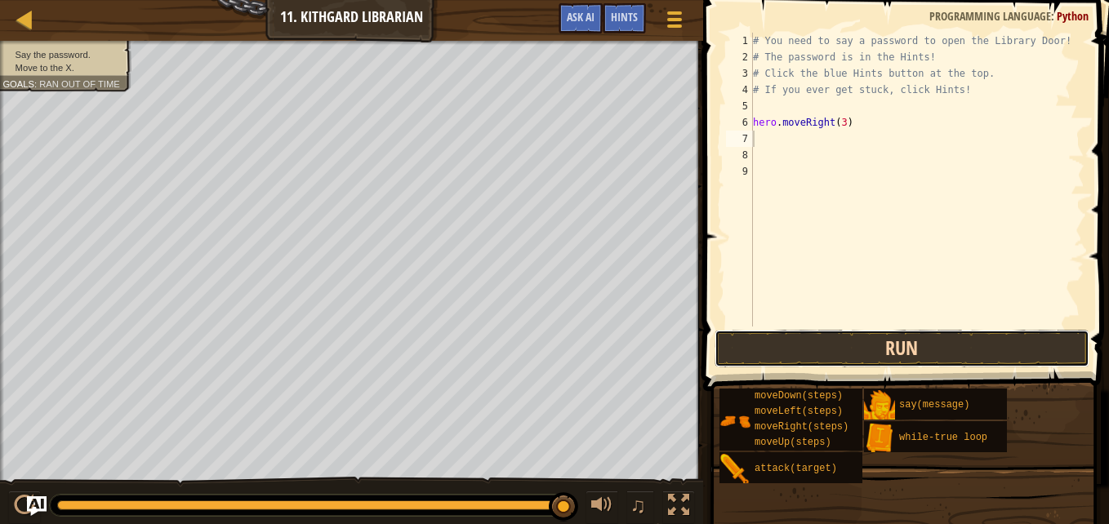
click at [848, 337] on button "Run" at bounding box center [902, 349] width 375 height 38
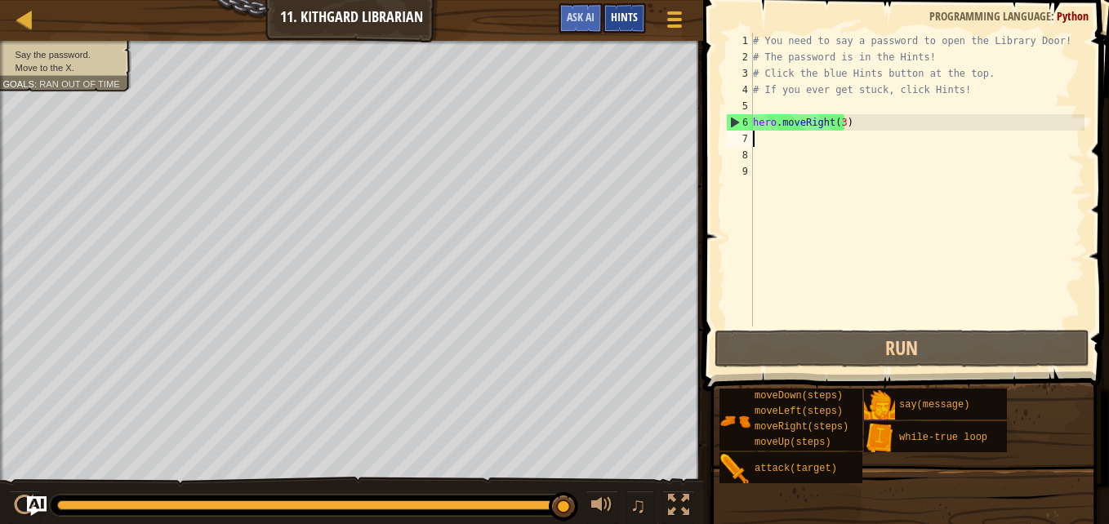
click at [616, 12] on span "Hints" at bounding box center [624, 17] width 27 height 16
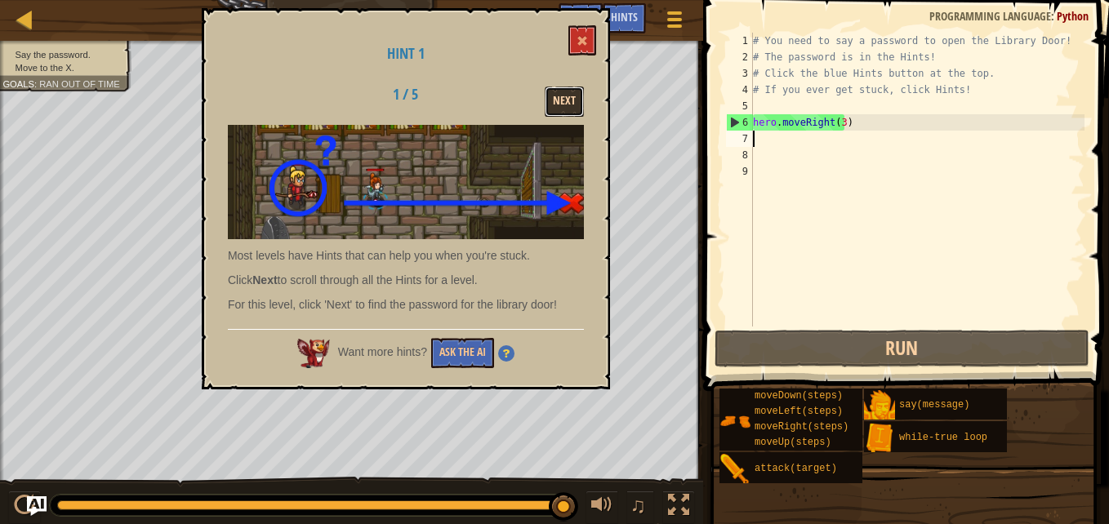
click at [561, 96] on button "Next" at bounding box center [564, 102] width 39 height 30
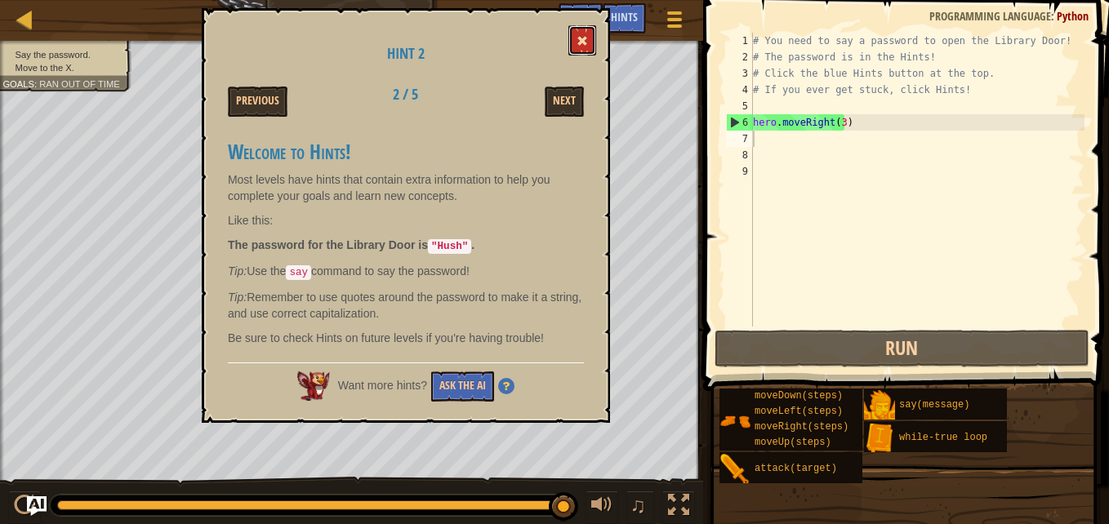
click at [586, 49] on button at bounding box center [582, 40] width 28 height 30
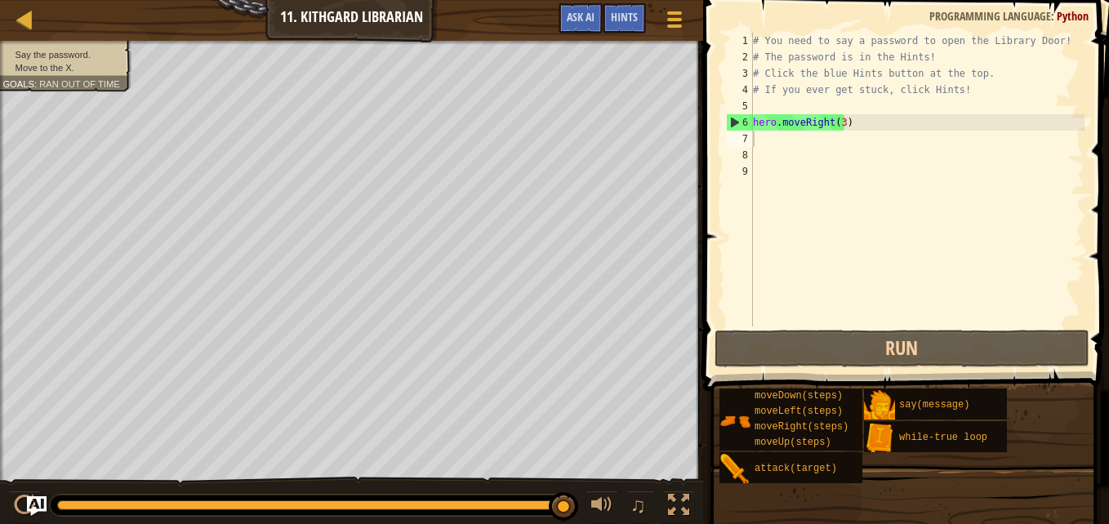
click at [781, 144] on div "# You need to say a password to open the Library Door! # The password is in the…" at bounding box center [917, 196] width 335 height 327
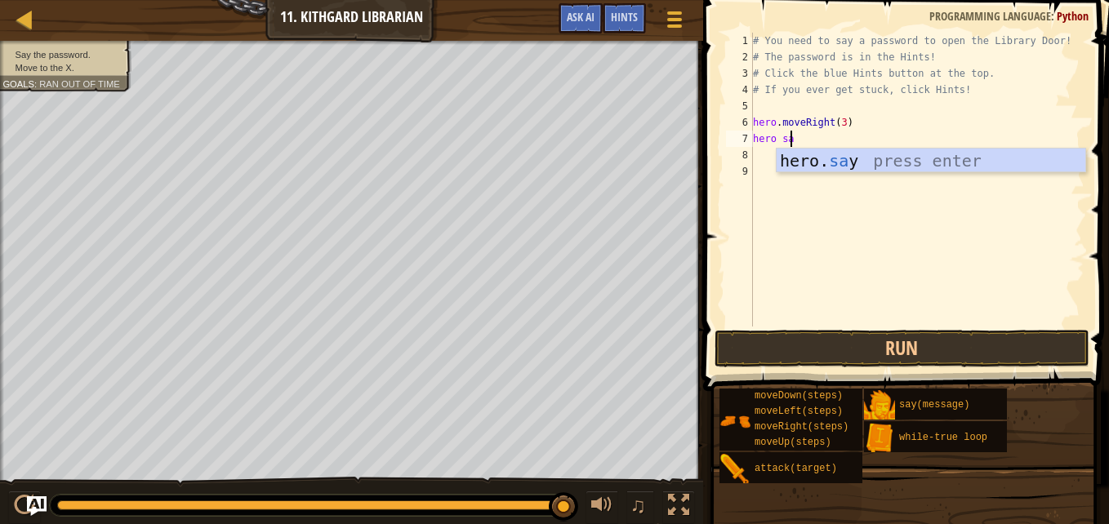
scroll to position [7, 2]
click at [804, 168] on div "hero. say press enter" at bounding box center [931, 186] width 309 height 74
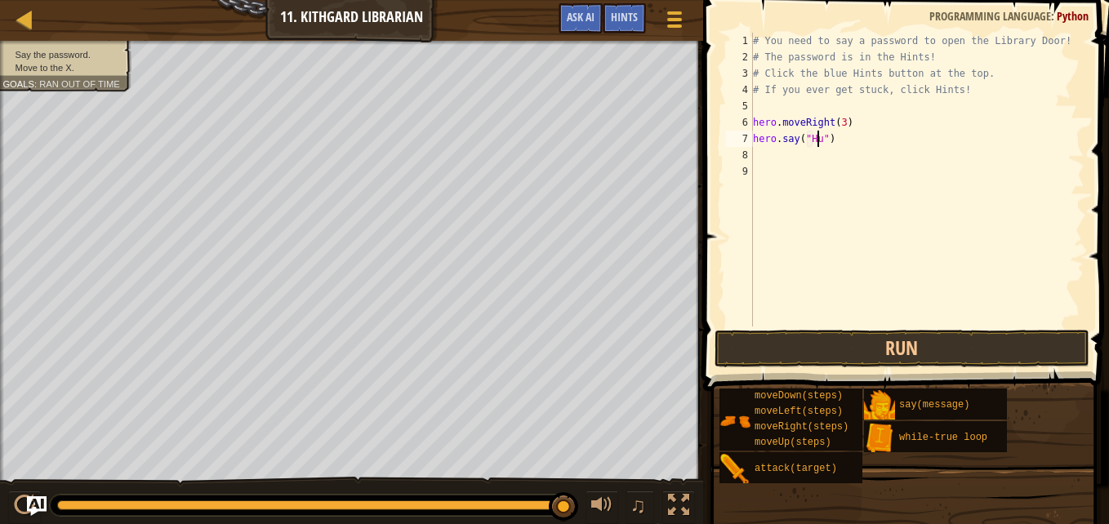
scroll to position [7, 6]
click at [857, 350] on button "Run" at bounding box center [902, 349] width 375 height 38
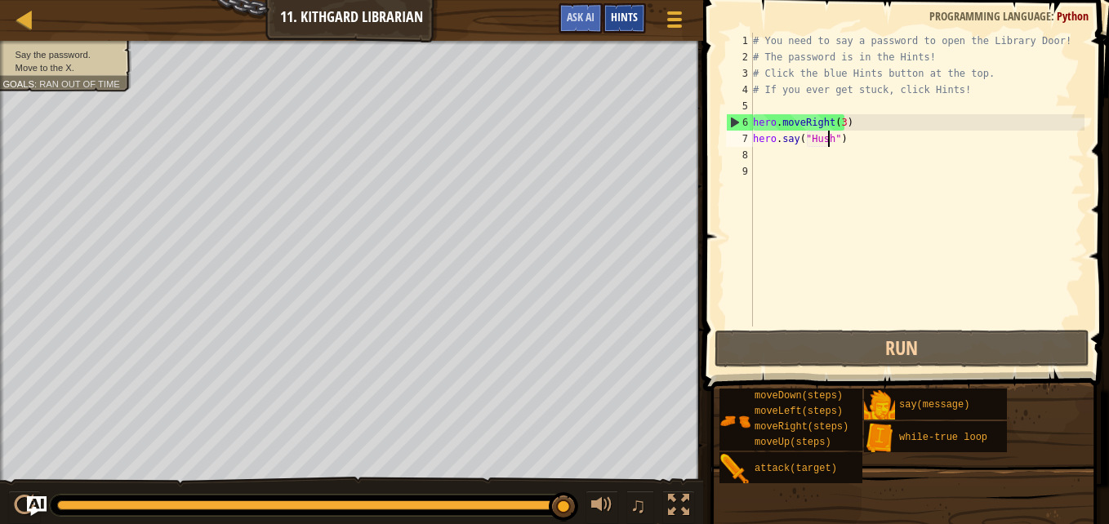
click at [620, 13] on span "Hints" at bounding box center [624, 17] width 27 height 16
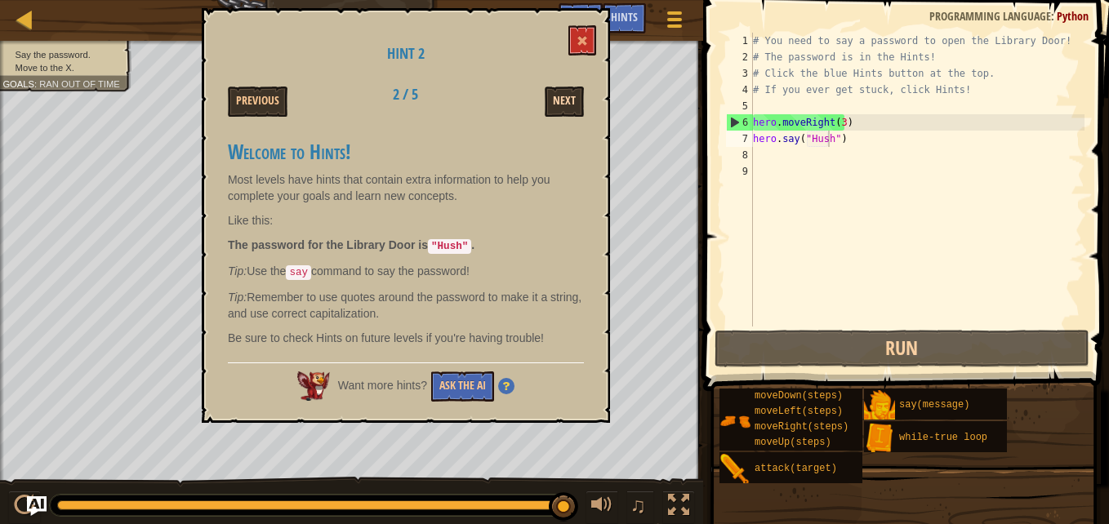
drag, startPoint x: 521, startPoint y: 212, endPoint x: 570, endPoint y: 105, distance: 117.7
click at [570, 105] on div "Hint 2 Previous 2 / 5 Next Welcome to Hints! Most levels have hints that contai…" at bounding box center [406, 215] width 408 height 415
click at [570, 105] on button "Next" at bounding box center [564, 102] width 39 height 30
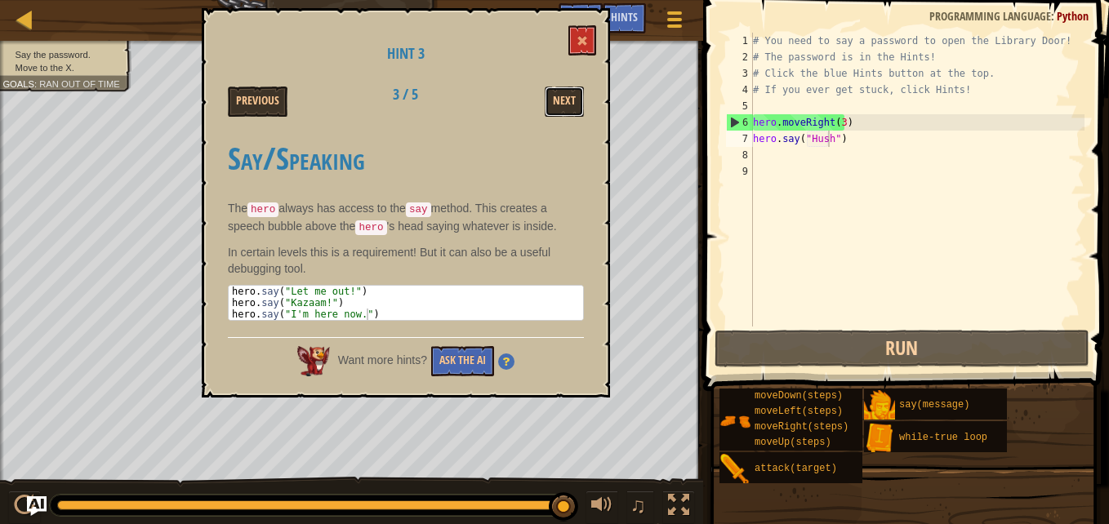
click at [570, 105] on button "Next" at bounding box center [564, 102] width 39 height 30
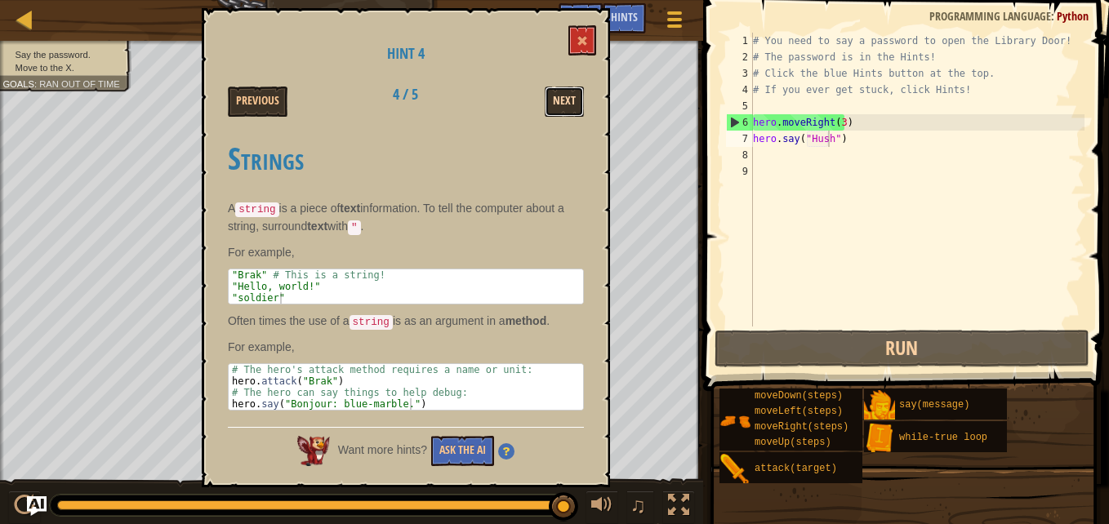
click at [570, 105] on button "Next" at bounding box center [564, 102] width 39 height 30
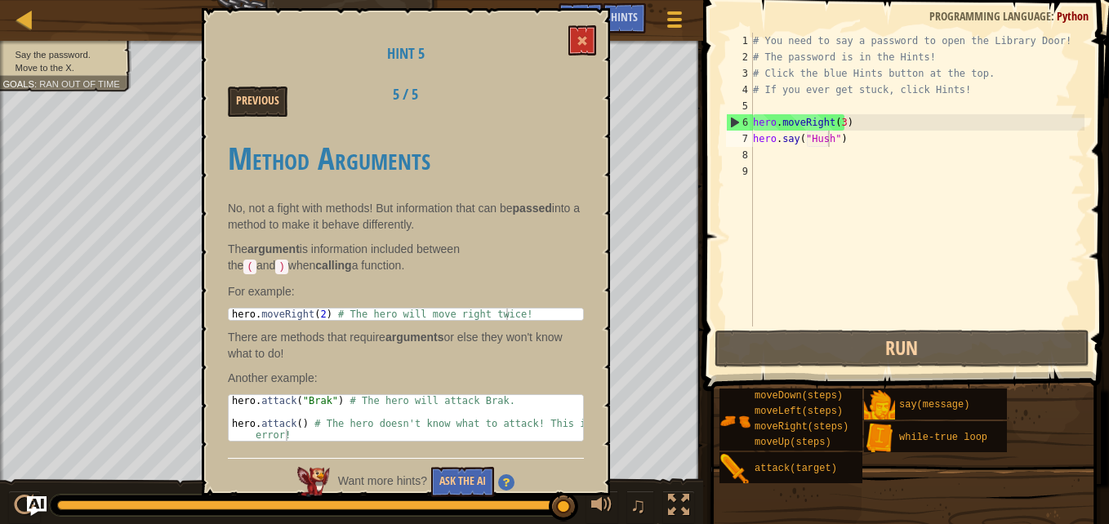
click at [838, 124] on div "# You need to say a password to open the Library Door! # The password is in the…" at bounding box center [917, 196] width 335 height 327
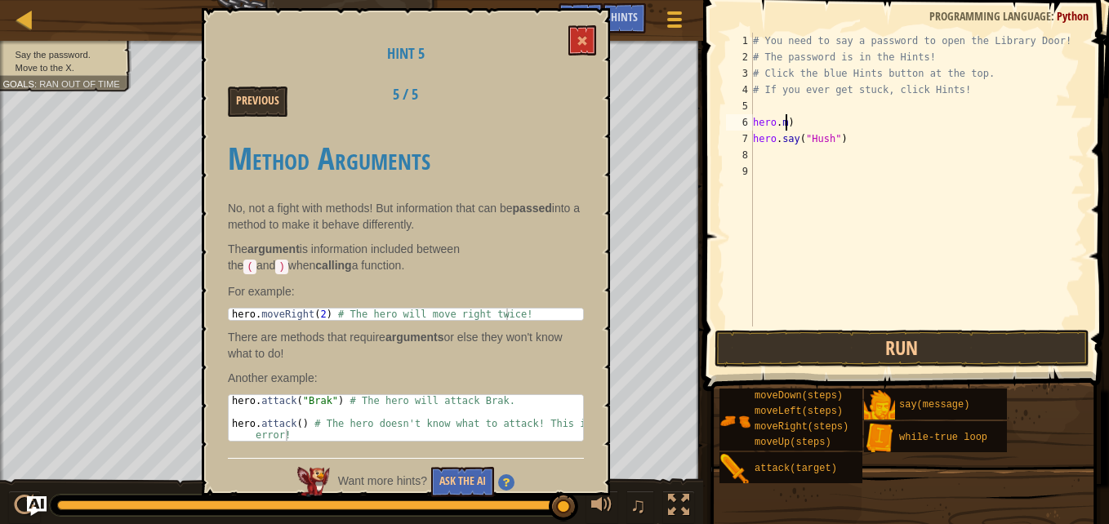
scroll to position [7, 0]
click at [846, 103] on div "# You need to say a password to open the Library Door! # The password is in the…" at bounding box center [917, 196] width 335 height 327
type textarea "hero.say("Hush")"
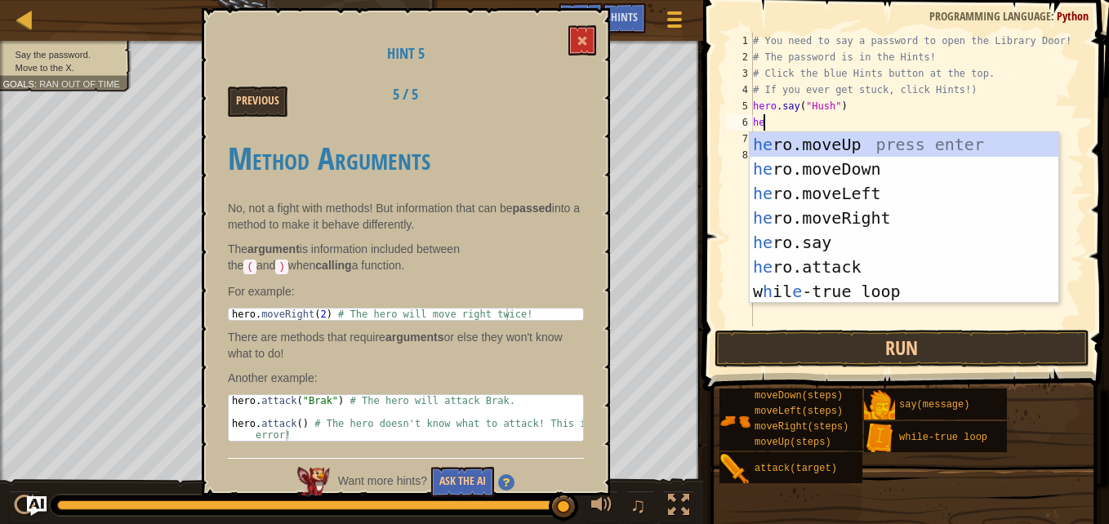
type textarea "hero"
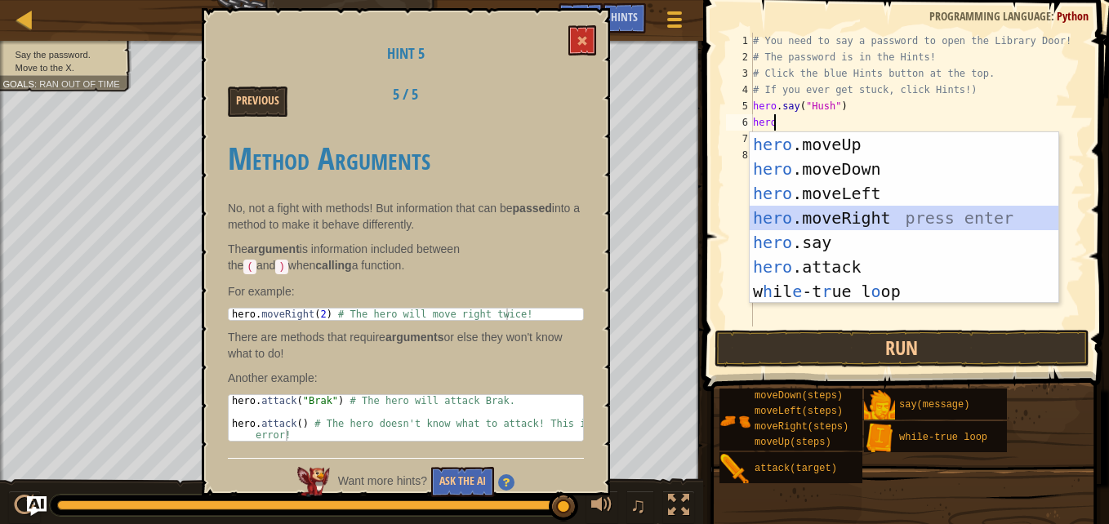
click at [854, 214] on div "hero .moveUp press enter hero .moveDown press enter hero .moveLeft press enter …" at bounding box center [904, 242] width 309 height 221
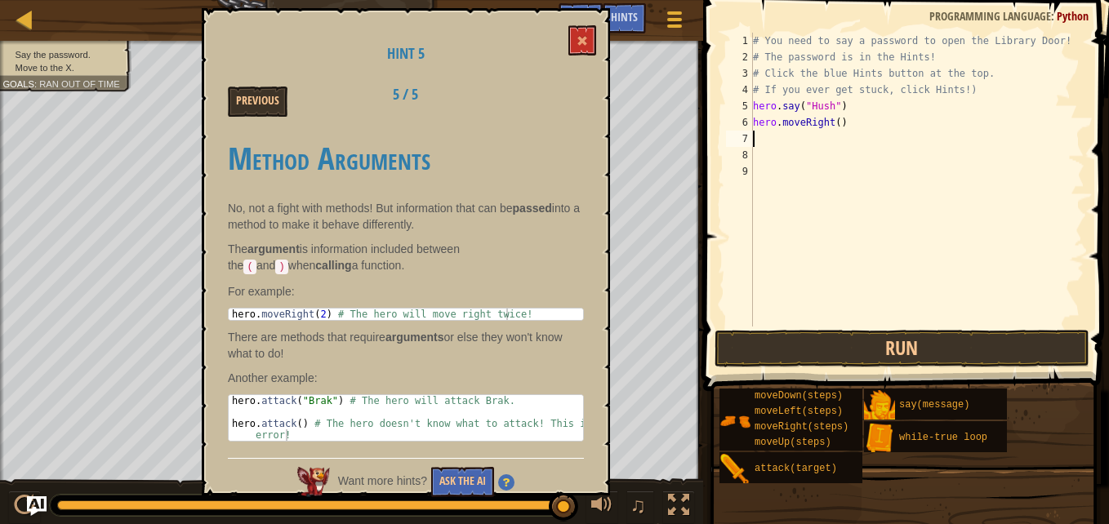
click at [833, 123] on div "# You need to say a password to open the Library Door! # The password is in the…" at bounding box center [917, 196] width 335 height 327
type textarea "hero.moveRight(2)"
click at [875, 353] on button "Run" at bounding box center [902, 349] width 375 height 38
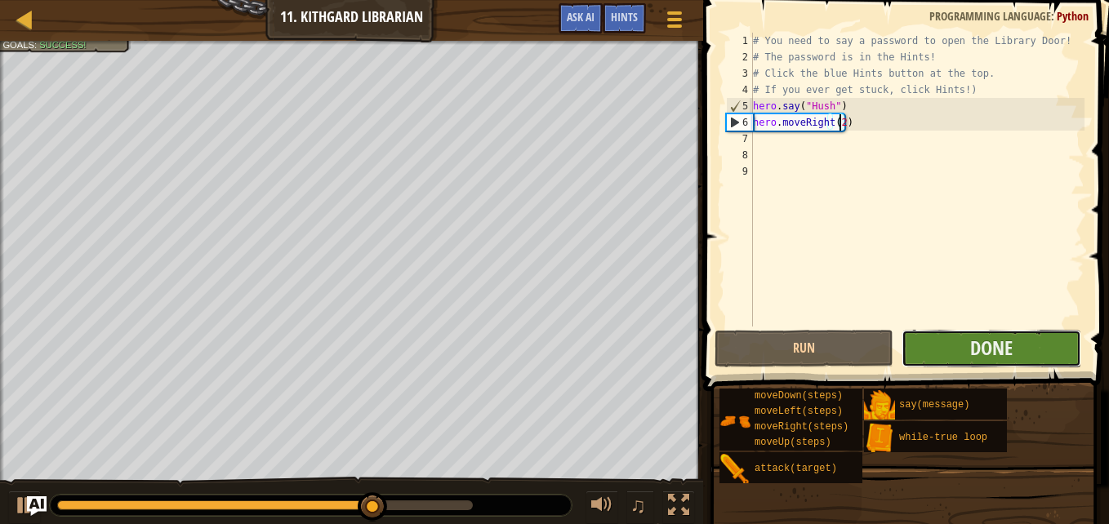
click at [964, 344] on button "Done" at bounding box center [991, 349] width 179 height 38
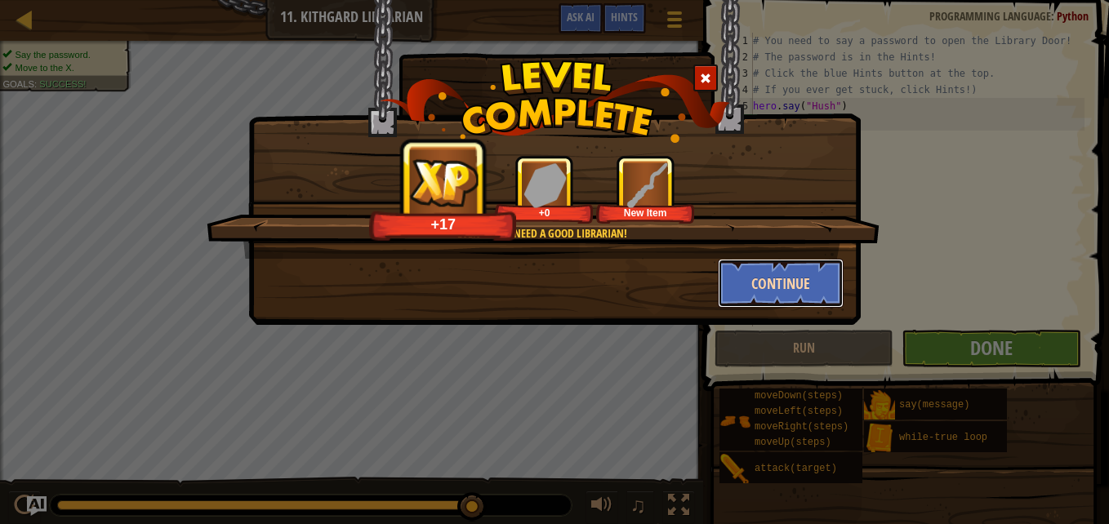
click at [756, 273] on button "Continue" at bounding box center [781, 283] width 127 height 49
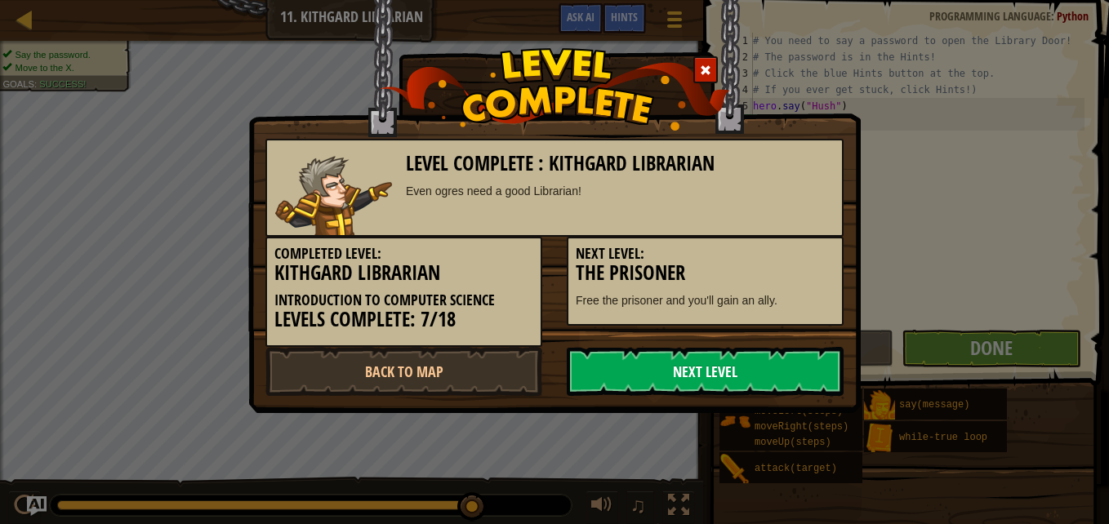
click at [713, 369] on link "Next Level" at bounding box center [705, 371] width 277 height 49
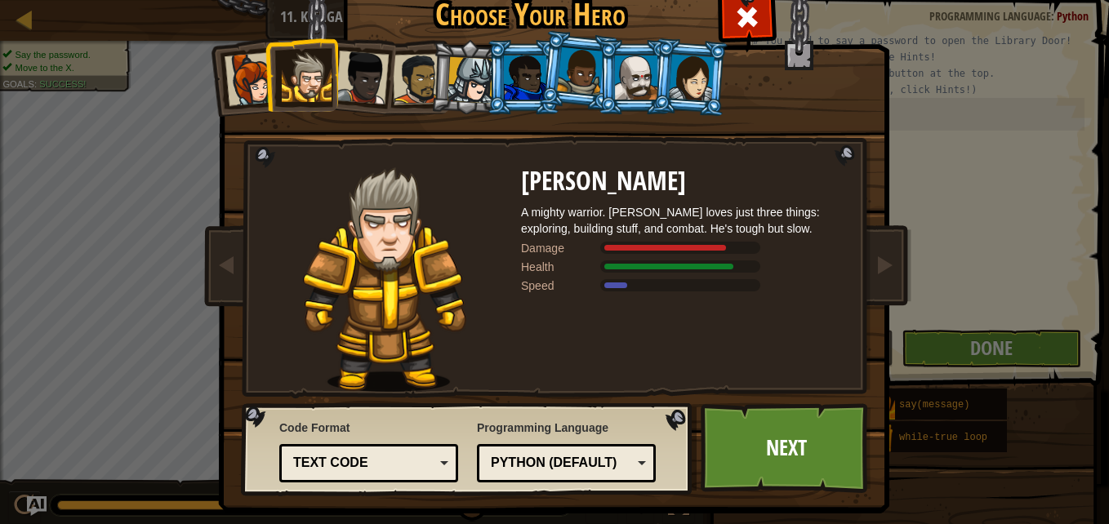
click at [690, 58] on div at bounding box center [692, 77] width 46 height 47
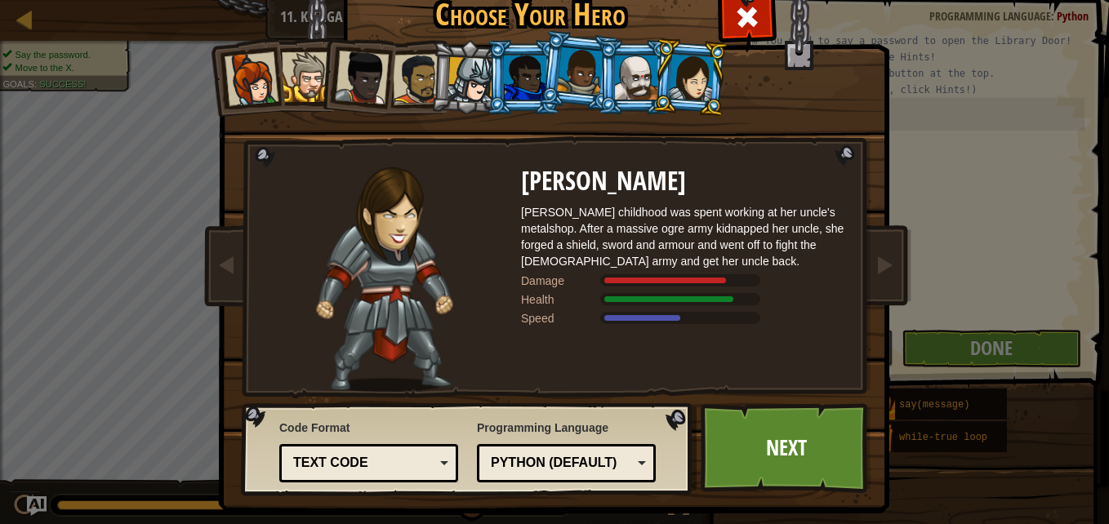
click at [303, 68] on div at bounding box center [307, 77] width 50 height 50
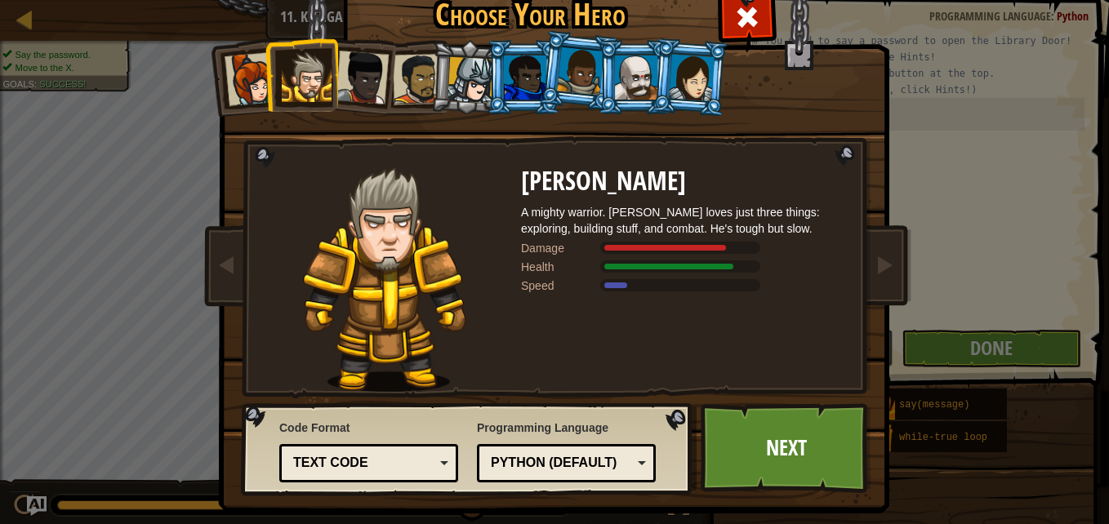
click at [686, 77] on div at bounding box center [692, 77] width 46 height 47
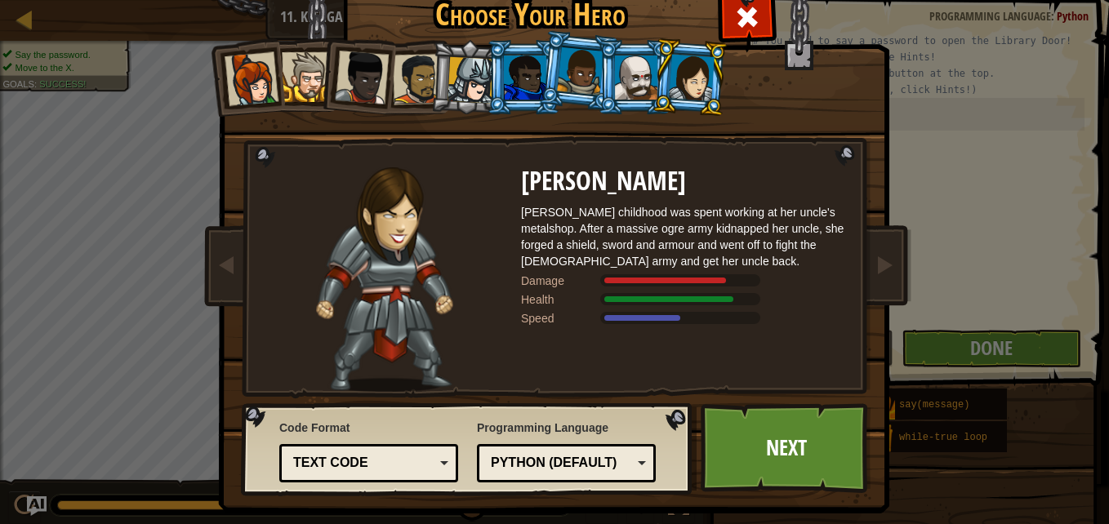
click at [629, 87] on div at bounding box center [636, 78] width 42 height 44
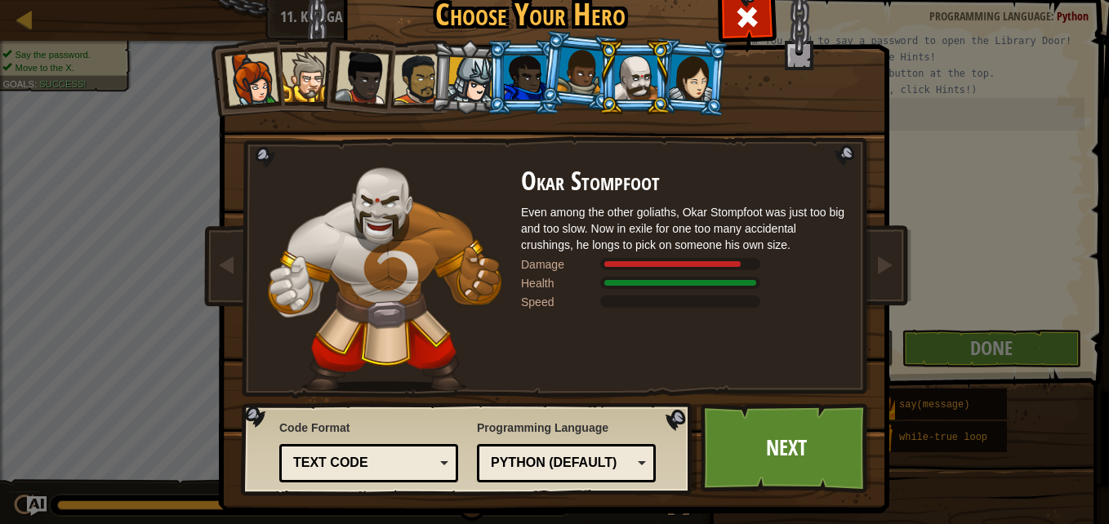
click at [578, 63] on div at bounding box center [580, 71] width 47 height 48
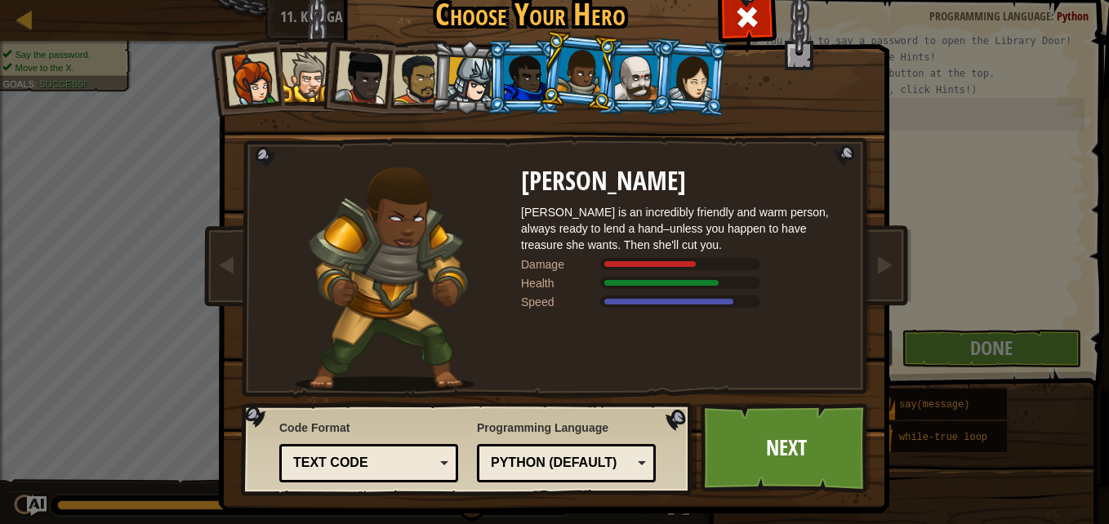
click at [505, 74] on div at bounding box center [525, 78] width 42 height 44
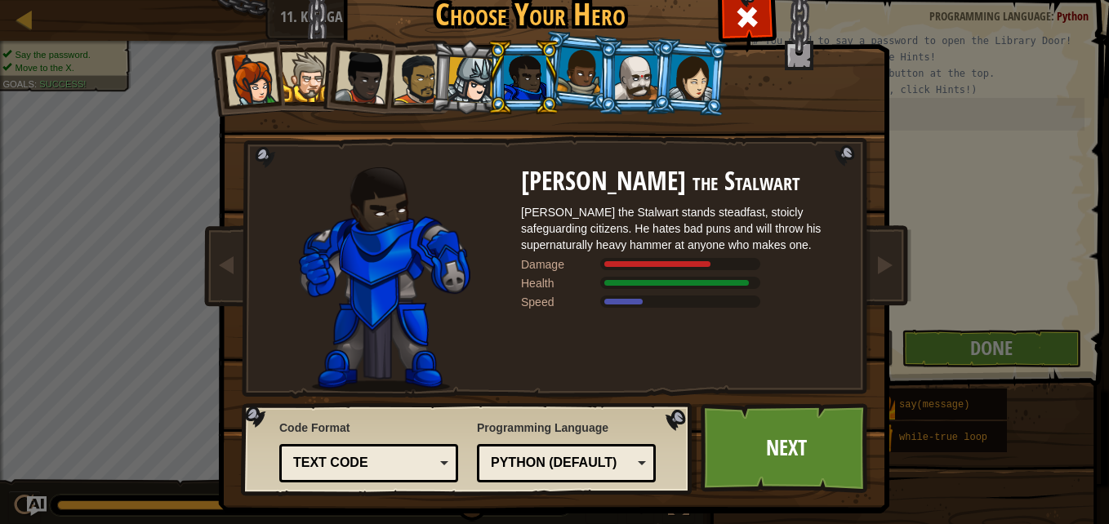
click at [455, 63] on div at bounding box center [471, 80] width 47 height 47
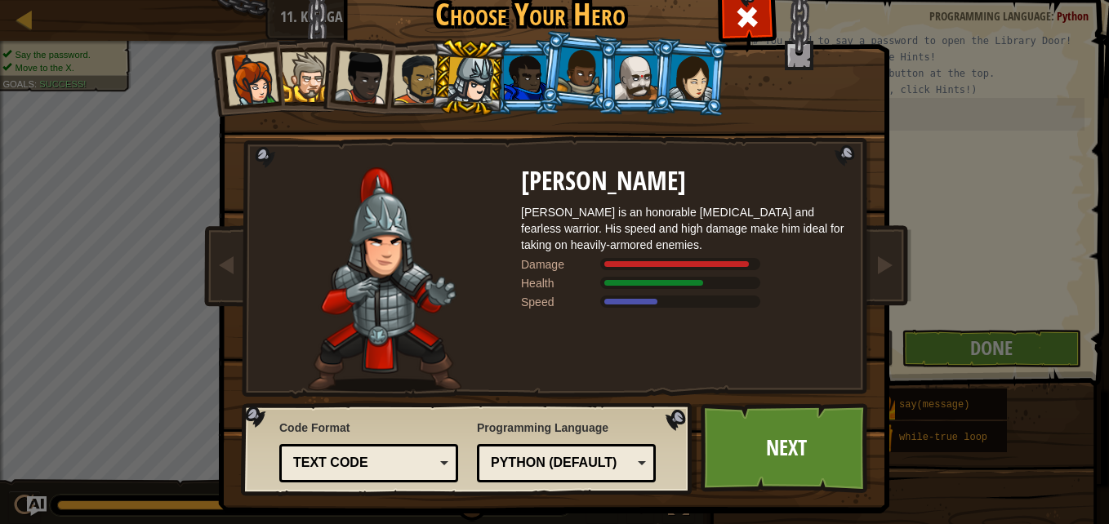
click at [301, 78] on div at bounding box center [307, 77] width 50 height 50
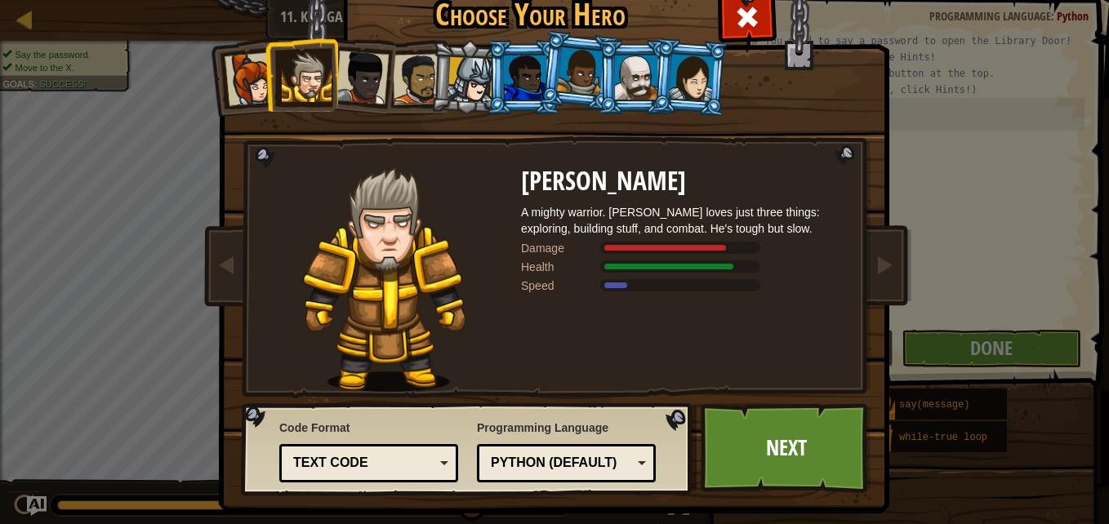
click at [631, 73] on div at bounding box center [636, 78] width 42 height 44
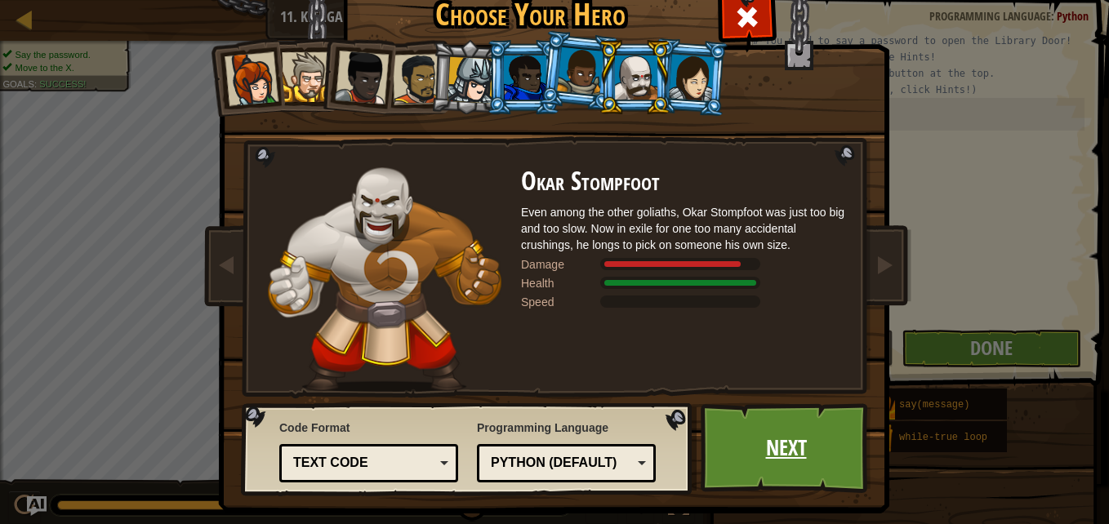
click at [756, 450] on link "Next" at bounding box center [786, 448] width 171 height 90
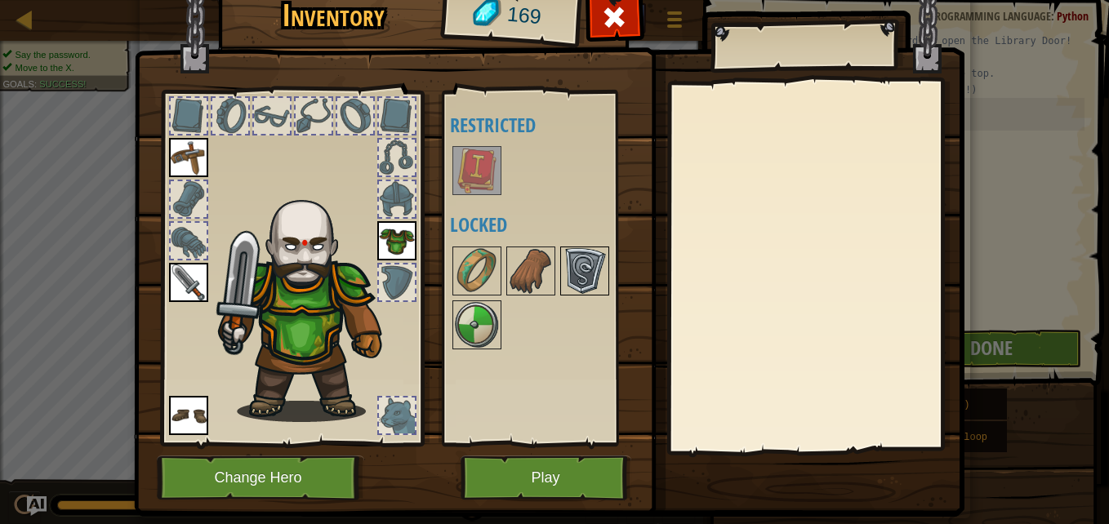
click at [570, 270] on img at bounding box center [585, 271] width 46 height 46
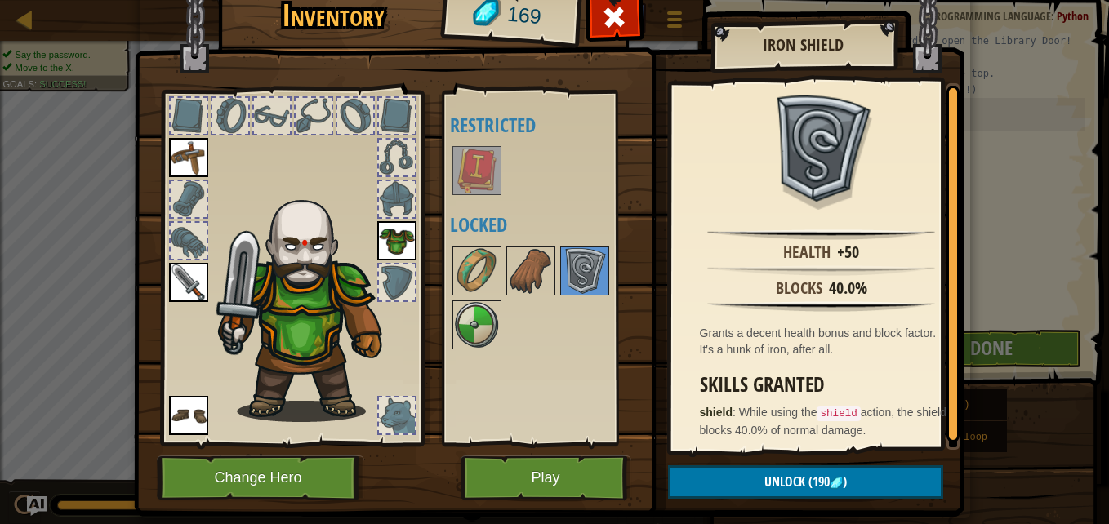
click at [484, 158] on img at bounding box center [477, 171] width 46 height 46
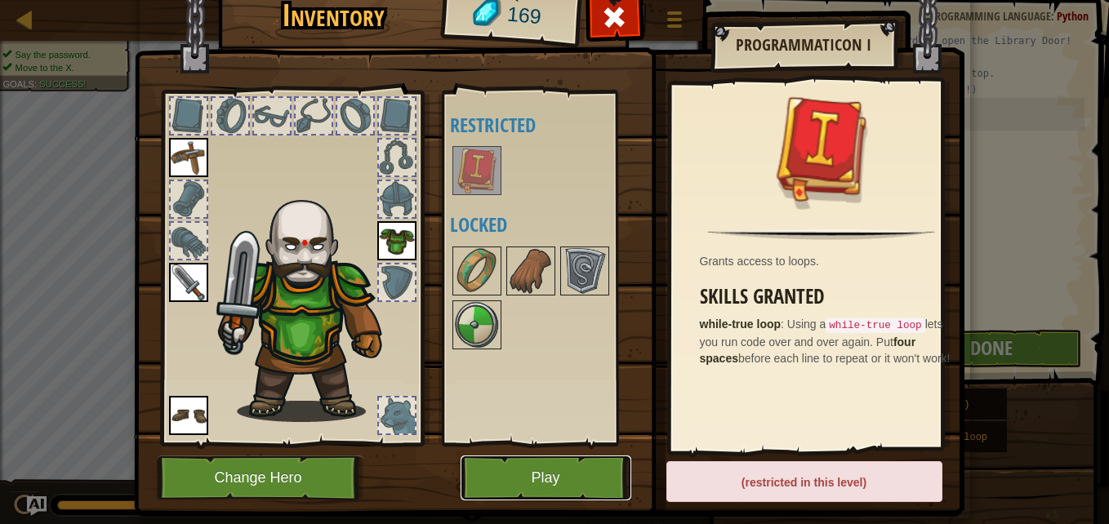
click at [532, 479] on button "Play" at bounding box center [546, 478] width 171 height 45
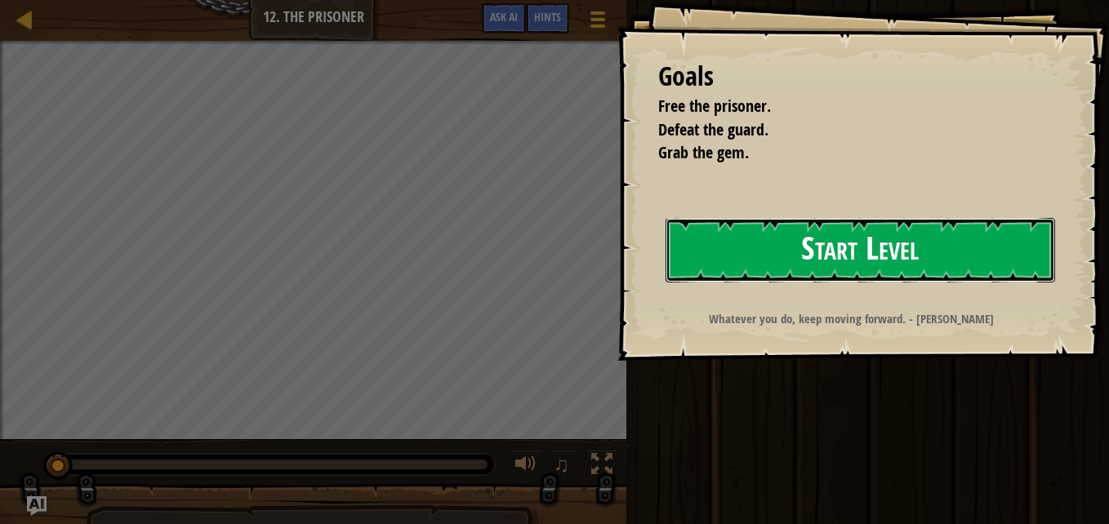
click at [768, 252] on button "Start Level" at bounding box center [861, 250] width 390 height 65
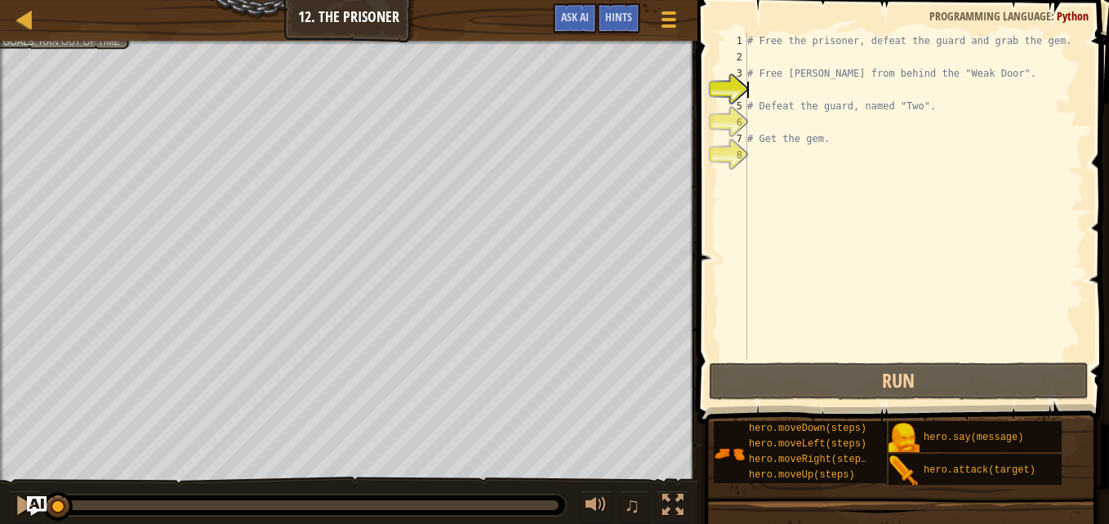
click at [819, 90] on div "# Free the prisoner, defeat the guard and grab the gem. # Free [PERSON_NAME] fr…" at bounding box center [914, 212] width 341 height 359
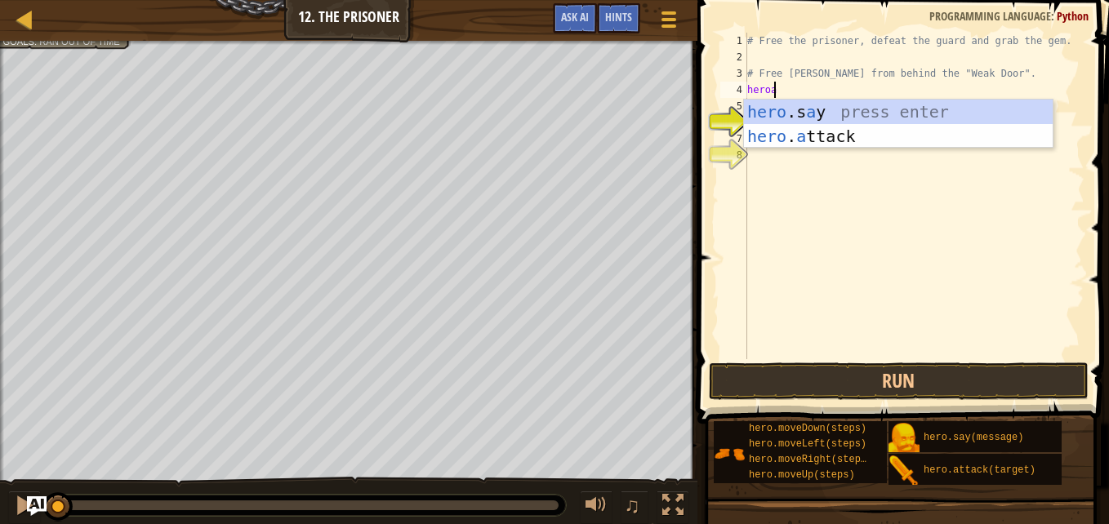
scroll to position [7, 2]
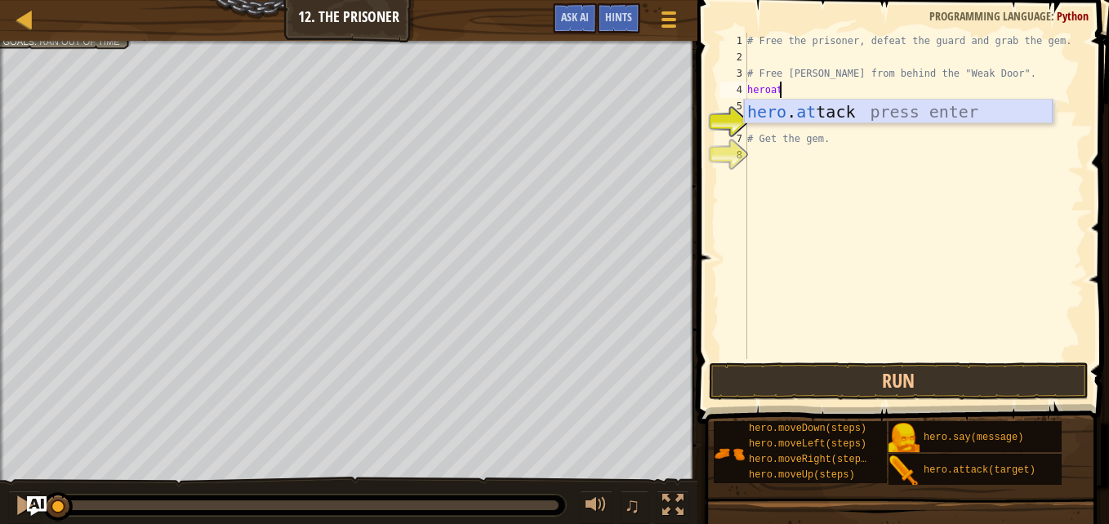
click at [849, 109] on div "hero . at tack press enter" at bounding box center [898, 137] width 309 height 74
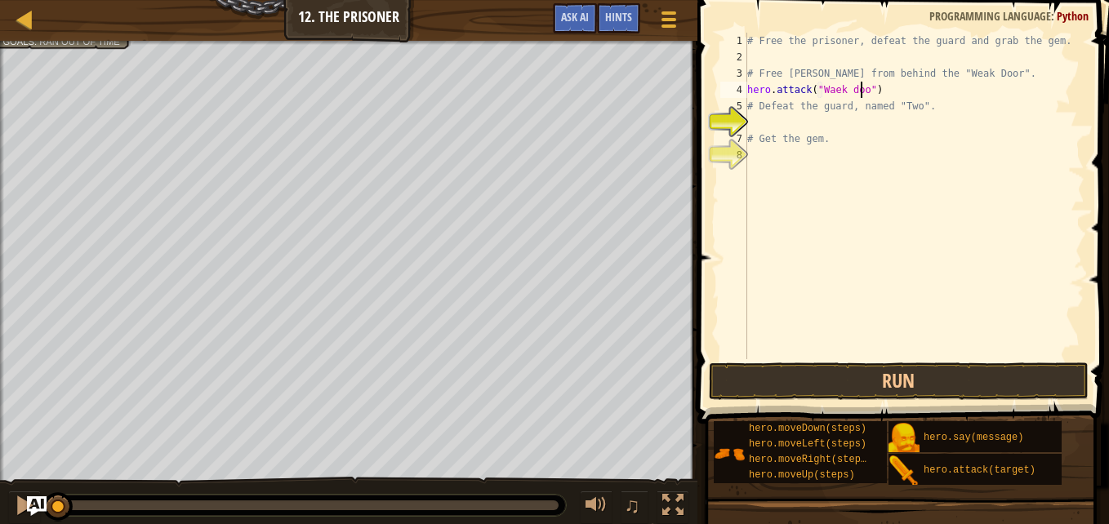
type textarea "hero.attack("Waek door")"
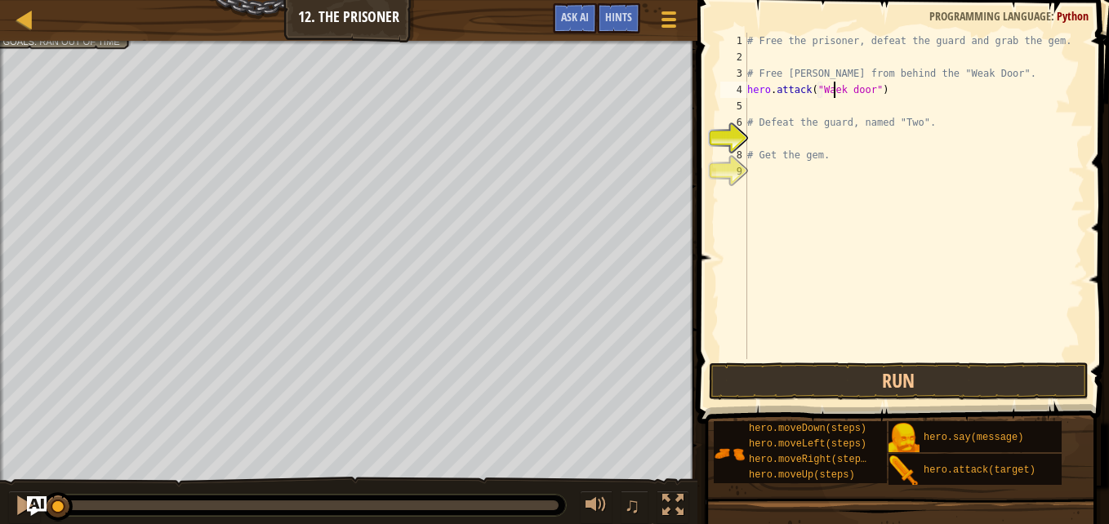
click at [832, 91] on div "# Free the prisoner, defeat the guard and grab the gem. # Free [PERSON_NAME] fr…" at bounding box center [914, 212] width 341 height 359
click at [920, 381] on button "Run" at bounding box center [899, 382] width 381 height 38
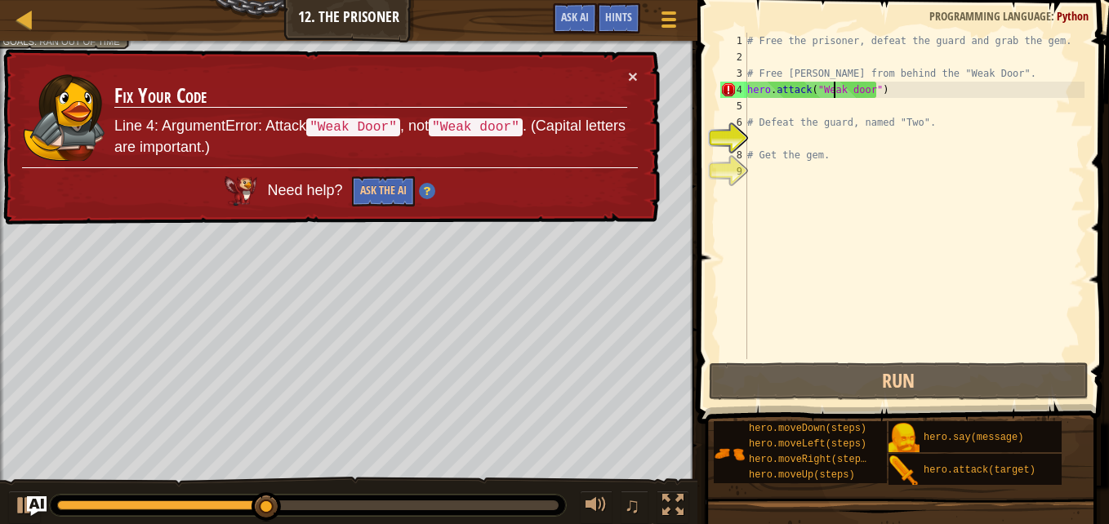
click at [852, 88] on div "# Free the prisoner, defeat the guard and grab the gem. # Free [PERSON_NAME] fr…" at bounding box center [914, 212] width 341 height 359
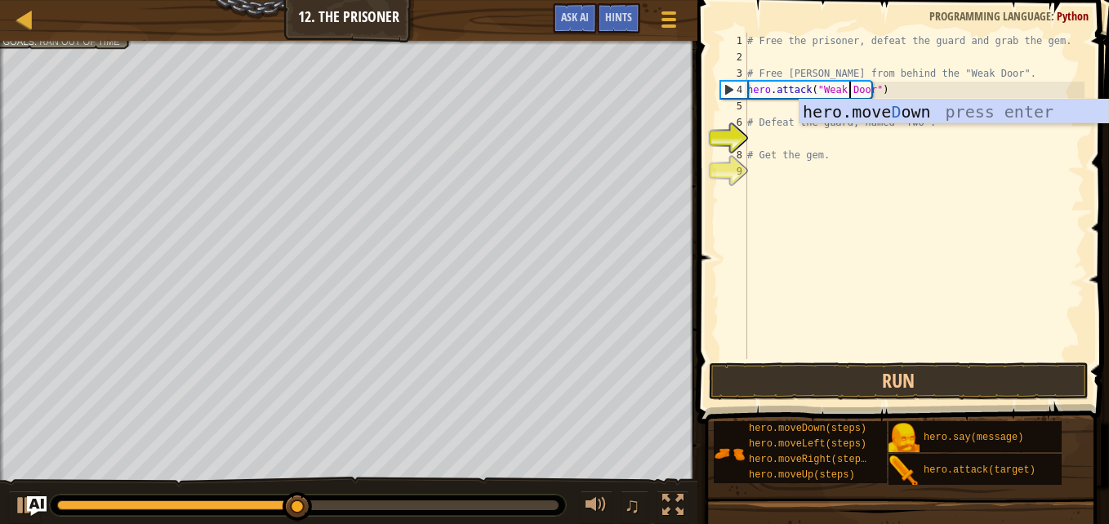
scroll to position [7, 8]
type textarea "hero.attack("Weak Door")"
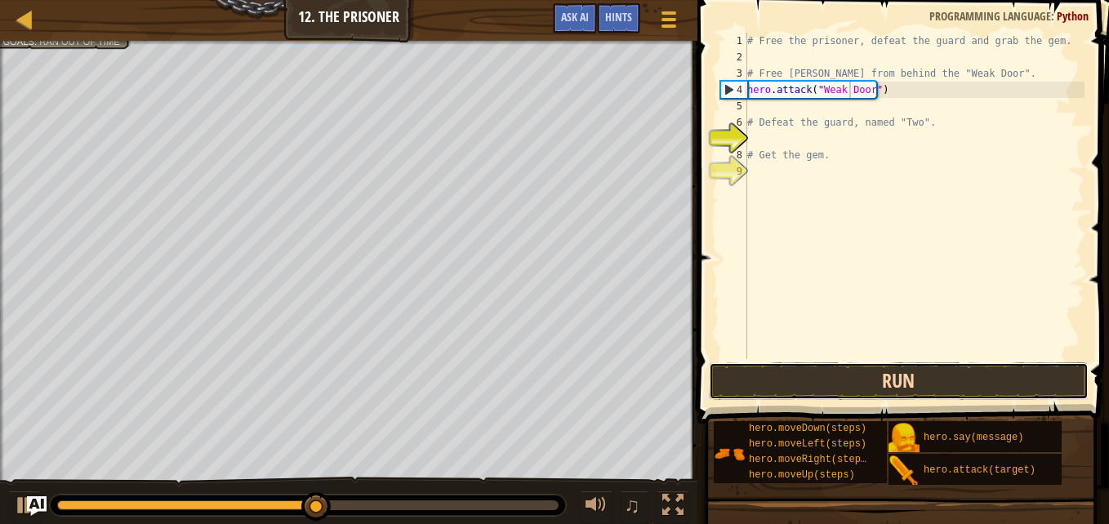
click at [904, 372] on button "Run" at bounding box center [899, 382] width 381 height 38
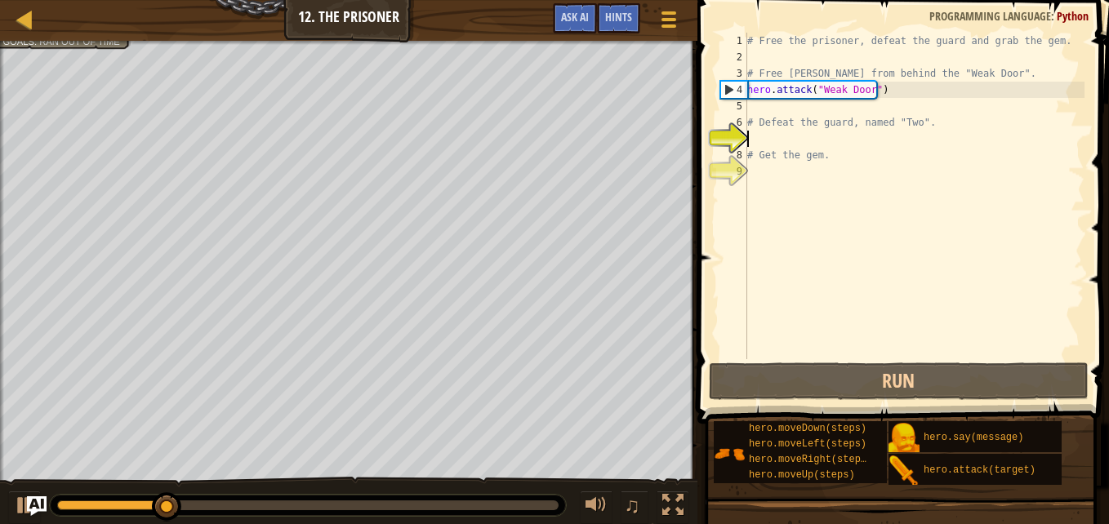
click at [816, 139] on div "# Free the prisoner, defeat the guard and grab the gem. # Free [PERSON_NAME] fr…" at bounding box center [914, 212] width 341 height 359
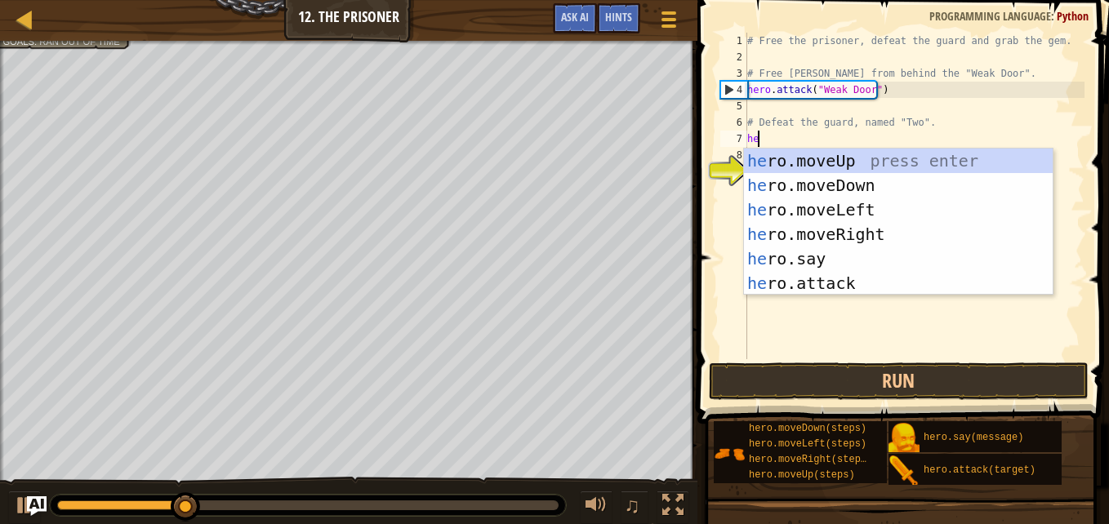
type textarea "her"
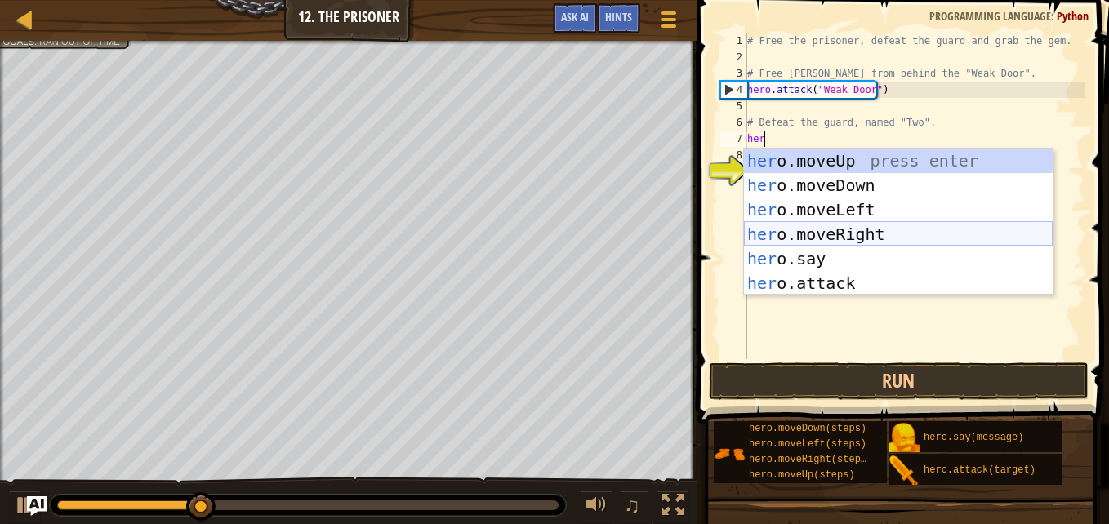
click at [863, 232] on div "her o.moveUp press enter her o.moveDown press enter her o.moveLeft press enter …" at bounding box center [898, 247] width 309 height 196
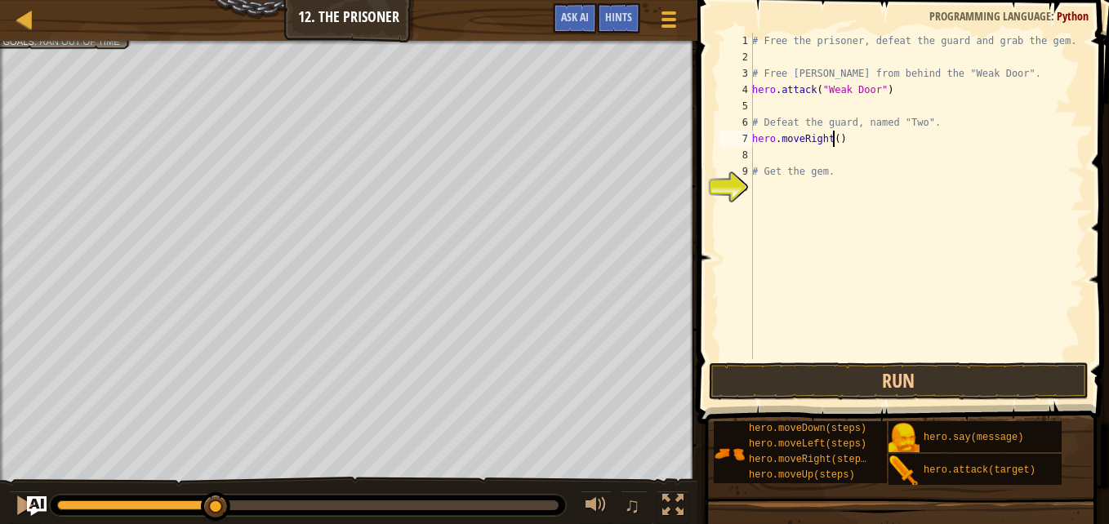
click at [835, 140] on div "# Free the prisoner, defeat the guard and grab the gem. # Free [PERSON_NAME] fr…" at bounding box center [917, 212] width 336 height 359
type textarea "hero.moveRight(2)"
click at [866, 156] on div "# Free the prisoner, defeat the guard and grab the gem. # Free [PERSON_NAME] fr…" at bounding box center [917, 212] width 336 height 359
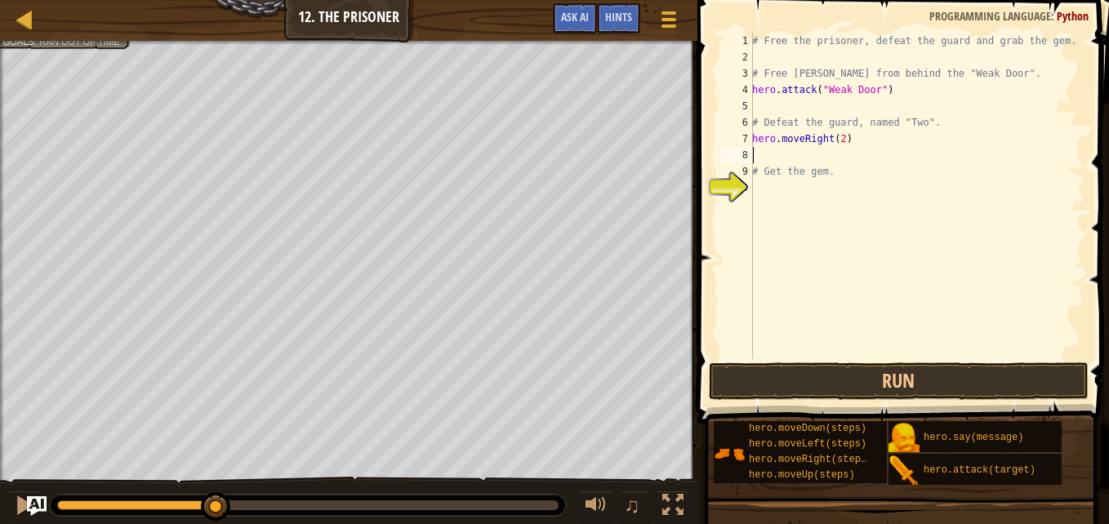
type textarea "h"
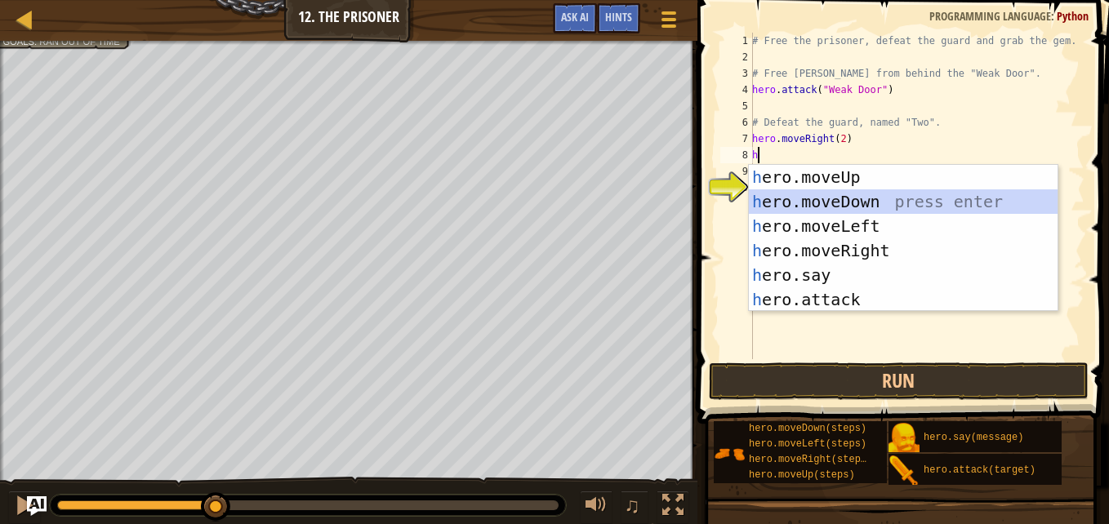
click at [869, 201] on div "h ero.moveUp press enter h ero.moveDown press enter h ero.moveLeft press enter …" at bounding box center [903, 263] width 309 height 196
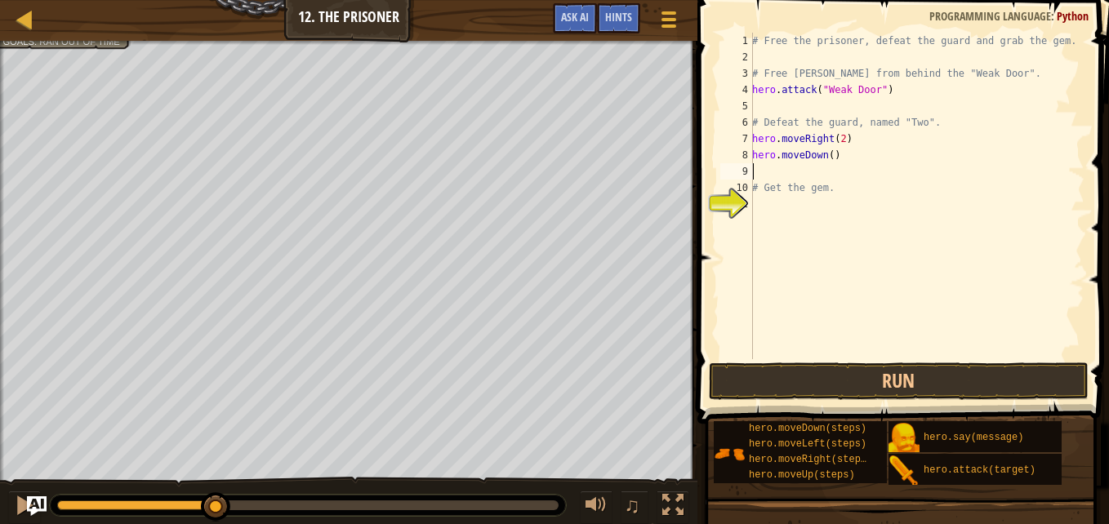
click at [834, 167] on div "# Free the prisoner, defeat the guard and grab the gem. # Free [PERSON_NAME] fr…" at bounding box center [917, 212] width 336 height 359
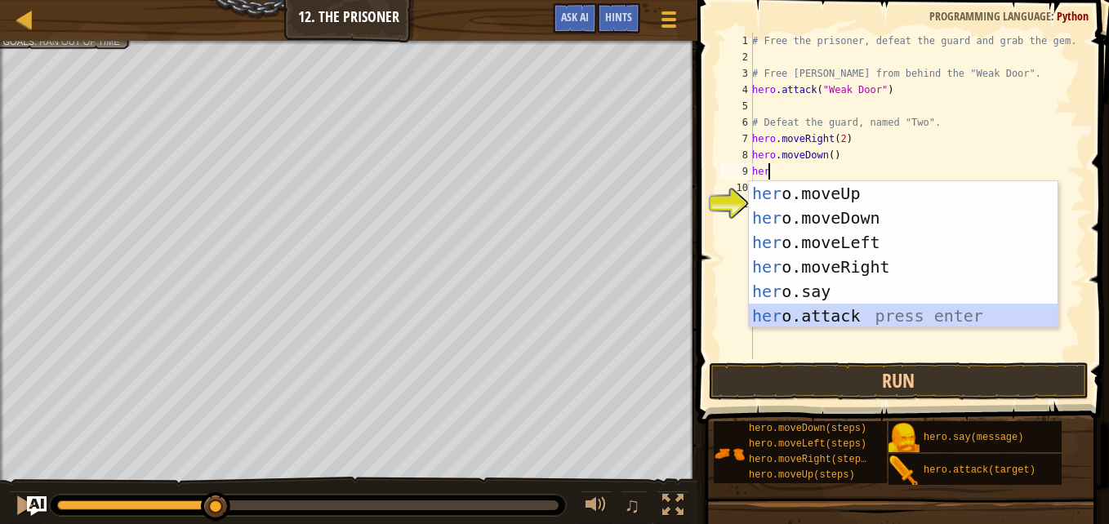
click at [809, 316] on div "her o.moveUp press enter her o.moveDown press enter her o.moveLeft press enter …" at bounding box center [903, 279] width 309 height 196
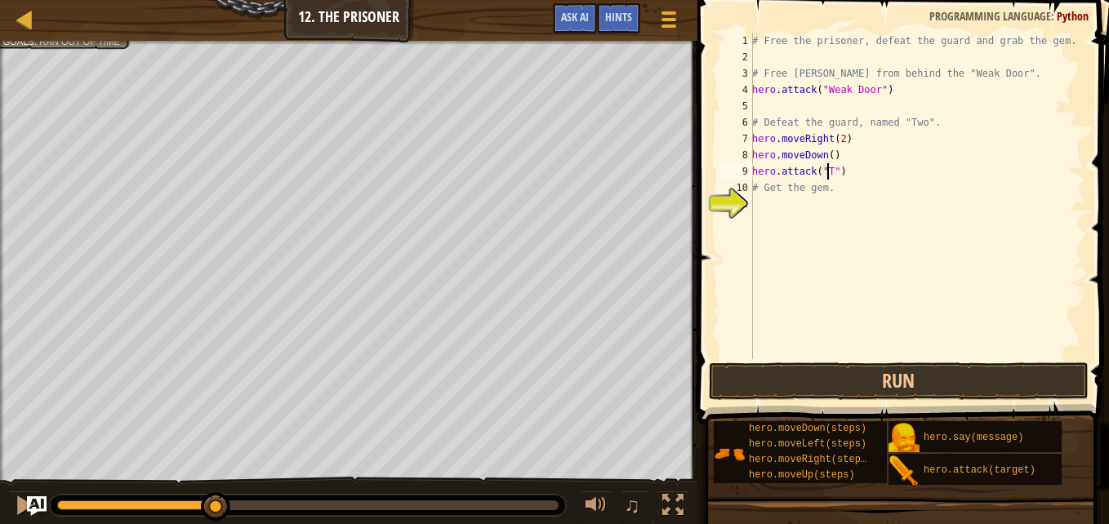
scroll to position [7, 7]
click at [901, 381] on button "Run" at bounding box center [899, 382] width 381 height 38
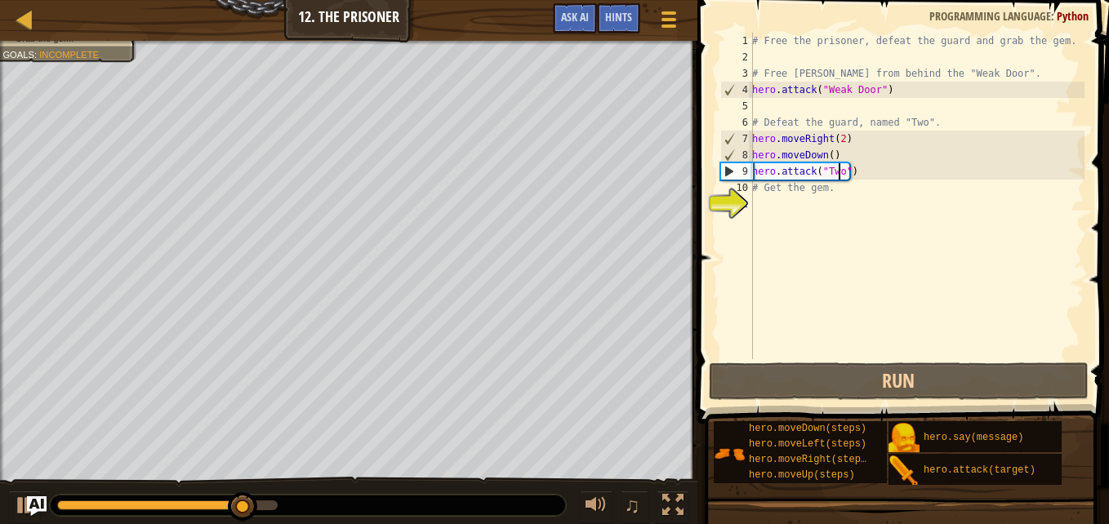
click at [840, 190] on div "# Free the prisoner, defeat the guard and grab the gem. # Free [PERSON_NAME] fr…" at bounding box center [917, 212] width 336 height 359
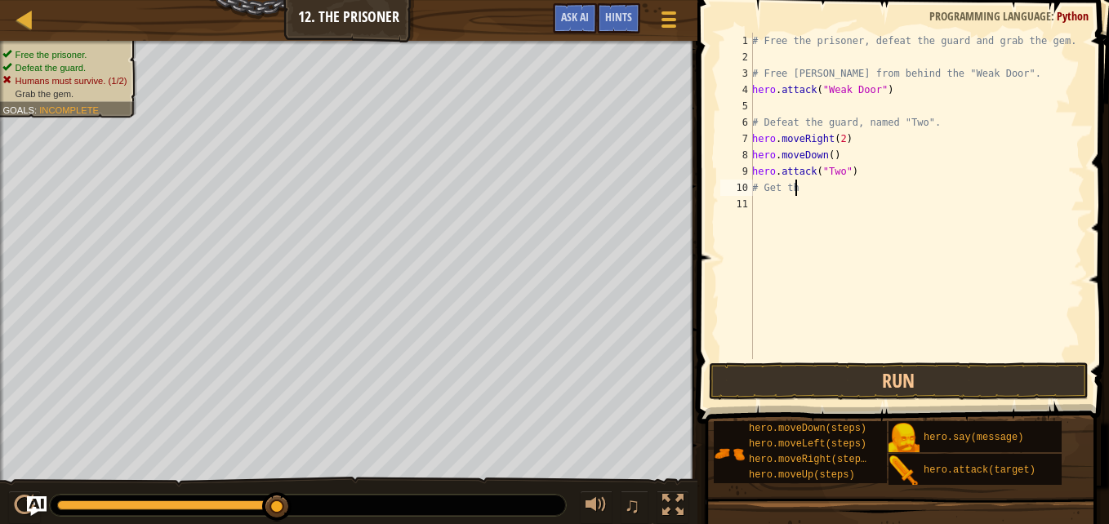
scroll to position [7, 2]
type textarea "#"
type textarea "j"
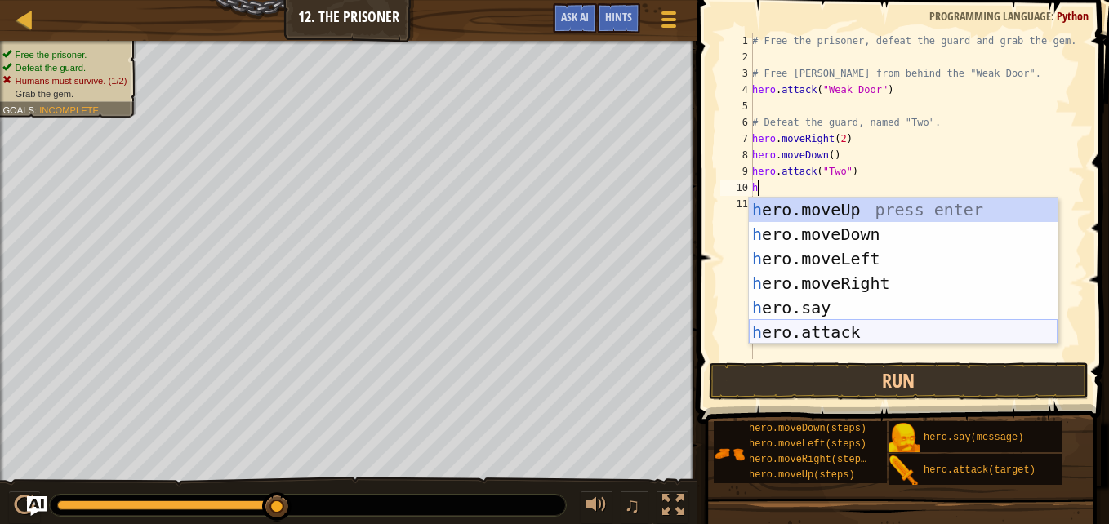
click at [838, 335] on div "h ero.moveUp press enter h ero.moveDown press enter h ero.moveLeft press enter …" at bounding box center [903, 296] width 309 height 196
type textarea "hero.attack("Enemy Name")"
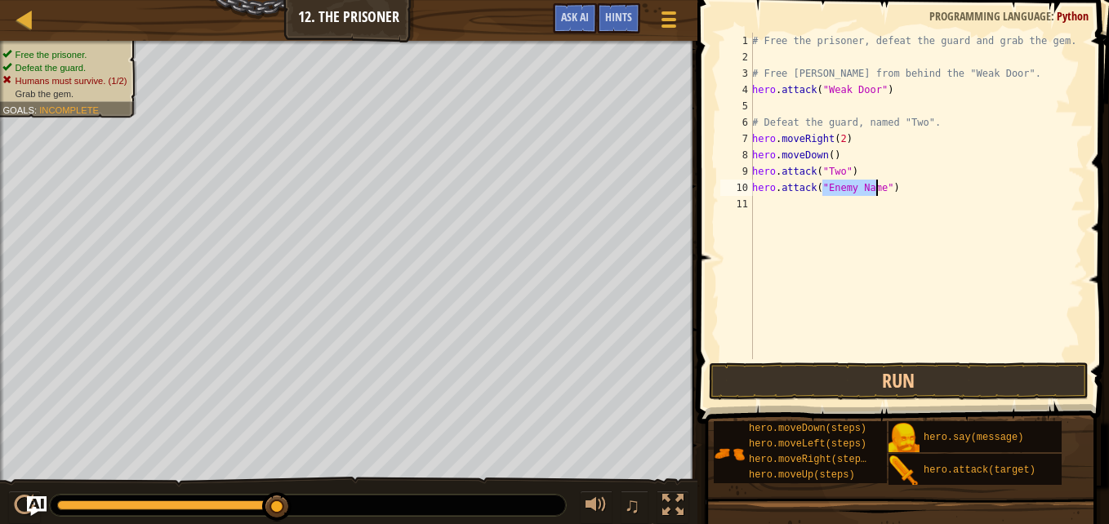
click at [817, 207] on div "# Free the prisoner, defeat the guard and grab the gem. # Free [PERSON_NAME] fr…" at bounding box center [917, 212] width 336 height 359
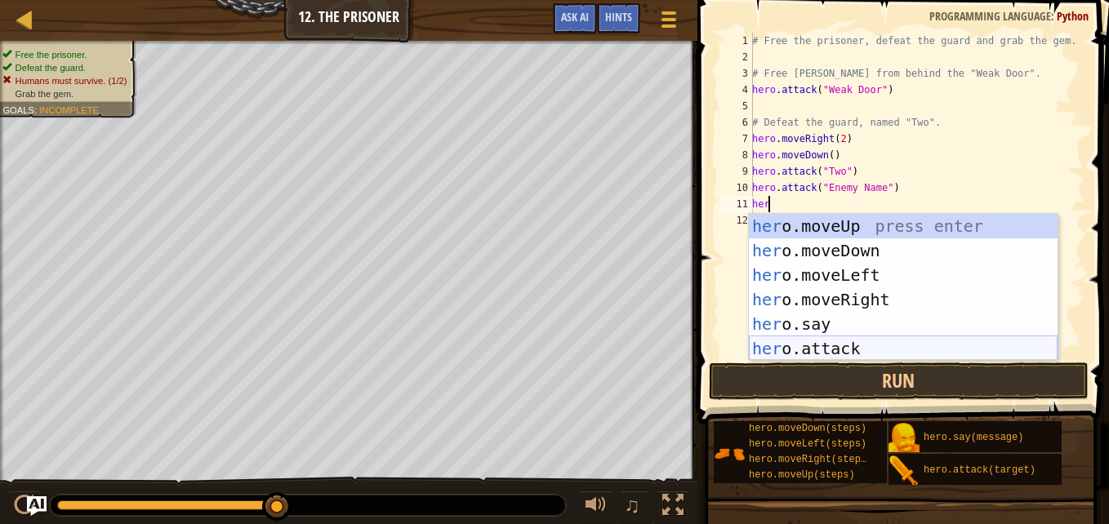
click at [829, 341] on div "her o.moveUp press enter her o.moveDown press enter her o.moveLeft press enter …" at bounding box center [903, 312] width 309 height 196
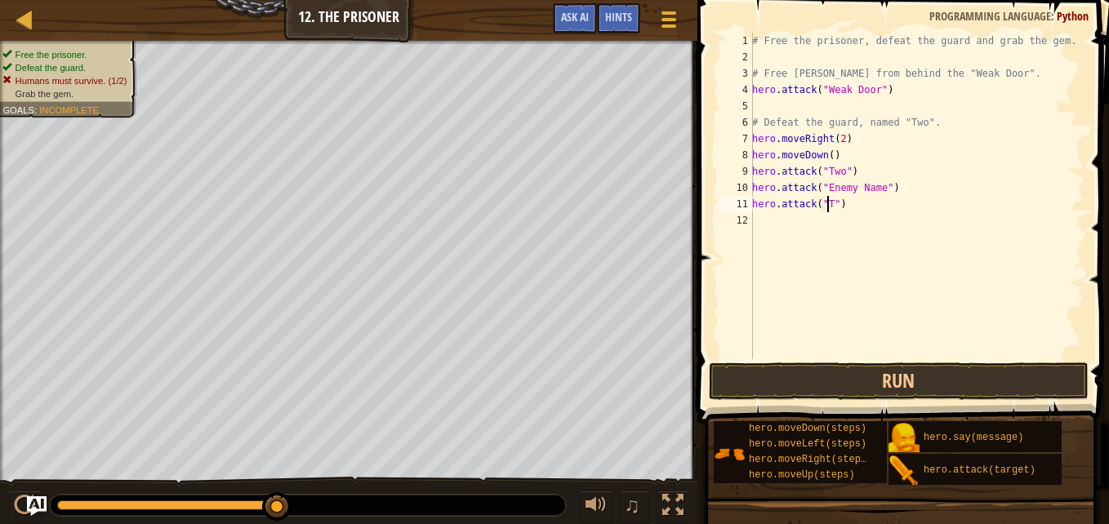
scroll to position [7, 7]
click at [859, 187] on div "# Free the prisoner, defeat the guard and grab the gem. # Free [PERSON_NAME] fr…" at bounding box center [917, 212] width 336 height 359
click at [874, 192] on div "# Free the prisoner, defeat the guard and grab the gem. # Free [PERSON_NAME] fr…" at bounding box center [917, 212] width 336 height 359
type textarea "hero.attack("Two")"
click at [862, 218] on div "# Free the prisoner, defeat the guard and grab the gem. # Free [PERSON_NAME] fr…" at bounding box center [917, 212] width 336 height 359
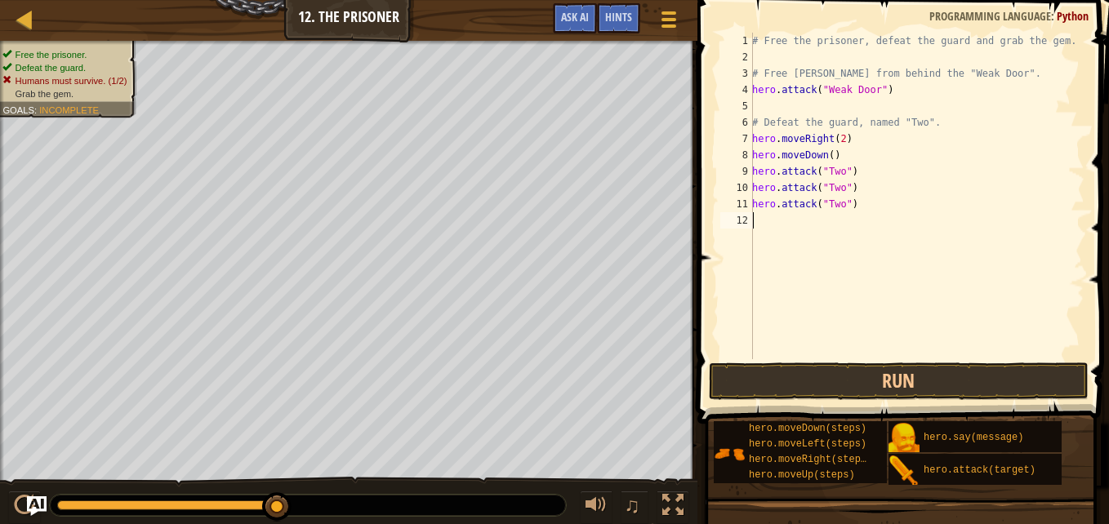
scroll to position [7, 0]
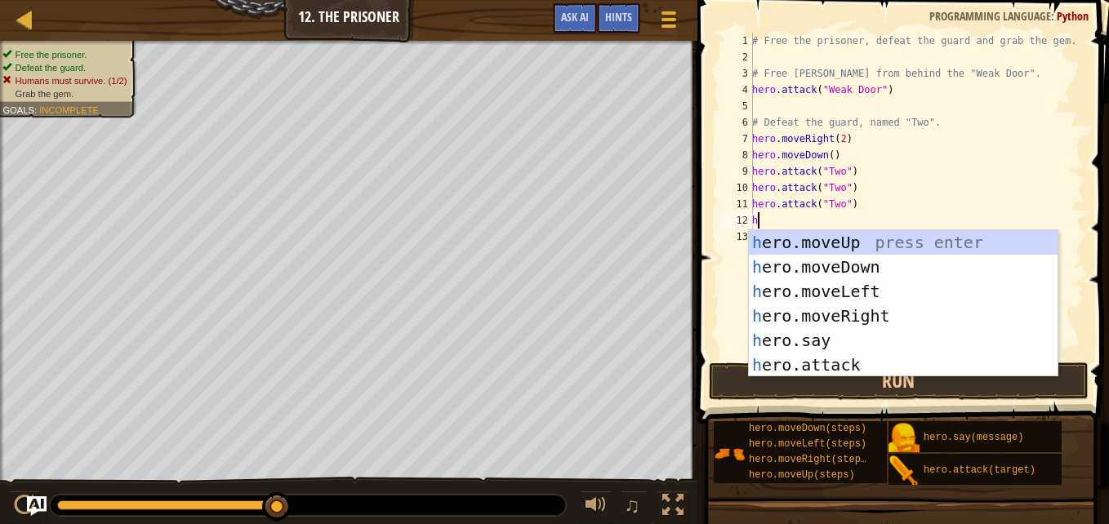
type textarea "he"
click at [825, 262] on div "he ro.moveUp press enter he ro.moveDown press enter he ro.moveLeft press enter …" at bounding box center [903, 328] width 309 height 196
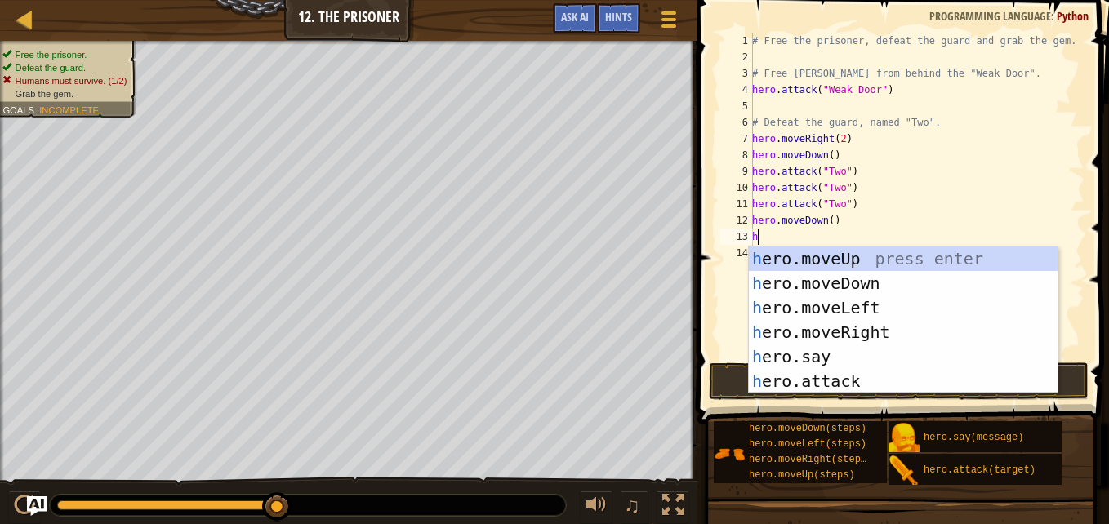
type textarea "he"
click at [827, 288] on div "he ro.moveUp press enter he ro.moveDown press enter he ro.moveLeft press enter …" at bounding box center [903, 345] width 309 height 196
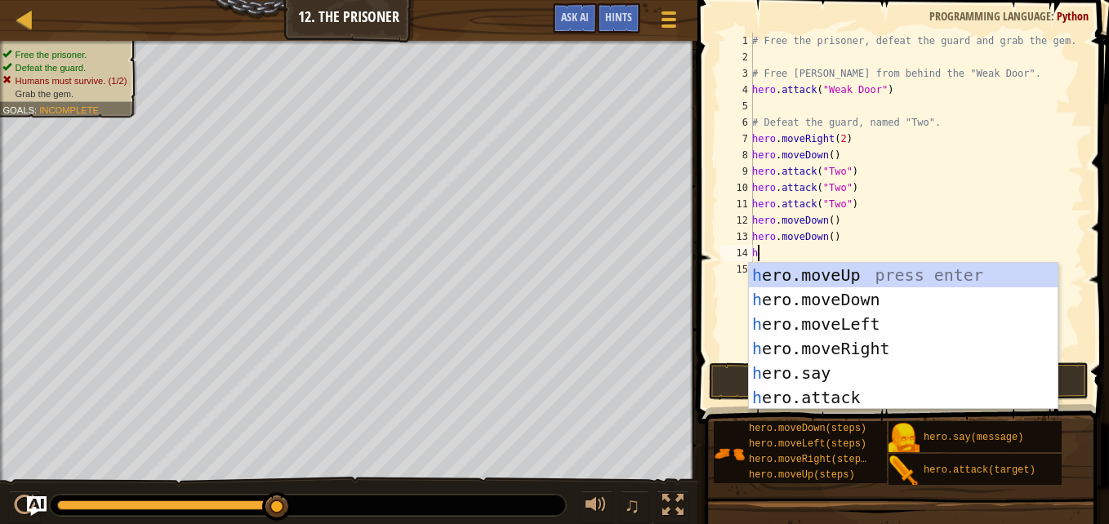
type textarea "h"
click at [876, 346] on div "h ero.moveUp press enter h ero.moveDown press enter h ero.moveLeft press enter …" at bounding box center [903, 361] width 309 height 196
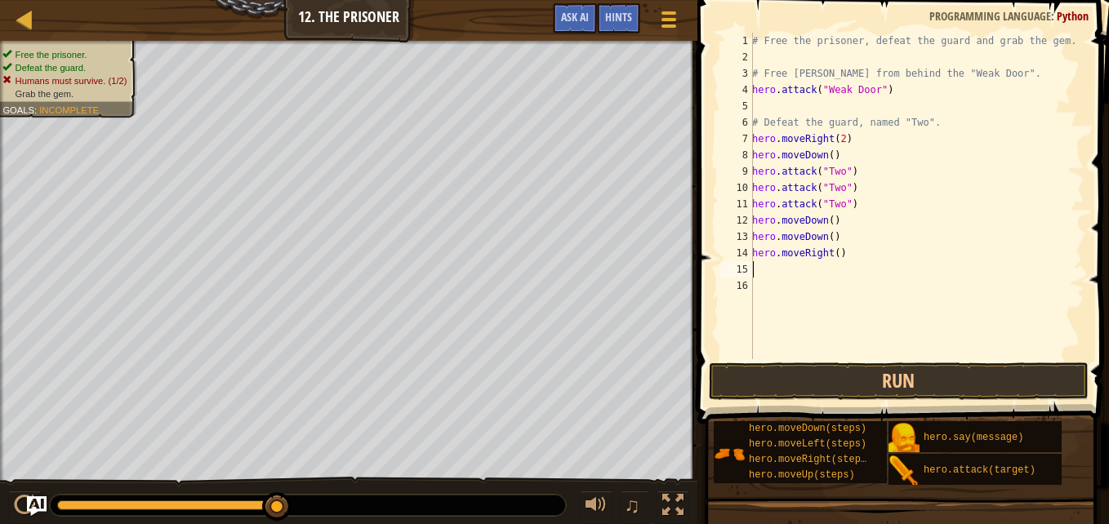
click at [831, 253] on div "# Free the prisoner, defeat the guard and grab the gem. # Free [PERSON_NAME] fr…" at bounding box center [917, 212] width 336 height 359
click at [877, 381] on button "Run" at bounding box center [899, 382] width 381 height 38
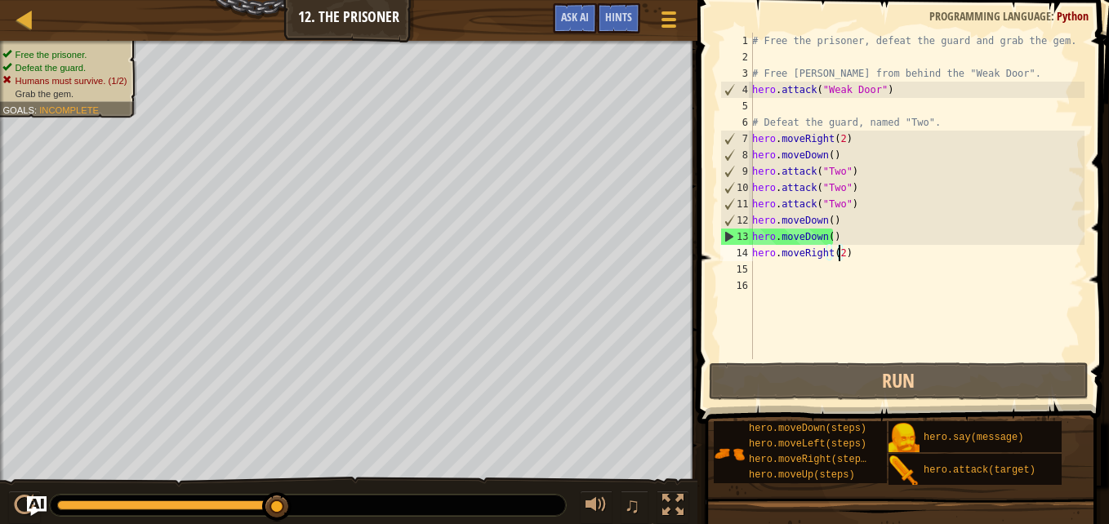
click at [841, 221] on div "# Free the prisoner, defeat the guard and grab the gem. # Free [PERSON_NAME] fr…" at bounding box center [917, 212] width 336 height 359
click at [854, 203] on div "# Free the prisoner, defeat the guard and grab the gem. # Free [PERSON_NAME] fr…" at bounding box center [917, 212] width 336 height 359
type textarea "hero.attack("Two")"
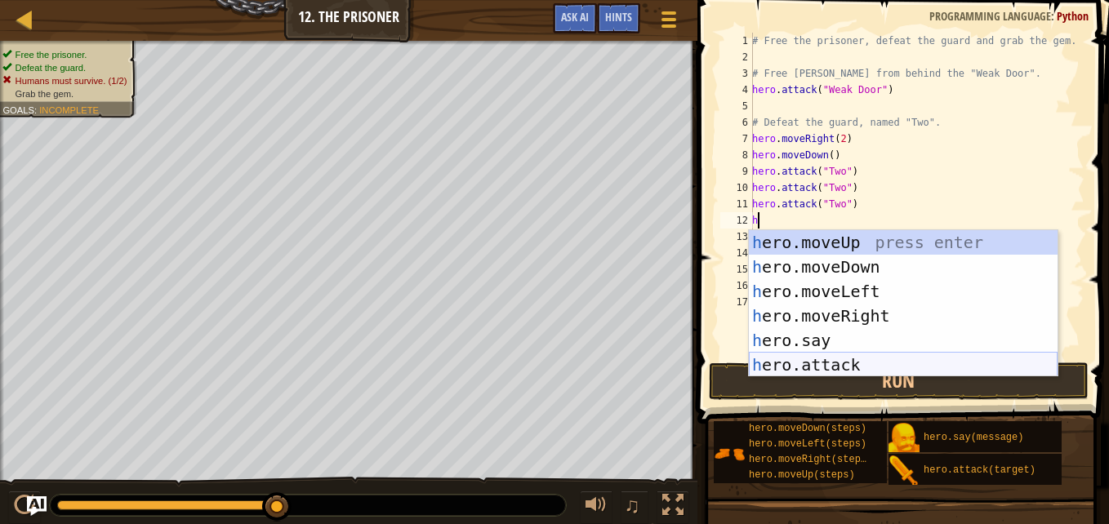
click at [848, 357] on div "h ero.moveUp press enter h ero.moveDown press enter h ero.moveLeft press enter …" at bounding box center [903, 328] width 309 height 196
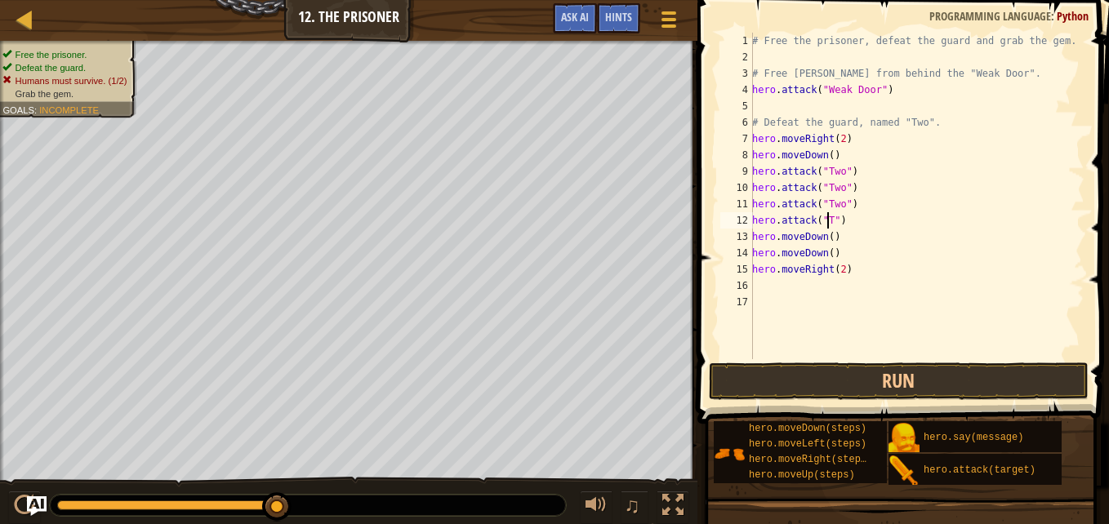
scroll to position [7, 7]
type textarea "hero.attack("Two")"
click at [867, 372] on button "Run" at bounding box center [899, 382] width 381 height 38
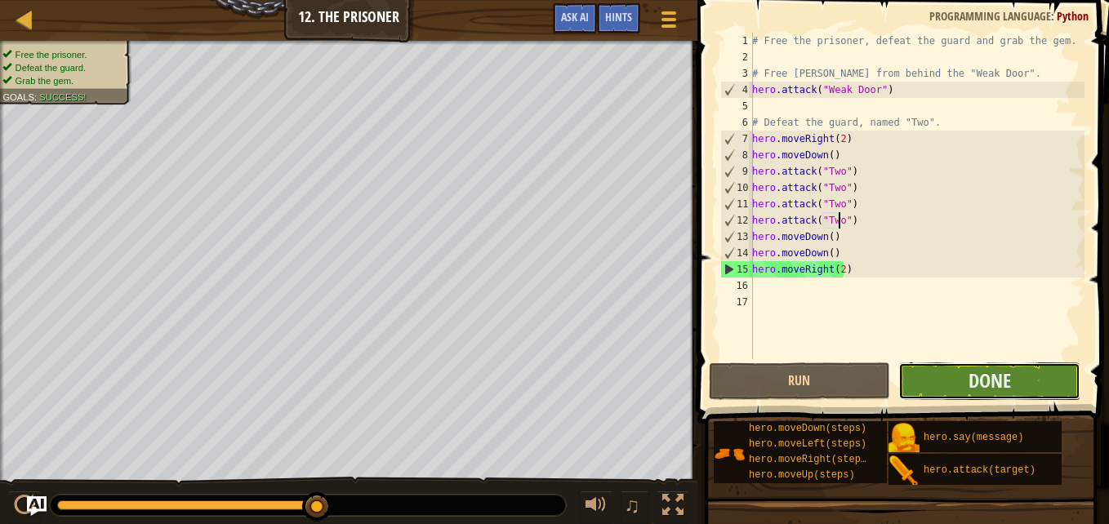
click at [950, 375] on button "Done" at bounding box center [989, 382] width 182 height 38
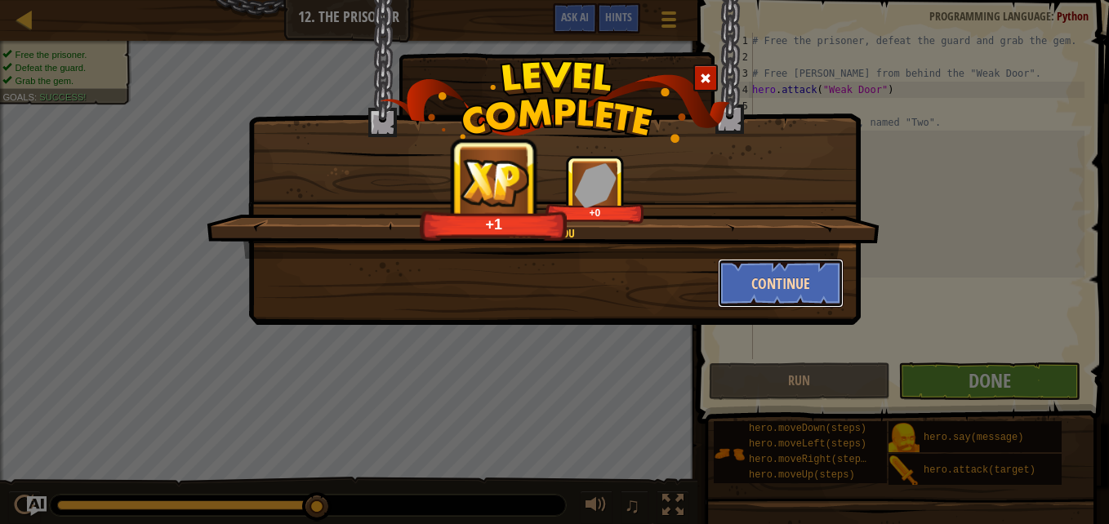
click at [760, 264] on button "Continue" at bounding box center [781, 283] width 127 height 49
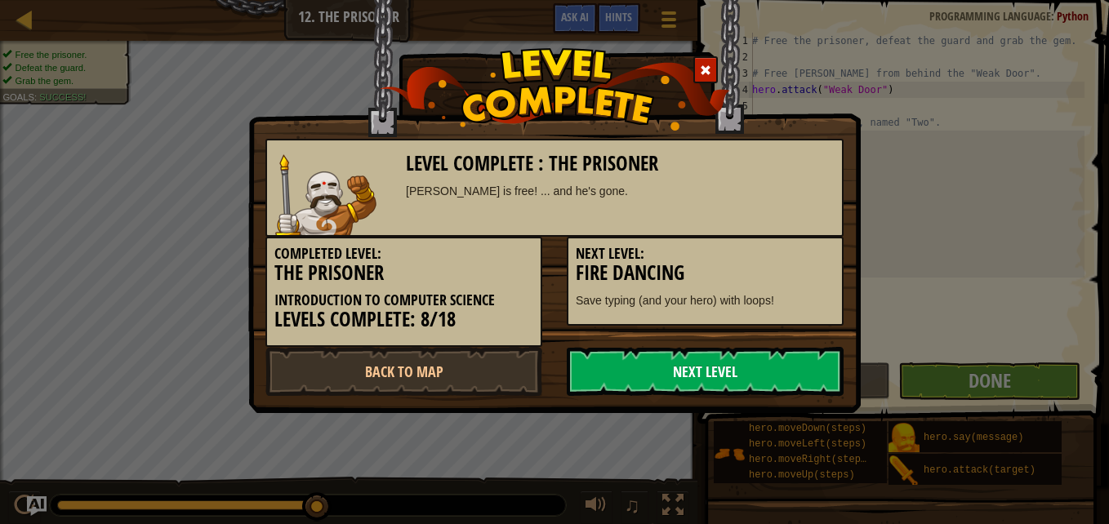
click at [635, 377] on link "Next Level" at bounding box center [705, 371] width 277 height 49
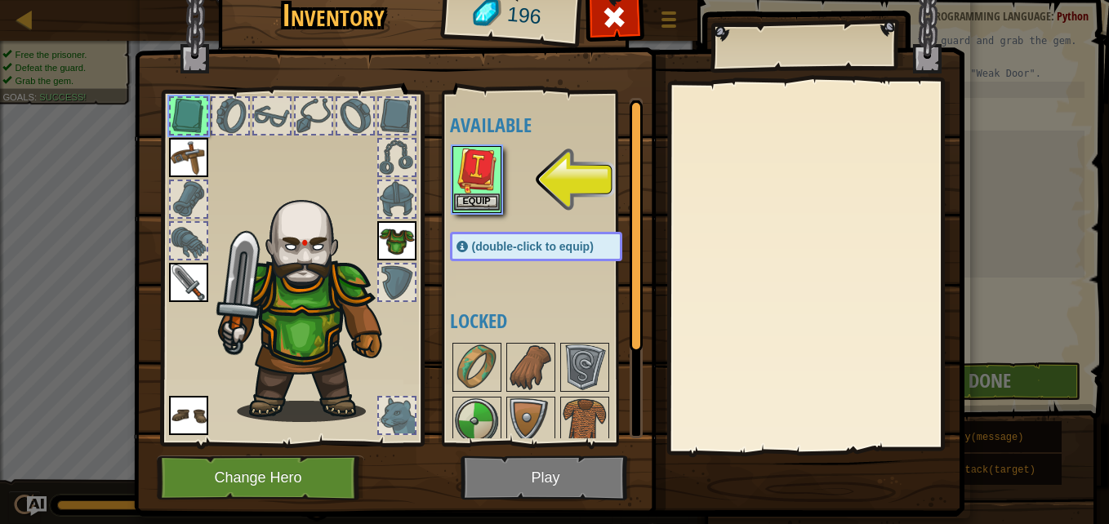
click at [479, 179] on img at bounding box center [477, 171] width 46 height 46
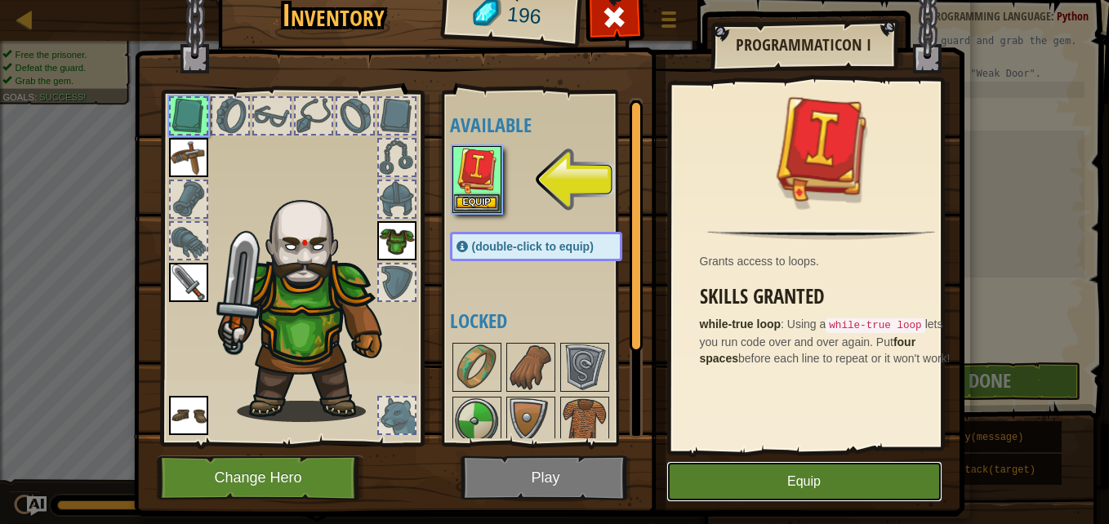
click at [774, 481] on button "Equip" at bounding box center [804, 481] width 276 height 41
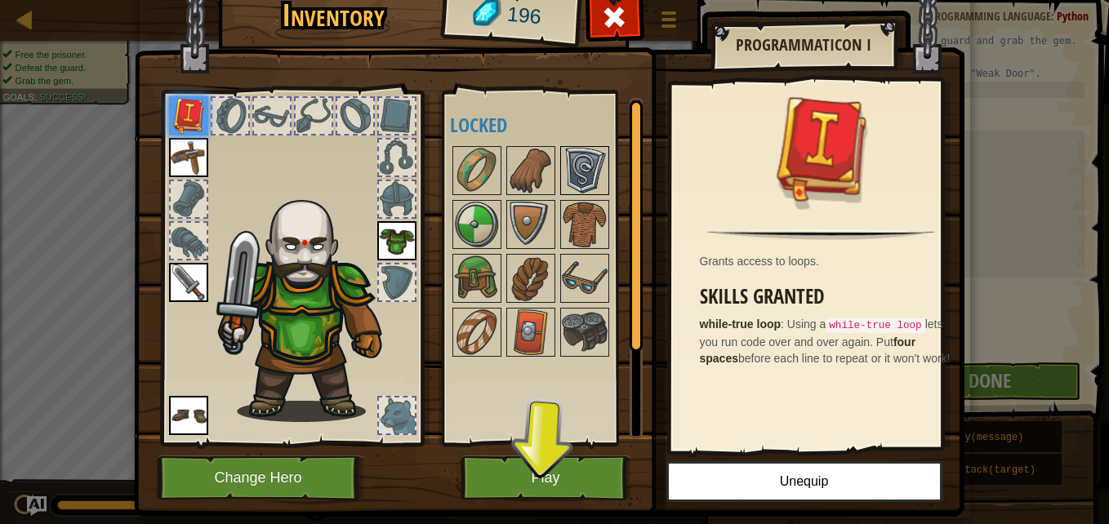
click at [566, 169] on img at bounding box center [585, 171] width 46 height 46
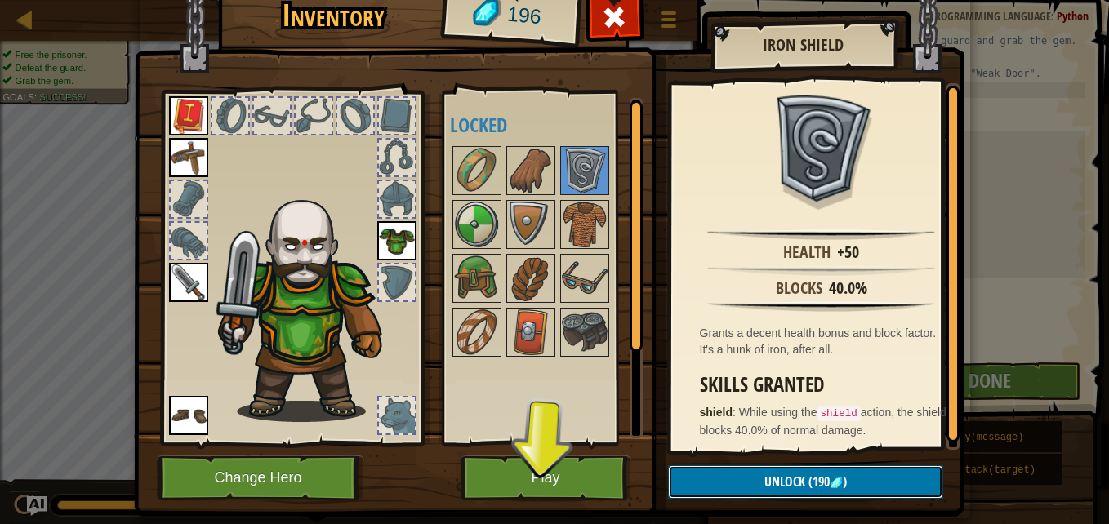
click at [767, 480] on span "Unlock" at bounding box center [784, 482] width 41 height 18
click at [783, 484] on button "Confirm" at bounding box center [805, 482] width 275 height 33
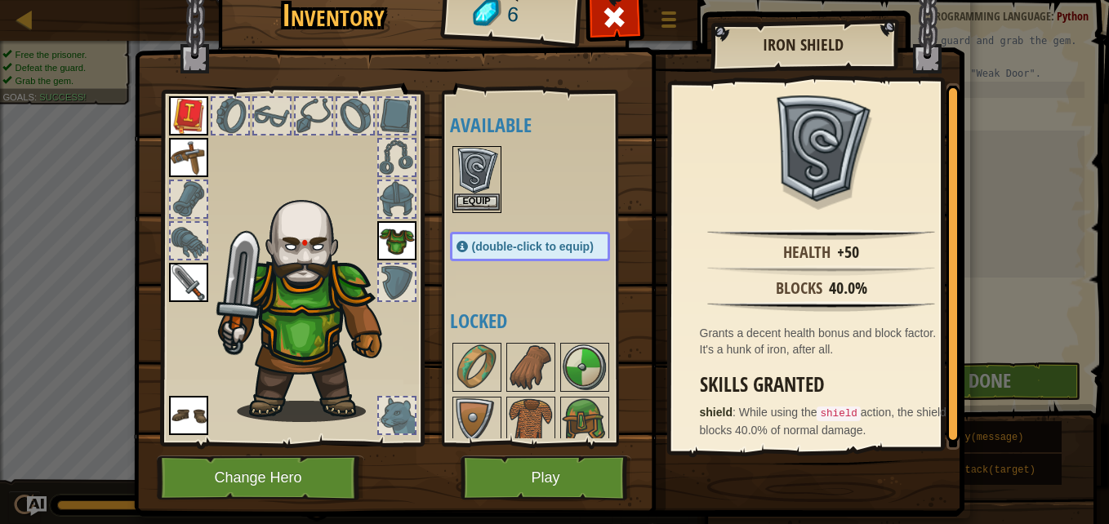
click at [460, 187] on img at bounding box center [477, 171] width 46 height 46
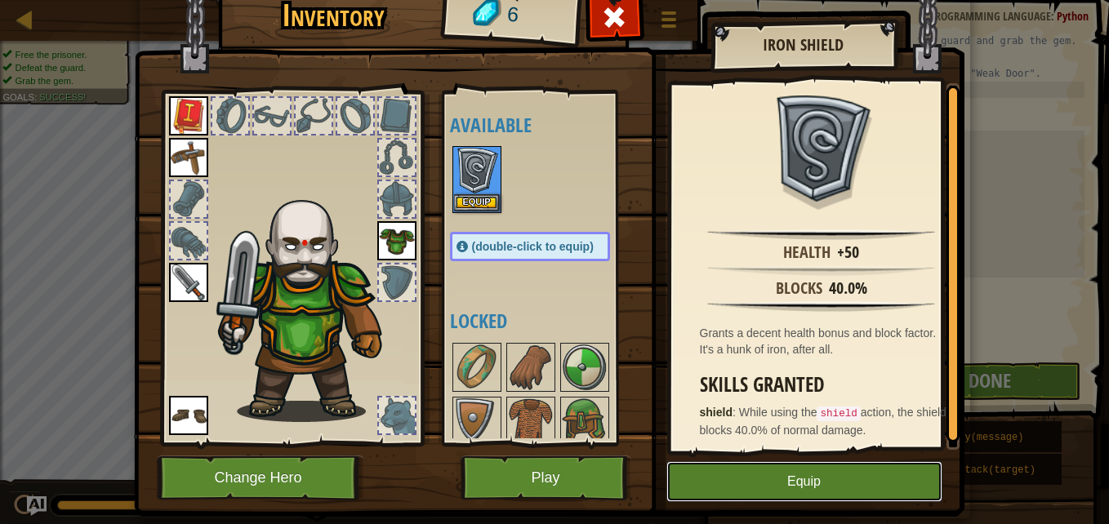
click at [813, 477] on button "Equip" at bounding box center [804, 481] width 276 height 41
